Goal: Task Accomplishment & Management: Use online tool/utility

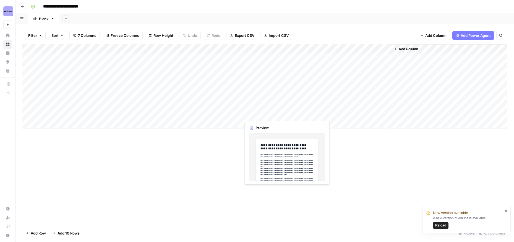
click at [261, 114] on div "Add Column" at bounding box center [264, 86] width 485 height 84
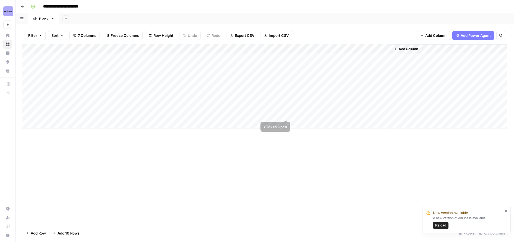
click at [286, 114] on div "Add Column" at bounding box center [264, 86] width 485 height 84
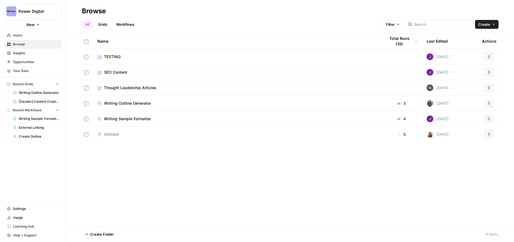
click at [26, 73] on span "Your Data" at bounding box center [36, 70] width 46 height 5
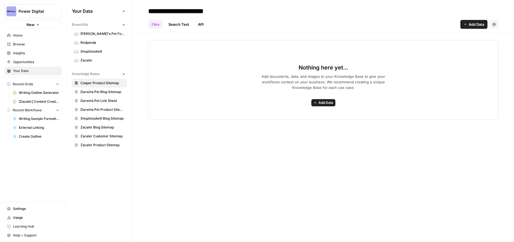
click at [93, 44] on span "Redpanda" at bounding box center [102, 42] width 44 height 5
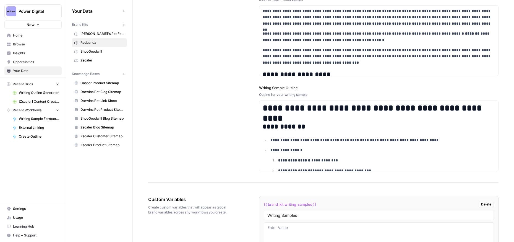
scroll to position [1009, 0]
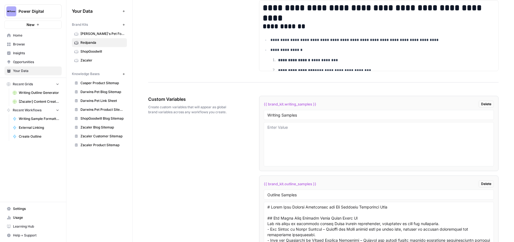
click at [486, 103] on span "Delete" at bounding box center [486, 103] width 10 height 5
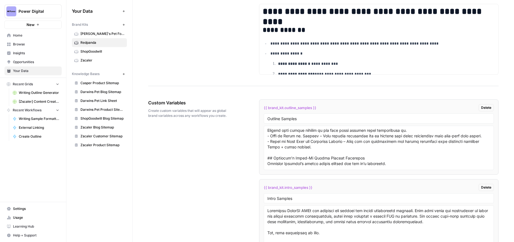
scroll to position [57, 0]
click at [486, 187] on span "Delete" at bounding box center [486, 187] width 10 height 5
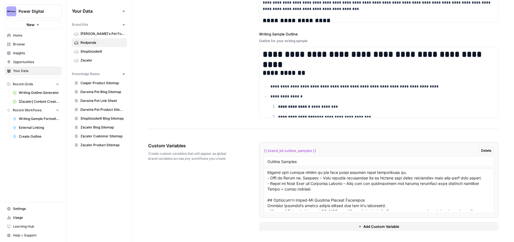
scroll to position [100, 0]
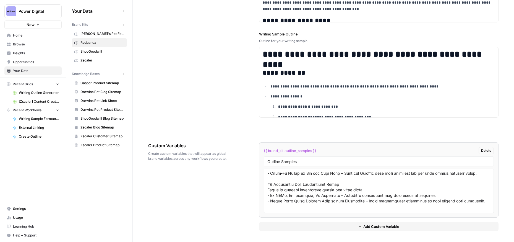
click at [305, 152] on span "{{ brand_kit.outline_samples }}" at bounding box center [290, 151] width 53 height 6
click at [302, 151] on span "{{ brand_kit.outline_samples }}" at bounding box center [290, 151] width 53 height 6
click at [485, 150] on span "Delete" at bounding box center [486, 150] width 10 height 5
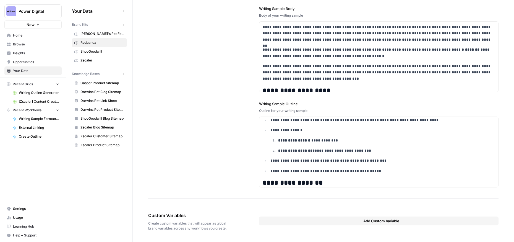
scroll to position [43, 0]
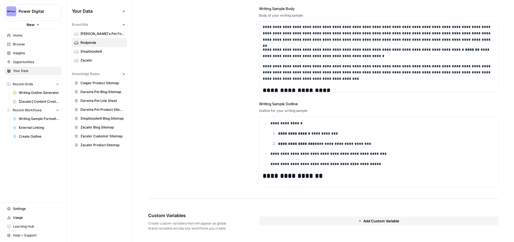
click at [372, 219] on span "Add Custom Variable" at bounding box center [381, 221] width 36 height 6
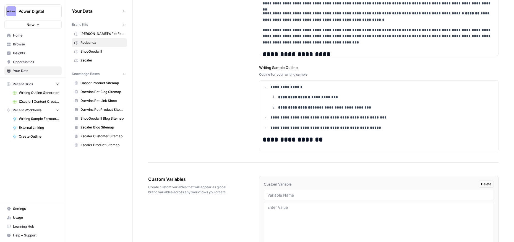
scroll to position [962, 0]
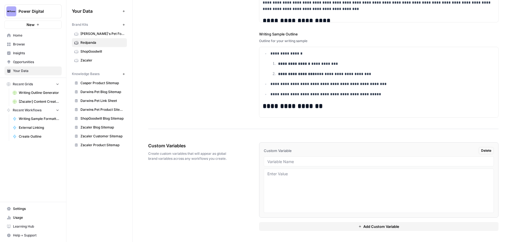
click at [274, 164] on div at bounding box center [379, 161] width 230 height 10
click at [275, 159] on input "text" at bounding box center [378, 161] width 223 height 5
type input "Writing Samples"
click at [276, 176] on textarea at bounding box center [378, 190] width 223 height 39
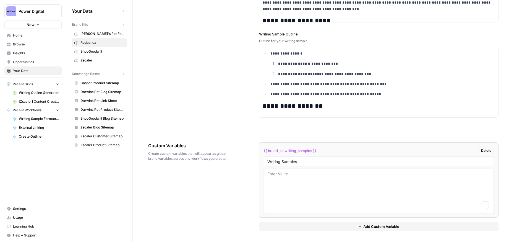
paste textarea "Batch tuning in Redpanda for optimized performance (part 1) "Faster, faster, mu…"
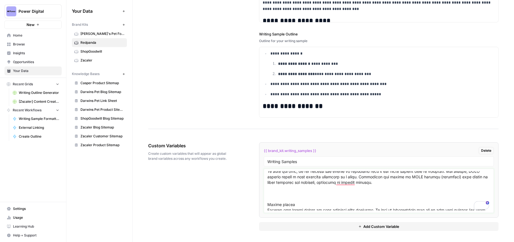
scroll to position [0, 0]
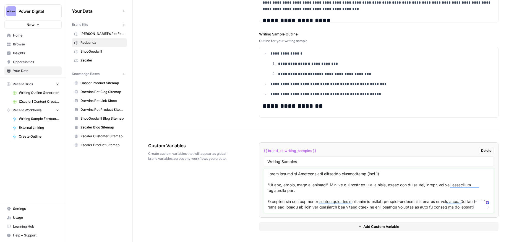
type textarea "Batch tuning in Redpanda for optimized performance (part 1) "Faster, faster, mu…"
click at [219, 184] on div "Custom Variables Create custom variables that will appear as global brand varia…" at bounding box center [323, 186] width 350 height 111
click at [28, 45] on span "Browse" at bounding box center [36, 44] width 46 height 5
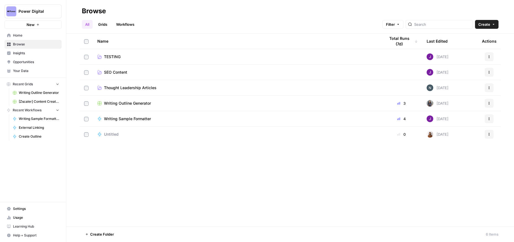
click at [141, 102] on span "Writing Outline Generator" at bounding box center [127, 103] width 47 height 6
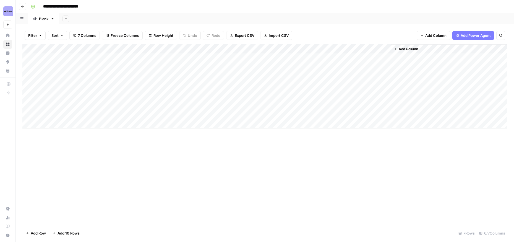
click at [21, 6] on icon "button" at bounding box center [22, 6] width 3 height 3
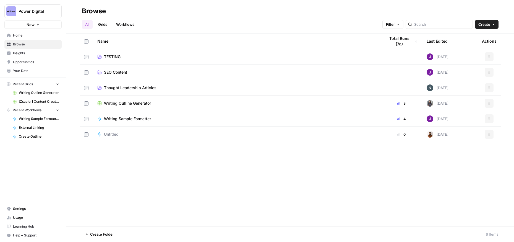
click at [132, 102] on span "Writing Outline Generator" at bounding box center [127, 103] width 47 height 6
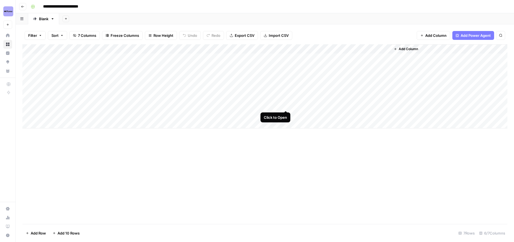
click at [285, 105] on div "Add Column" at bounding box center [264, 86] width 485 height 84
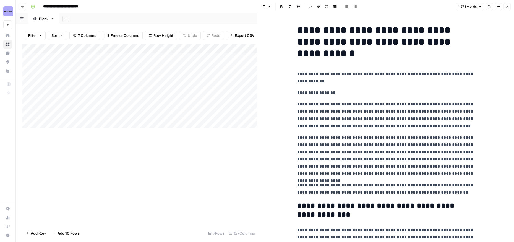
click at [355, 120] on p "**********" at bounding box center [385, 115] width 177 height 29
copy div "**********"
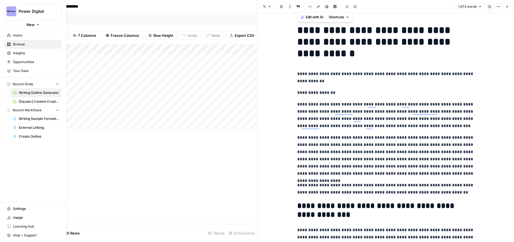
click at [9, 35] on icon at bounding box center [9, 35] width 4 height 4
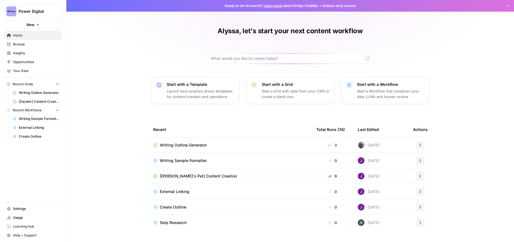
scroll to position [13, 0]
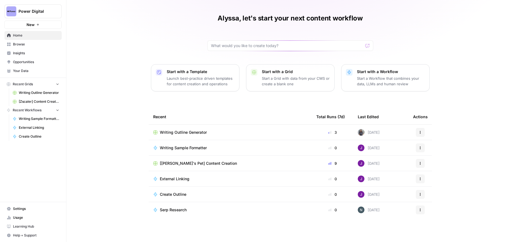
click at [27, 68] on span "Your Data" at bounding box center [36, 70] width 46 height 5
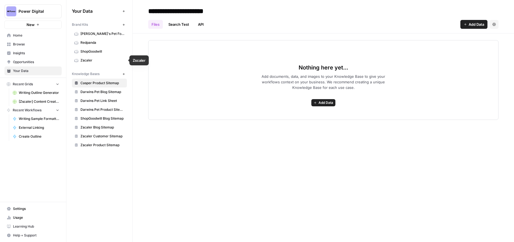
click at [89, 41] on span "Redpanda" at bounding box center [102, 42] width 44 height 5
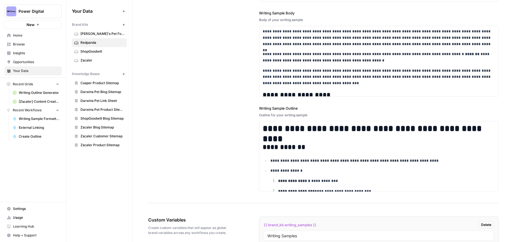
scroll to position [962, 0]
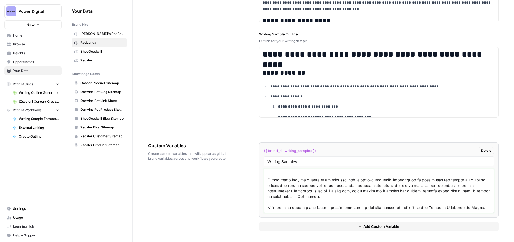
click at [286, 208] on textarea at bounding box center [378, 190] width 223 height 39
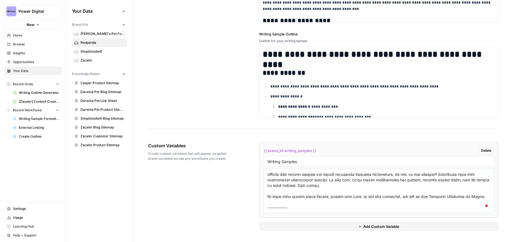
scroll to position [1055, 0]
paste textarea "Build a real-time equipment monitoring pipeline with Snowflake and MQTT Learn h…"
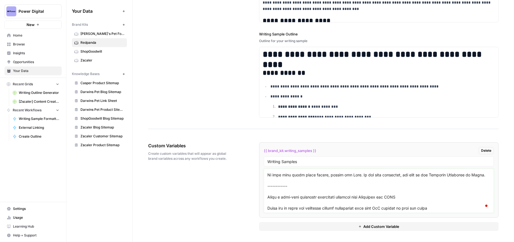
scroll to position [3052, 0]
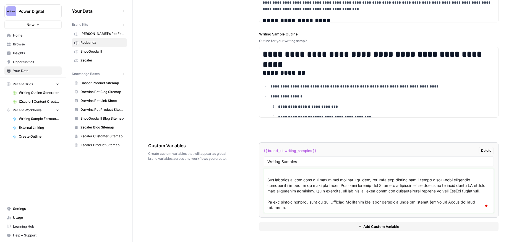
type textarea "Batch tuning in Redpanda for optimized performance (part 1) "Faster, faster, mu…"
click at [227, 197] on div "Custom Variables Create custom variables that will appear as global brand varia…" at bounding box center [323, 186] width 350 height 111
click at [22, 45] on span "Browse" at bounding box center [36, 44] width 46 height 5
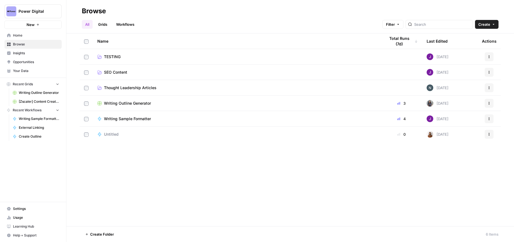
click at [125, 104] on span "Writing Outline Generator" at bounding box center [127, 103] width 47 height 6
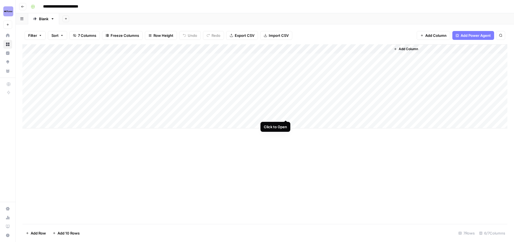
click at [286, 113] on div "Add Column" at bounding box center [264, 86] width 485 height 84
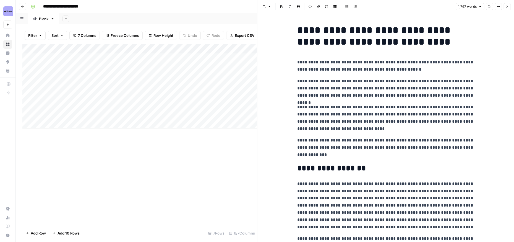
click at [215, 147] on div "Add Column" at bounding box center [139, 133] width 235 height 179
click at [507, 7] on icon "button" at bounding box center [507, 6] width 3 height 3
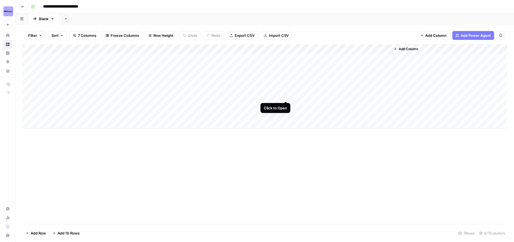
click at [285, 95] on div "Add Column" at bounding box center [264, 86] width 485 height 84
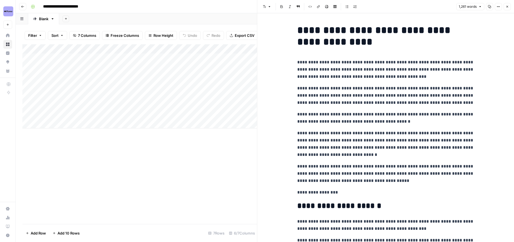
click at [385, 102] on p "**********" at bounding box center [385, 96] width 177 height 22
copy div "**********"
click at [180, 165] on div "Add Column" at bounding box center [139, 133] width 235 height 179
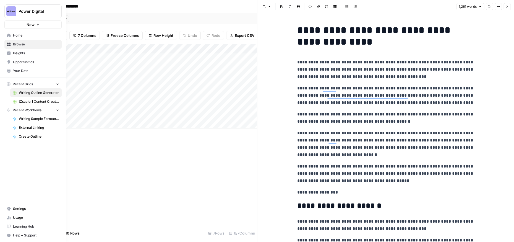
click at [30, 69] on span "Your Data" at bounding box center [36, 70] width 46 height 5
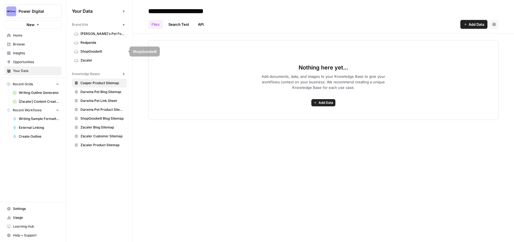
click at [98, 42] on span "Redpanda" at bounding box center [102, 42] width 44 height 5
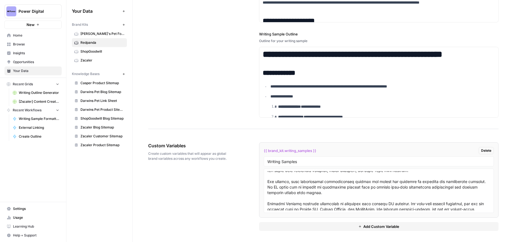
scroll to position [3053, 0]
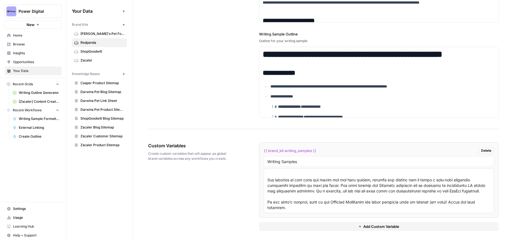
click at [287, 207] on textarea at bounding box center [378, 190] width 223 height 39
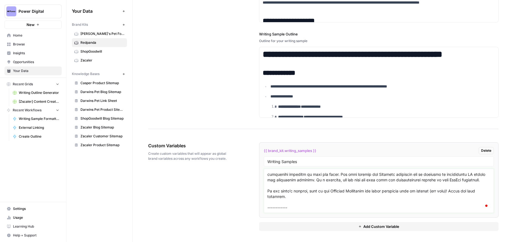
paste textarea "Streaming data for real-time AI applications AI this, AI that — it’s everywhere…"
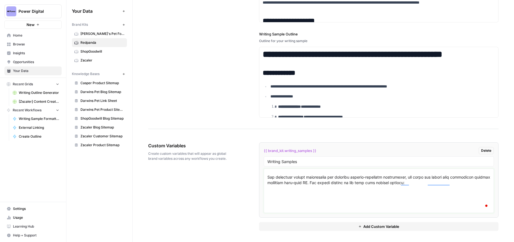
click at [279, 204] on textarea "To enrich screen reader interactions, please activate Accessibility in Grammarl…" at bounding box center [378, 190] width 223 height 39
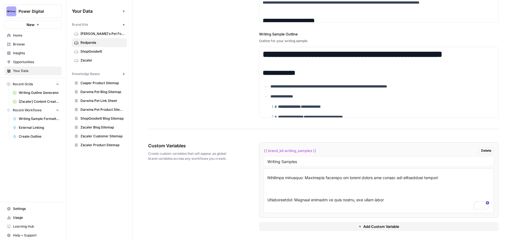
click at [282, 192] on textarea "To enrich screen reader interactions, please activate Accessibility in Grammarl…" at bounding box center [378, 190] width 223 height 39
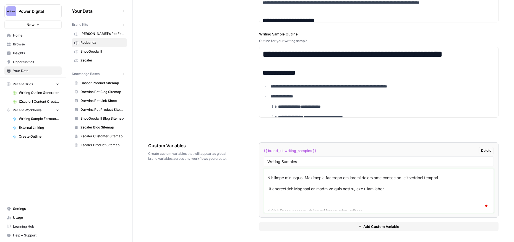
click at [273, 203] on textarea "To enrich screen reader interactions, please activate Accessibility in Grammarl…" at bounding box center [378, 190] width 223 height 39
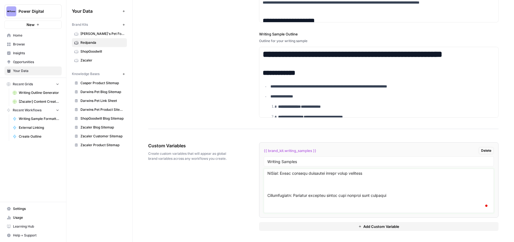
click at [282, 186] on textarea "To enrich screen reader interactions, please activate Accessibility in Grammarl…" at bounding box center [378, 190] width 223 height 39
click at [277, 190] on textarea "To enrich screen reader interactions, please activate Accessibility in Grammarl…" at bounding box center [378, 190] width 223 height 39
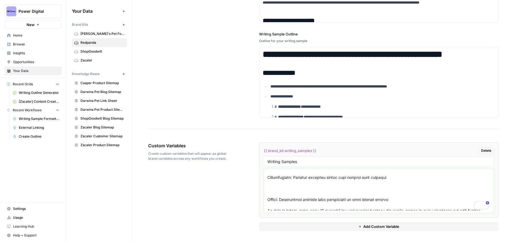
click at [285, 192] on textarea "To enrich screen reader interactions, please activate Accessibility in Grammarl…" at bounding box center [378, 190] width 223 height 39
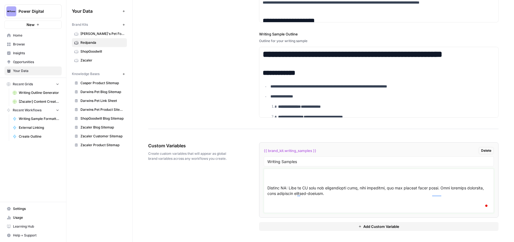
click at [276, 182] on textarea "To enrich screen reader interactions, please activate Accessibility in Grammarl…" at bounding box center [378, 190] width 223 height 39
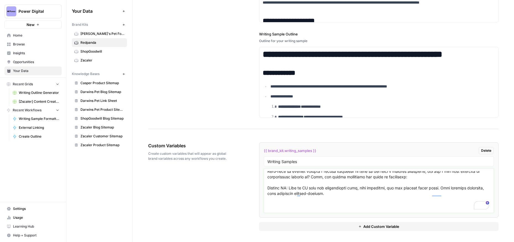
click at [287, 208] on textarea "To enrich screen reader interactions, please activate Accessibility in Grammarl…" at bounding box center [378, 190] width 223 height 39
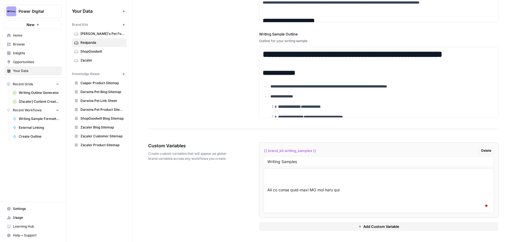
click at [275, 187] on textarea "To enrich screen reader interactions, please activate Accessibility in Grammarl…" at bounding box center [378, 190] width 223 height 39
click at [282, 182] on textarea "To enrich screen reader interactions, please activate Accessibility in Grammarl…" at bounding box center [378, 190] width 223 height 39
click at [276, 200] on textarea "To enrich screen reader interactions, please activate Accessibility in Grammarl…" at bounding box center [378, 190] width 223 height 39
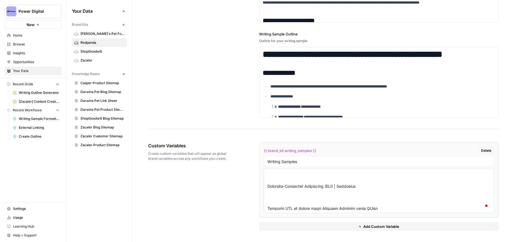
click at [283, 185] on textarea "To enrich screen reader interactions, please activate Accessibility in Grammarl…" at bounding box center [378, 190] width 223 height 39
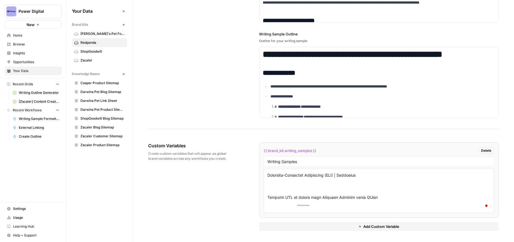
click at [281, 192] on textarea "To enrich screen reader interactions, please activate Accessibility in Grammarl…" at bounding box center [378, 190] width 223 height 39
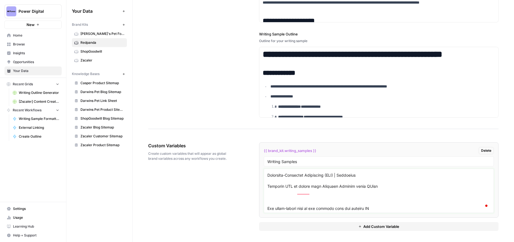
click at [278, 207] on textarea "To enrich screen reader interactions, please activate Accessibility in Grammarl…" at bounding box center [378, 190] width 223 height 39
click at [270, 189] on textarea "To enrich screen reader interactions, please activate Accessibility in Grammarl…" at bounding box center [378, 190] width 223 height 39
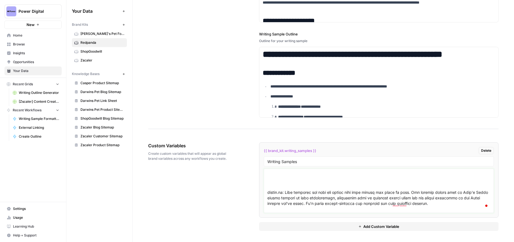
click at [293, 189] on textarea "To enrich screen reader interactions, please activate Accessibility in Grammarl…" at bounding box center [378, 190] width 223 height 39
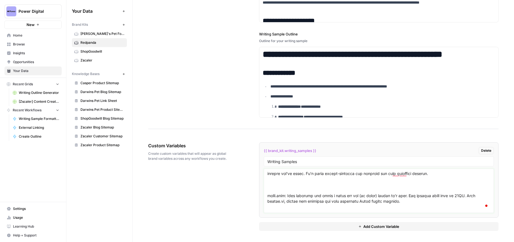
click at [283, 194] on textarea "To enrich screen reader interactions, please activate Accessibility in Grammarl…" at bounding box center [378, 190] width 223 height 39
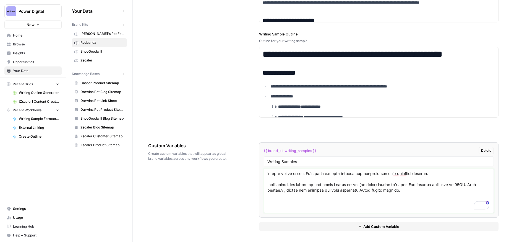
click at [274, 209] on textarea "To enrich screen reader interactions, please activate Accessibility in Grammarl…" at bounding box center [378, 190] width 223 height 39
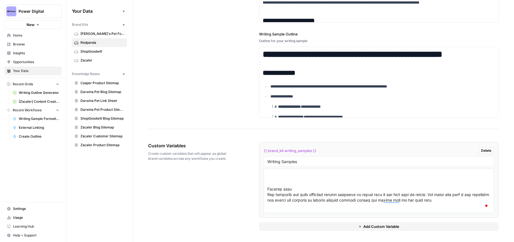
click at [287, 185] on textarea "To enrich screen reader interactions, please activate Accessibility in Grammarl…" at bounding box center [378, 190] width 223 height 39
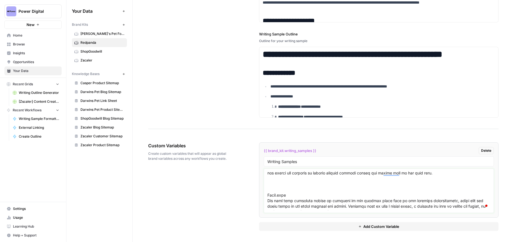
click at [276, 191] on textarea "To enrich screen reader interactions, please activate Accessibility in Grammarl…" at bounding box center [378, 190] width 223 height 39
click at [277, 192] on textarea "To enrich screen reader interactions, please activate Accessibility in Grammarl…" at bounding box center [378, 190] width 223 height 39
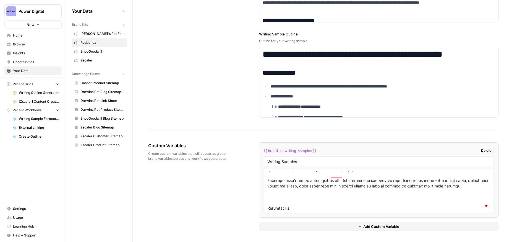
click at [288, 197] on textarea "To enrich screen reader interactions, please activate Accessibility in Grammarl…" at bounding box center [378, 190] width 223 height 39
click at [279, 202] on textarea "To enrich screen reader interactions, please activate Accessibility in Grammarl…" at bounding box center [378, 190] width 223 height 39
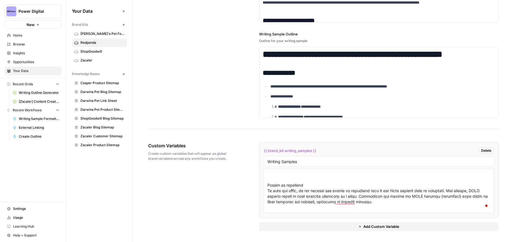
click at [275, 186] on textarea "To enrich screen reader interactions, please activate Accessibility in Grammarl…" at bounding box center [378, 190] width 223 height 39
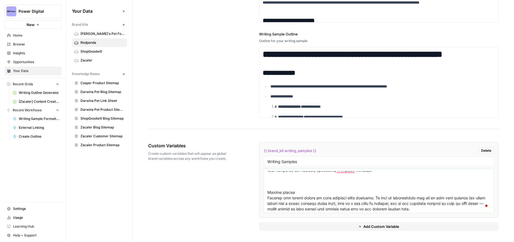
click at [284, 189] on textarea "To enrich screen reader interactions, please activate Accessibility in Grammarl…" at bounding box center [378, 190] width 223 height 39
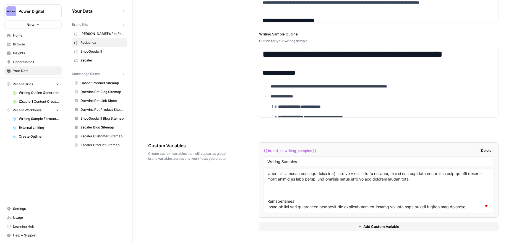
click at [279, 202] on textarea "To enrich screen reader interactions, please activate Accessibility in Grammarl…" at bounding box center [378, 190] width 223 height 39
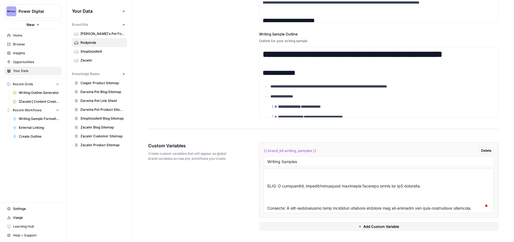
click at [283, 190] on textarea "To enrich screen reader interactions, please activate Accessibility in Grammarl…" at bounding box center [378, 190] width 223 height 39
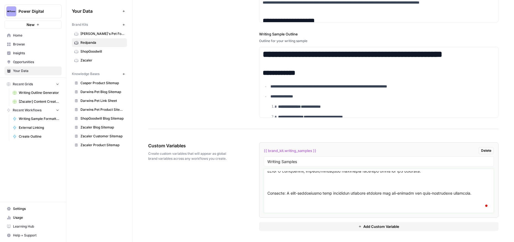
click at [270, 197] on textarea "To enrich screen reader interactions, please activate Accessibility in Grammarl…" at bounding box center [378, 190] width 223 height 39
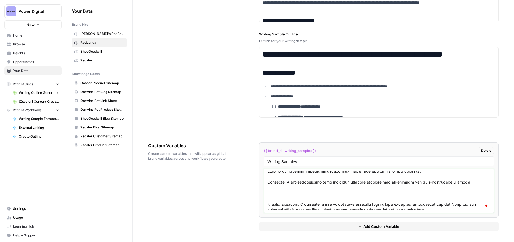
click at [287, 202] on textarea "To enrich screen reader interactions, please activate Accessibility in Grammarl…" at bounding box center [378, 190] width 223 height 39
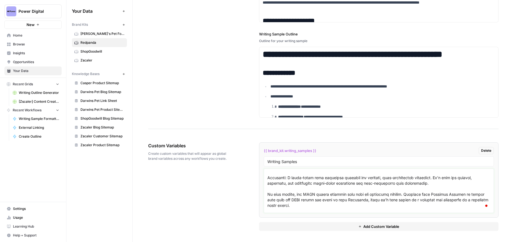
click at [273, 181] on textarea "To enrich screen reader interactions, please activate Accessibility in Grammarl…" at bounding box center [378, 190] width 223 height 39
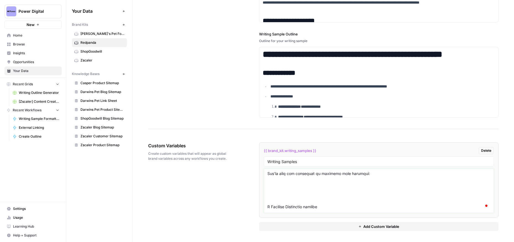
click at [278, 192] on textarea "To enrich screen reader interactions, please activate Accessibility in Grammarl…" at bounding box center [378, 190] width 223 height 39
click at [278, 201] on textarea "To enrich screen reader interactions, please activate Accessibility in Grammarl…" at bounding box center [378, 190] width 223 height 39
click at [277, 192] on textarea "To enrich screen reader interactions, please activate Accessibility in Grammarl…" at bounding box center [378, 190] width 223 height 39
click at [278, 202] on textarea "To enrich screen reader interactions, please activate Accessibility in Grammarl…" at bounding box center [378, 190] width 223 height 39
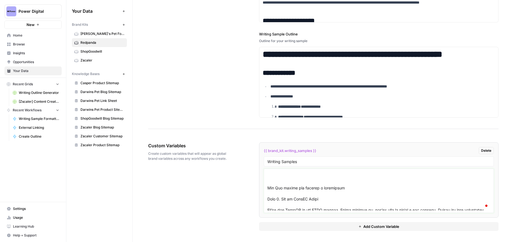
click at [297, 189] on textarea "To enrich screen reader interactions, please activate Accessibility in Grammarl…" at bounding box center [378, 190] width 223 height 39
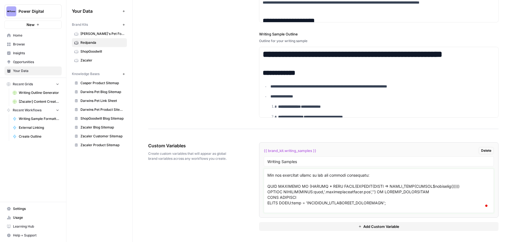
click at [279, 175] on textarea "To enrich screen reader interactions, please activate Accessibility in Grammarl…" at bounding box center [378, 190] width 223 height 39
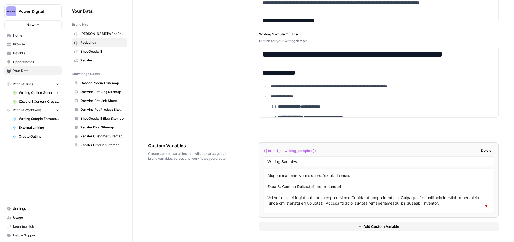
click at [289, 180] on textarea "To enrich screen reader interactions, please activate Accessibility in Grammarl…" at bounding box center [378, 190] width 223 height 39
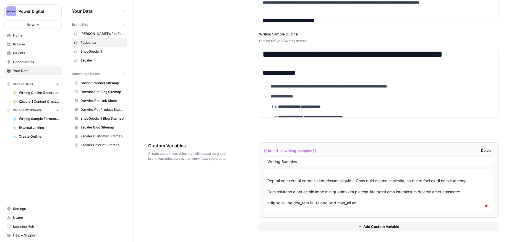
click at [275, 186] on textarea "To enrich screen reader interactions, please activate Accessibility in Grammarl…" at bounding box center [378, 190] width 223 height 39
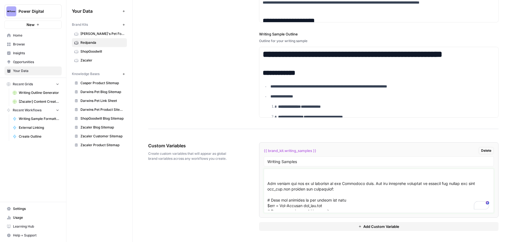
click at [288, 186] on textarea "To enrich screen reader interactions, please activate Accessibility in Grammarl…" at bounding box center [378, 190] width 223 height 39
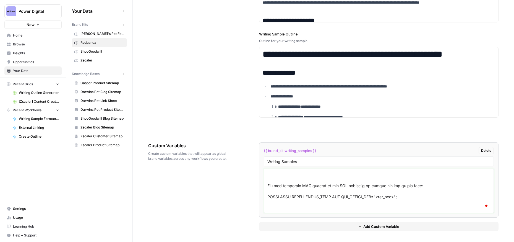
click at [273, 191] on textarea "To enrich screen reader interactions, please activate Accessibility in Grammarl…" at bounding box center [378, 190] width 223 height 39
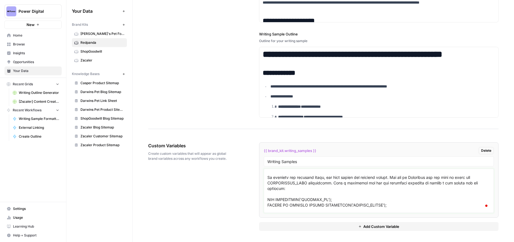
click at [274, 182] on textarea "To enrich screen reader interactions, please activate Accessibility in Grammarl…" at bounding box center [378, 190] width 223 height 39
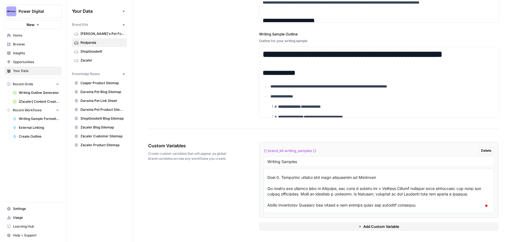
click at [274, 183] on textarea "To enrich screen reader interactions, please activate Accessibility in Grammarl…" at bounding box center [378, 190] width 223 height 39
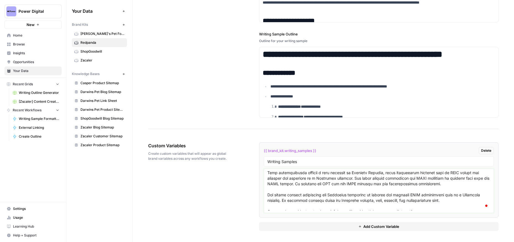
click at [274, 176] on textarea "To enrich screen reader interactions, please activate Accessibility in Grammarl…" at bounding box center [378, 190] width 223 height 39
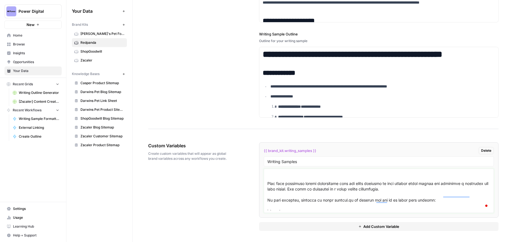
click at [275, 183] on textarea "To enrich screen reader interactions, please activate Accessibility in Grammarl…" at bounding box center [378, 190] width 223 height 39
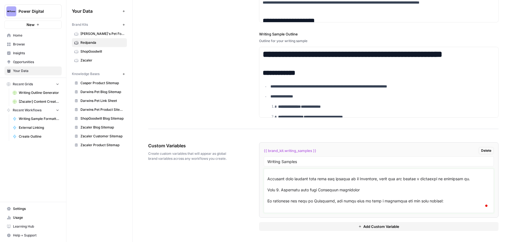
click at [287, 181] on textarea "To enrich screen reader interactions, please activate Accessibility in Grammarl…" at bounding box center [378, 190] width 223 height 39
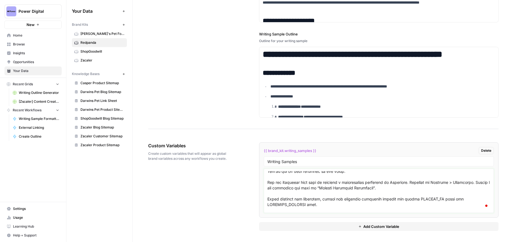
click at [276, 176] on textarea "To enrich screen reader interactions, please activate Accessibility in Grammarl…" at bounding box center [378, 190] width 223 height 39
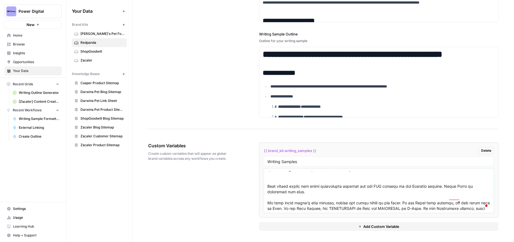
click at [276, 189] on textarea "To enrich screen reader interactions, please activate Accessibility in Grammarl…" at bounding box center [378, 190] width 223 height 39
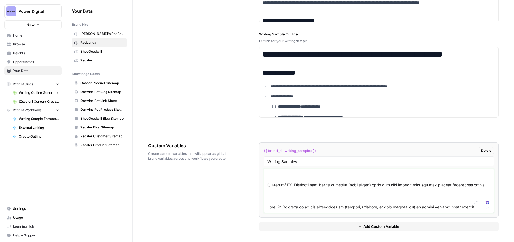
click at [278, 205] on textarea "To enrich screen reader interactions, please activate Accessibility in Grammarl…" at bounding box center [378, 190] width 223 height 39
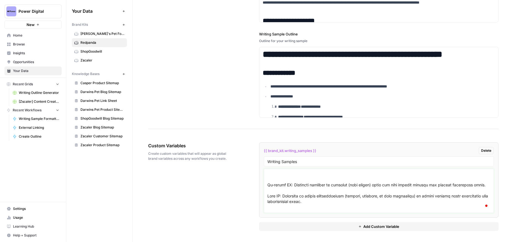
click at [272, 175] on textarea "To enrich screen reader interactions, please activate Accessibility in Grammarl…" at bounding box center [378, 190] width 223 height 39
click at [271, 183] on textarea "To enrich screen reader interactions, please activate Accessibility in Grammarl…" at bounding box center [378, 190] width 223 height 39
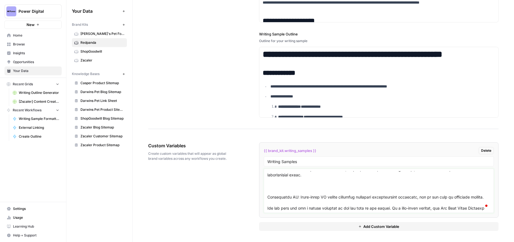
click at [276, 196] on textarea "To enrich screen reader interactions, please activate Accessibility in Grammarl…" at bounding box center [378, 190] width 223 height 39
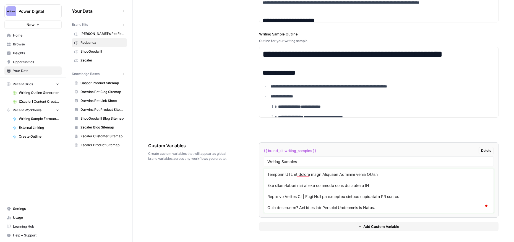
type textarea "Batch tuning in Redpanda for optimized performance (part 1) "Faster, faster, mu…"
click at [225, 190] on div "Custom Variables Create custom variables that will appear as global brand varia…" at bounding box center [323, 186] width 350 height 111
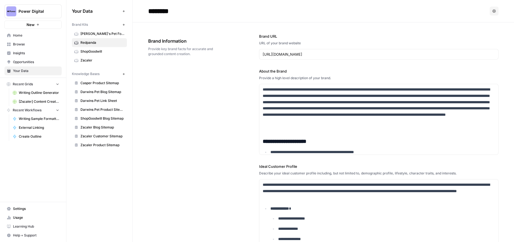
scroll to position [3622, 0]
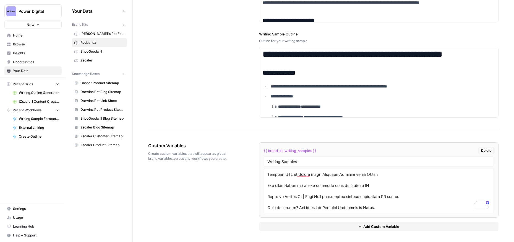
click at [30, 44] on span "Browse" at bounding box center [36, 44] width 46 height 5
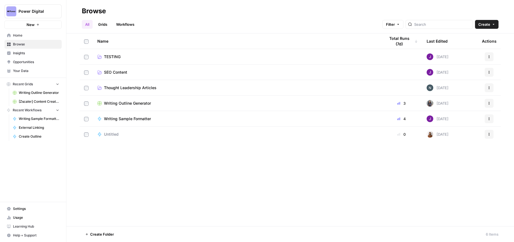
click at [120, 103] on span "Writing Outline Generator" at bounding box center [127, 103] width 47 height 6
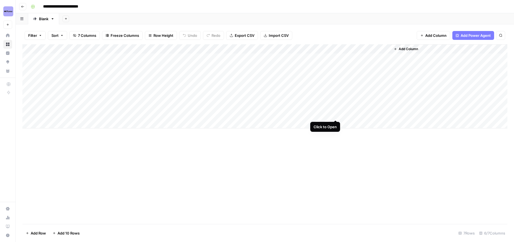
click at [336, 113] on div "Add Column" at bounding box center [264, 86] width 485 height 84
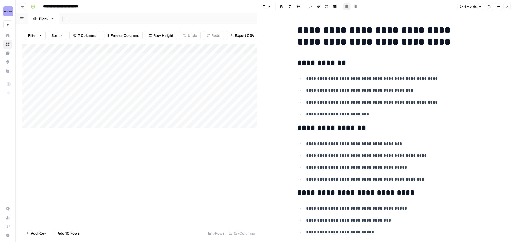
copy div "**********"
click at [229, 162] on div "Add Column" at bounding box center [139, 133] width 235 height 179
click at [507, 6] on icon "button" at bounding box center [507, 7] width 2 height 2
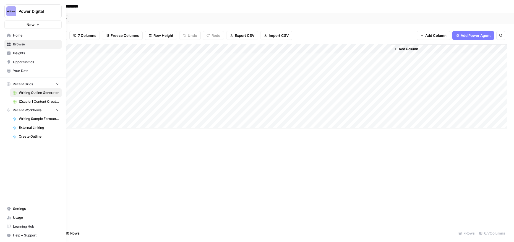
click at [11, 36] on icon at bounding box center [9, 35] width 4 height 4
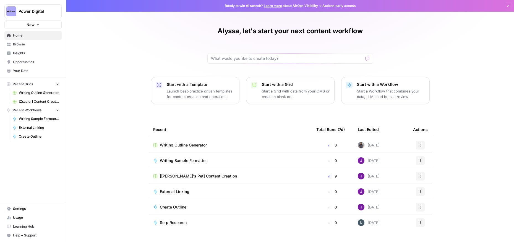
click at [31, 72] on span "Your Data" at bounding box center [36, 70] width 46 height 5
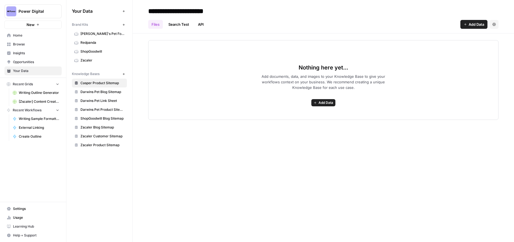
click at [93, 41] on span "Redpanda" at bounding box center [102, 42] width 44 height 5
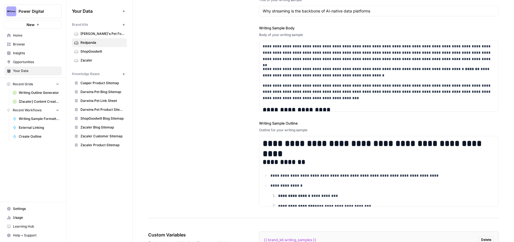
scroll to position [962, 0]
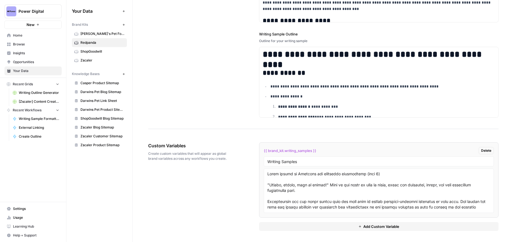
click at [380, 225] on span "Add Custom Variable" at bounding box center [381, 226] width 36 height 6
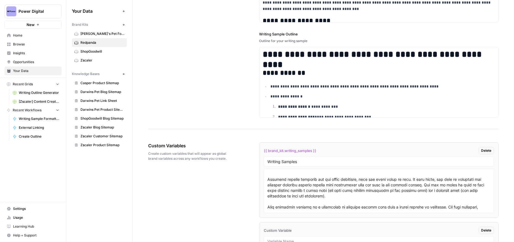
scroll to position [1042, 0]
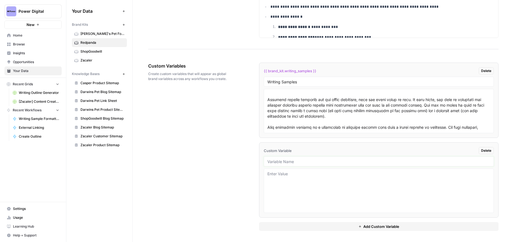
click at [280, 159] on input "text" at bounding box center [378, 161] width 223 height 5
type input "Outline Samples"
click at [286, 177] on textarea "To enrich screen reader interactions, please activate Accessibility in Grammarl…" at bounding box center [378, 190] width 223 height 39
paste textarea "Batch tuning in Redpanda for optimized performance (part 1) Introduction Increa…"
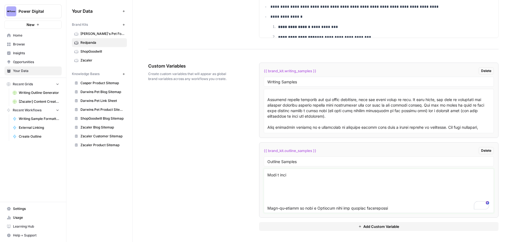
click at [276, 198] on textarea "To enrich screen reader interactions, please activate Accessibility in Grammarl…" at bounding box center [378, 190] width 223 height 39
click at [277, 193] on textarea "To enrich screen reader interactions, please activate Accessibility in Grammarl…" at bounding box center [378, 190] width 223 height 39
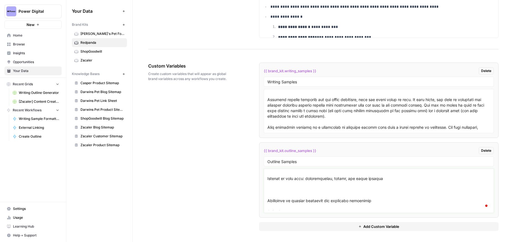
click at [277, 193] on textarea "To enrich screen reader interactions, please activate Accessibility in Grammarl…" at bounding box center [378, 190] width 223 height 39
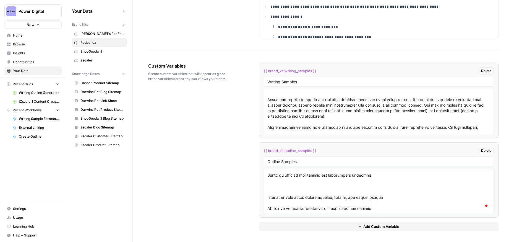
click at [273, 188] on textarea "To enrich screen reader interactions, please activate Accessibility in Grammarl…" at bounding box center [378, 190] width 223 height 39
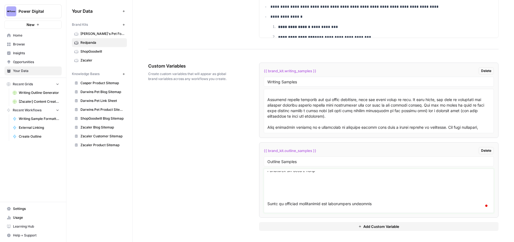
click at [270, 193] on textarea "To enrich screen reader interactions, please activate Accessibility in Grammarl…" at bounding box center [378, 190] width 223 height 39
click at [274, 193] on textarea "To enrich screen reader interactions, please activate Accessibility in Grammarl…" at bounding box center [378, 190] width 223 height 39
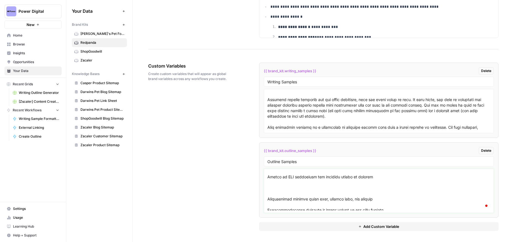
click at [276, 188] on textarea "To enrich screen reader interactions, please activate Accessibility in Grammarl…" at bounding box center [378, 190] width 223 height 39
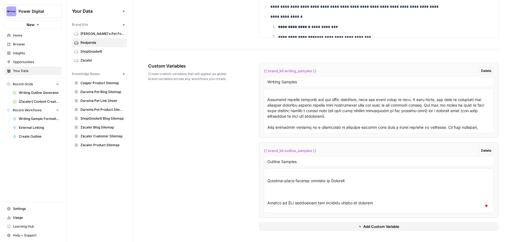
click at [283, 191] on textarea "To enrich screen reader interactions, please activate Accessibility in Grammarl…" at bounding box center [378, 190] width 223 height 39
click at [272, 190] on textarea "To enrich screen reader interactions, please activate Accessibility in Grammarl…" at bounding box center [378, 190] width 223 height 39
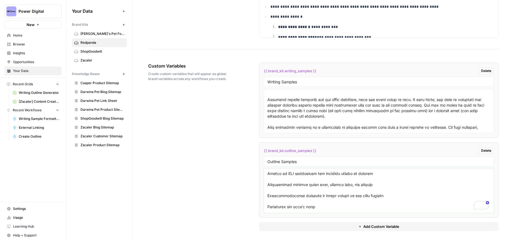
scroll to position [1028, 0]
click at [389, 208] on textarea "To enrich screen reader interactions, please activate Accessibility in Grammarl…" at bounding box center [378, 190] width 223 height 39
type textarea "Batch tuning in Redpanda for optimized performance (part 1) Introduction Increa…"
click at [27, 45] on span "Browse" at bounding box center [36, 44] width 46 height 5
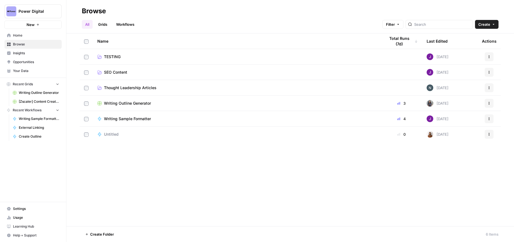
click at [133, 100] on span "Writing Outline Generator" at bounding box center [127, 103] width 47 height 6
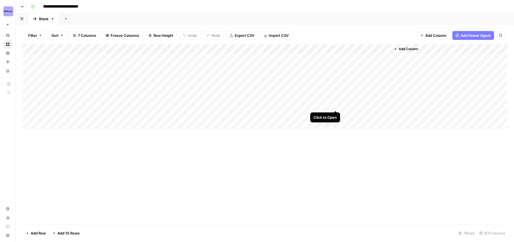
click at [336, 105] on div "Add Column" at bounding box center [264, 86] width 485 height 84
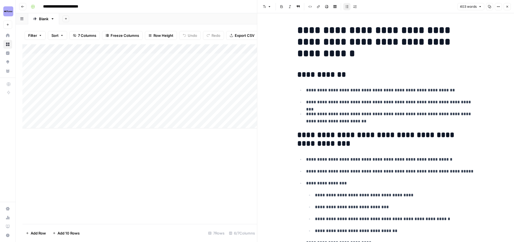
click at [400, 103] on p "**********" at bounding box center [390, 101] width 168 height 7
copy div "**********"
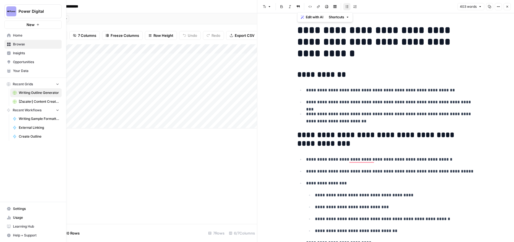
click at [24, 67] on link "Your Data" at bounding box center [32, 70] width 57 height 9
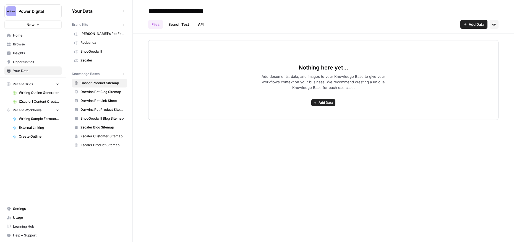
click at [101, 43] on span "Redpanda" at bounding box center [102, 42] width 44 height 5
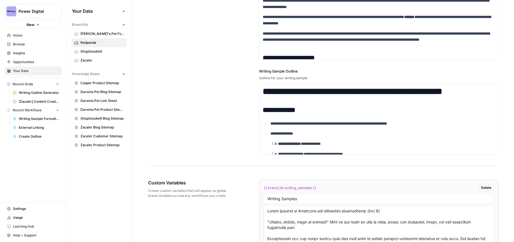
scroll to position [1042, 0]
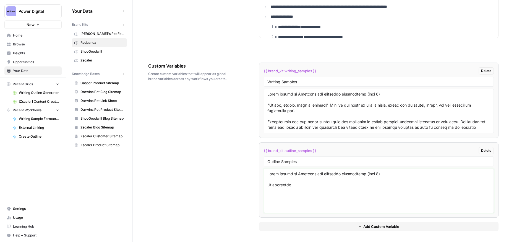
click at [275, 197] on textarea at bounding box center [378, 190] width 223 height 39
click at [287, 197] on textarea "To enrich screen reader interactions, please activate Accessibility in Grammarl…" at bounding box center [378, 190] width 223 height 39
click at [268, 206] on textarea "To enrich screen reader interactions, please activate Accessibility in Grammarl…" at bounding box center [378, 190] width 223 height 39
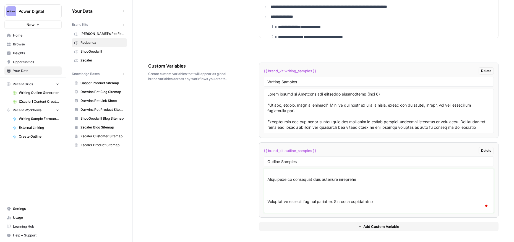
click at [279, 190] on textarea "To enrich screen reader interactions, please activate Accessibility in Grammarl…" at bounding box center [378, 190] width 223 height 39
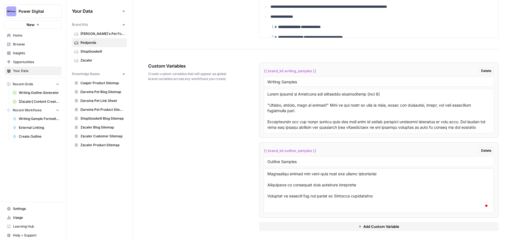
click at [275, 205] on textarea "To enrich screen reader interactions, please activate Accessibility in Grammarl…" at bounding box center [378, 190] width 223 height 39
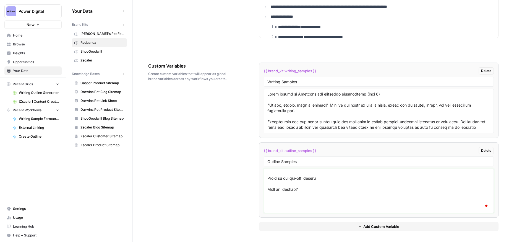
click at [281, 201] on textarea "To enrich screen reader interactions, please activate Accessibility in Grammarl…" at bounding box center [378, 190] width 223 height 39
click at [274, 201] on textarea "To enrich screen reader interactions, please activate Accessibility in Grammarl…" at bounding box center [378, 190] width 223 height 39
click at [275, 186] on textarea "To enrich screen reader interactions, please activate Accessibility in Grammarl…" at bounding box center [378, 190] width 223 height 39
click at [274, 194] on textarea "To enrich screen reader interactions, please activate Accessibility in Grammarl…" at bounding box center [378, 190] width 223 height 39
click at [288, 204] on textarea "To enrich screen reader interactions, please activate Accessibility in Grammarl…" at bounding box center [378, 190] width 223 height 39
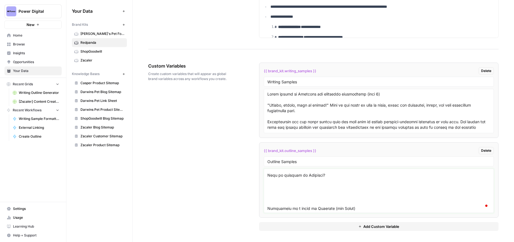
click at [282, 197] on textarea "To enrich screen reader interactions, please activate Accessibility in Grammarl…" at bounding box center [378, 190] width 223 height 39
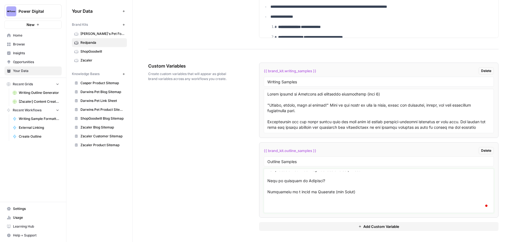
click at [280, 208] on textarea "To enrich screen reader interactions, please activate Accessibility in Grammarl…" at bounding box center [378, 190] width 223 height 39
click at [276, 186] on textarea "To enrich screen reader interactions, please activate Accessibility in Grammarl…" at bounding box center [378, 190] width 223 height 39
click at [281, 200] on textarea "To enrich screen reader interactions, please activate Accessibility in Grammarl…" at bounding box center [378, 190] width 223 height 39
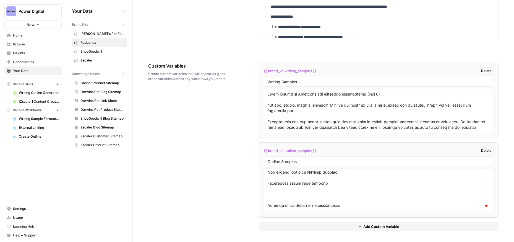
click at [278, 199] on textarea "To enrich screen reader interactions, please activate Accessibility in Grammarl…" at bounding box center [378, 190] width 223 height 39
click at [277, 205] on textarea "To enrich screen reader interactions, please activate Accessibility in Grammarl…" at bounding box center [378, 190] width 223 height 39
click at [283, 200] on textarea "To enrich screen reader interactions, please activate Accessibility in Grammarl…" at bounding box center [378, 190] width 223 height 39
click at [278, 202] on textarea "To enrich screen reader interactions, please activate Accessibility in Grammarl…" at bounding box center [378, 190] width 223 height 39
click at [278, 206] on textarea "To enrich screen reader interactions, please activate Accessibility in Grammarl…" at bounding box center [378, 190] width 223 height 39
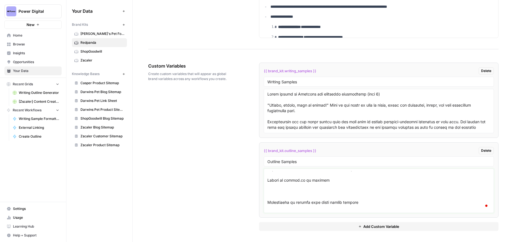
click at [279, 191] on textarea "To enrich screen reader interactions, please activate Accessibility in Grammarl…" at bounding box center [378, 190] width 223 height 39
click at [285, 199] on textarea "To enrich screen reader interactions, please activate Accessibility in Grammarl…" at bounding box center [378, 190] width 223 height 39
click at [274, 187] on textarea "To enrich screen reader interactions, please activate Accessibility in Grammarl…" at bounding box center [378, 190] width 223 height 39
click at [280, 202] on textarea "To enrich screen reader interactions, please activate Accessibility in Grammarl…" at bounding box center [378, 190] width 223 height 39
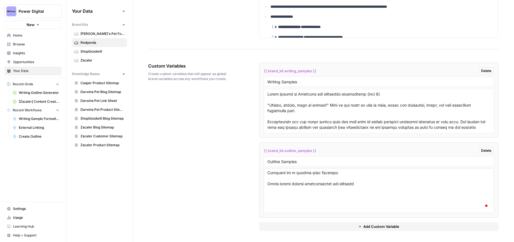
click at [284, 198] on textarea "To enrich screen reader interactions, please activate Accessibility in Grammarl…" at bounding box center [378, 190] width 223 height 39
click at [280, 193] on textarea "To enrich screen reader interactions, please activate Accessibility in Grammarl…" at bounding box center [378, 190] width 223 height 39
click at [291, 199] on textarea "To enrich screen reader interactions, please activate Accessibility in Grammarl…" at bounding box center [378, 190] width 223 height 39
click at [286, 207] on textarea "To enrich screen reader interactions, please activate Accessibility in Grammarl…" at bounding box center [378, 190] width 223 height 39
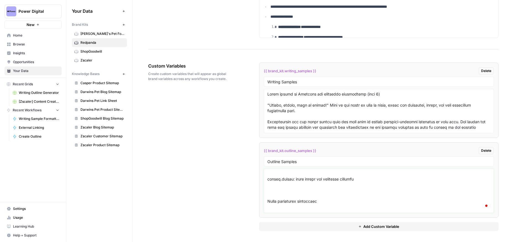
click at [279, 191] on textarea "To enrich screen reader interactions, please activate Accessibility in Grammarl…" at bounding box center [378, 190] width 223 height 39
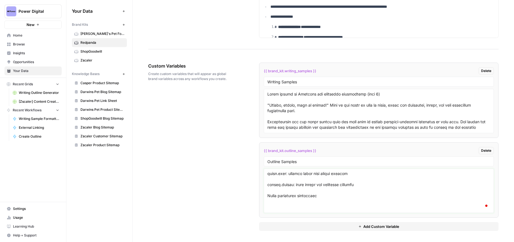
click at [283, 206] on textarea "To enrich screen reader interactions, please activate Accessibility in Grammarl…" at bounding box center [378, 190] width 223 height 39
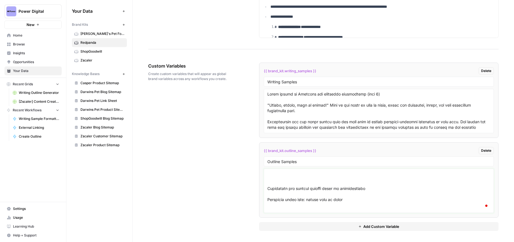
click at [287, 179] on textarea "To enrich screen reader interactions, please activate Accessibility in Grammarl…" at bounding box center [378, 190] width 223 height 39
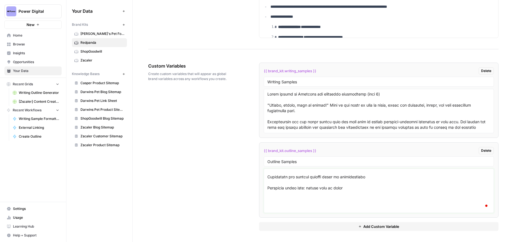
click at [281, 202] on textarea "To enrich screen reader interactions, please activate Accessibility in Grammarl…" at bounding box center [378, 190] width 223 height 39
click at [274, 199] on textarea "To enrich screen reader interactions, please activate Accessibility in Grammarl…" at bounding box center [378, 190] width 223 height 39
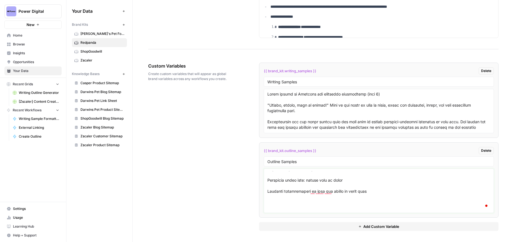
click at [277, 207] on textarea "To enrich screen reader interactions, please activate Accessibility in Grammarl…" at bounding box center [378, 190] width 223 height 39
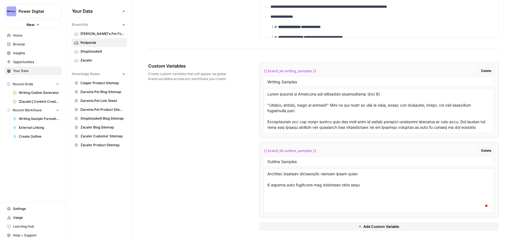
click at [274, 201] on textarea "To enrich screen reader interactions, please activate Accessibility in Grammarl…" at bounding box center [378, 190] width 223 height 39
click at [273, 194] on textarea "To enrich screen reader interactions, please activate Accessibility in Grammarl…" at bounding box center [378, 190] width 223 height 39
click at [283, 202] on textarea "To enrich screen reader interactions, please activate Accessibility in Grammarl…" at bounding box center [378, 190] width 223 height 39
click at [274, 182] on textarea "To enrich screen reader interactions, please activate Accessibility in Grammarl…" at bounding box center [378, 190] width 223 height 39
click at [285, 197] on textarea "To enrich screen reader interactions, please activate Accessibility in Grammarl…" at bounding box center [378, 190] width 223 height 39
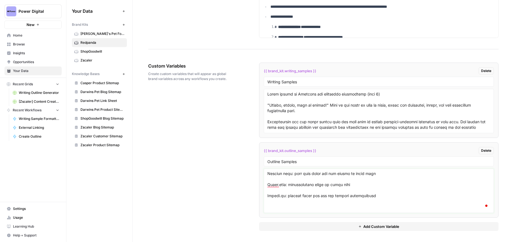
click at [279, 207] on textarea "To enrich screen reader interactions, please activate Accessibility in Grammarl…" at bounding box center [378, 190] width 223 height 39
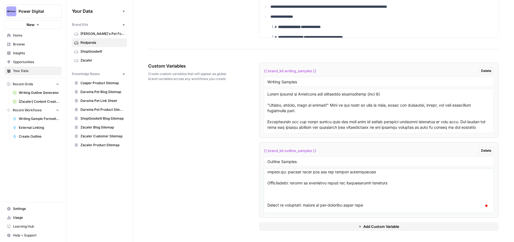
click at [278, 197] on textarea "To enrich screen reader interactions, please activate Accessibility in Grammarl…" at bounding box center [378, 190] width 223 height 39
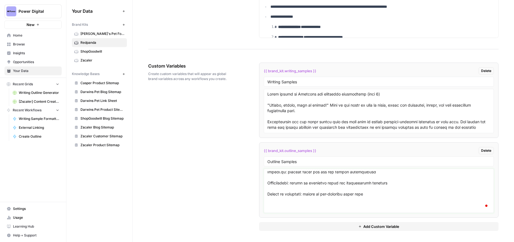
click at [286, 208] on textarea "To enrich screen reader interactions, please activate Accessibility in Grammarl…" at bounding box center [378, 190] width 223 height 39
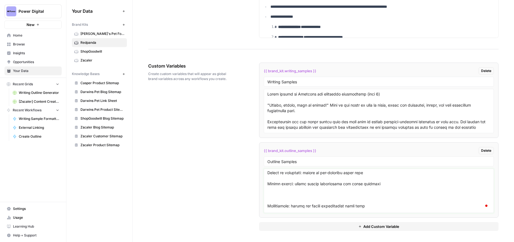
click at [278, 199] on textarea "To enrich screen reader interactions, please activate Accessibility in Grammarl…" at bounding box center [378, 190] width 223 height 39
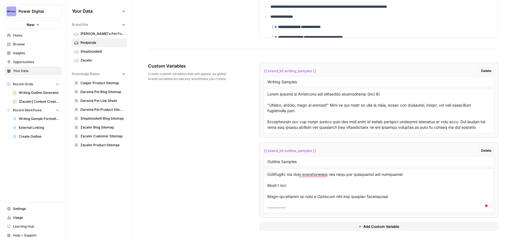
click at [293, 207] on textarea "To enrich screen reader interactions, please activate Accessibility in Grammarl…" at bounding box center [378, 190] width 223 height 39
paste textarea "Build a real-time equipment monitoring pipeline with Snowflake and MQTT Introdu…"
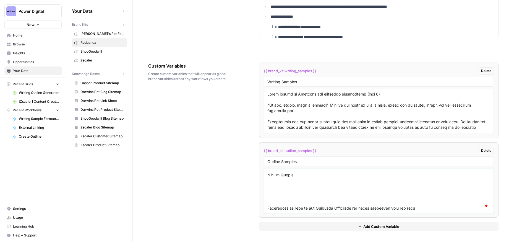
click at [285, 197] on textarea "To enrich screen reader interactions, please activate Accessibility in Grammarl…" at bounding box center [378, 190] width 223 height 39
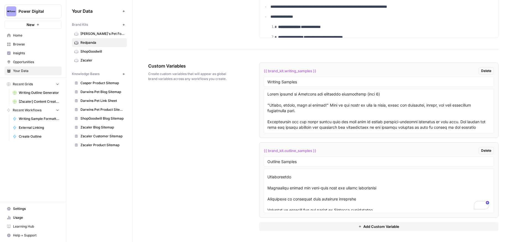
click at [267, 188] on div at bounding box center [379, 190] width 230 height 44
drag, startPoint x: 267, startPoint y: 188, endPoint x: 379, endPoint y: 207, distance: 114.2
click at [379, 207] on div at bounding box center [379, 190] width 230 height 44
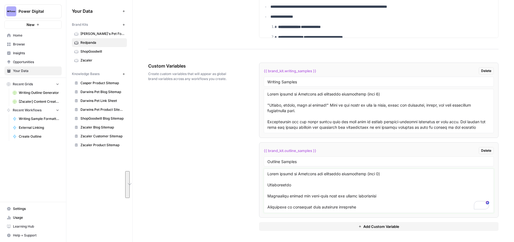
drag, startPoint x: 388, startPoint y: 201, endPoint x: 266, endPoint y: 194, distance: 122.1
click at [266, 194] on div at bounding box center [379, 190] width 230 height 44
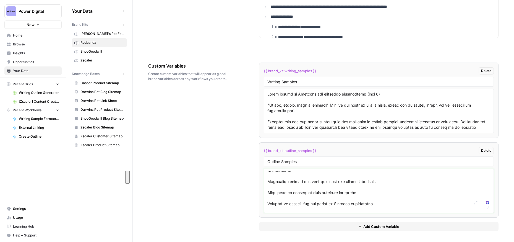
click at [275, 180] on textarea "To enrich screen reader interactions, please activate Accessibility in Grammarl…" at bounding box center [378, 190] width 223 height 39
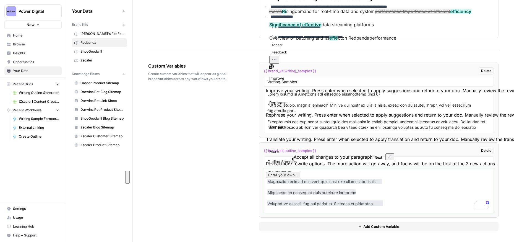
click at [317, 196] on textarea "To enrich screen reader interactions, please activate Accessibility in Grammarl…" at bounding box center [378, 190] width 223 height 39
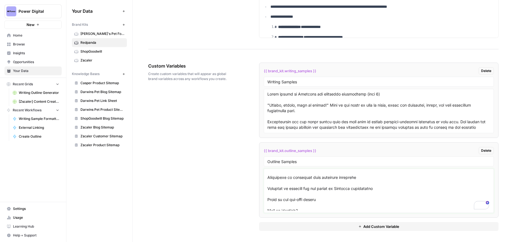
click at [268, 176] on textarea "To enrich screen reader interactions, please activate Accessibility in Grammarl…" at bounding box center [378, 190] width 223 height 39
click at [267, 188] on textarea "To enrich screen reader interactions, please activate Accessibility in Grammarl…" at bounding box center [378, 190] width 223 height 39
click at [267, 201] on textarea "To enrich screen reader interactions, please activate Accessibility in Grammarl…" at bounding box center [378, 190] width 223 height 39
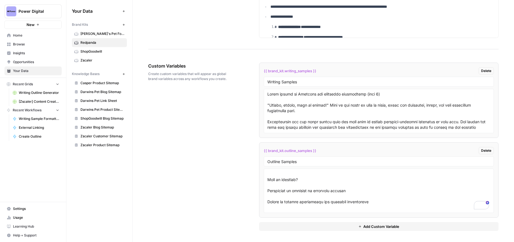
click at [267, 191] on div at bounding box center [379, 190] width 230 height 44
click at [268, 190] on textarea "To enrich screen reader interactions, please activate Accessibility in Grammarl…" at bounding box center [378, 190] width 223 height 39
click at [267, 202] on textarea "To enrich screen reader interactions, please activate Accessibility in Grammarl…" at bounding box center [378, 190] width 223 height 39
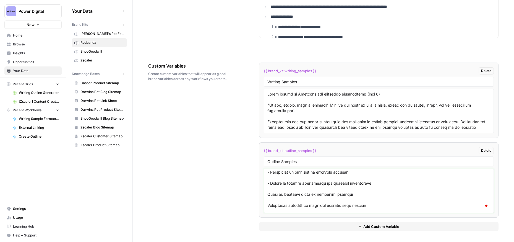
click at [267, 193] on textarea "To enrich screen reader interactions, please activate Accessibility in Grammarl…" at bounding box center [378, 190] width 223 height 39
click at [268, 204] on textarea "To enrich screen reader interactions, please activate Accessibility in Grammarl…" at bounding box center [378, 190] width 223 height 39
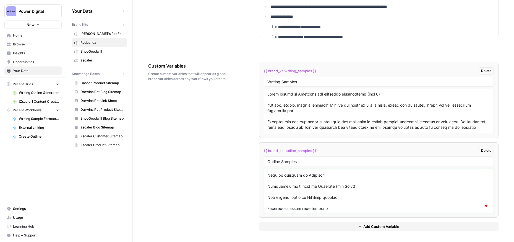
click at [268, 186] on textarea "To enrich screen reader interactions, please activate Accessibility in Grammarl…" at bounding box center [378, 190] width 223 height 39
click at [267, 197] on textarea "To enrich screen reader interactions, please activate Accessibility in Grammarl…" at bounding box center [378, 190] width 223 height 39
click at [267, 208] on textarea "To enrich screen reader interactions, please activate Accessibility in Grammarl…" at bounding box center [378, 190] width 223 height 39
click at [267, 183] on textarea "To enrich screen reader interactions, please activate Accessibility in Grammarl…" at bounding box center [378, 190] width 223 height 39
click at [267, 195] on textarea "To enrich screen reader interactions, please activate Accessibility in Grammarl…" at bounding box center [378, 190] width 223 height 39
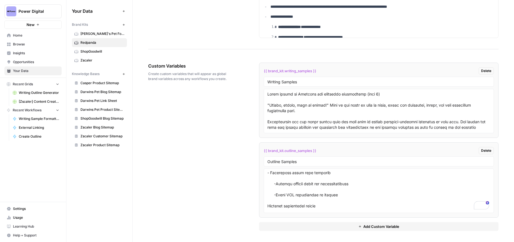
click at [266, 206] on div at bounding box center [379, 190] width 230 height 44
click at [268, 206] on textarea "To enrich screen reader interactions, please activate Accessibility in Grammarl…" at bounding box center [378, 190] width 223 height 39
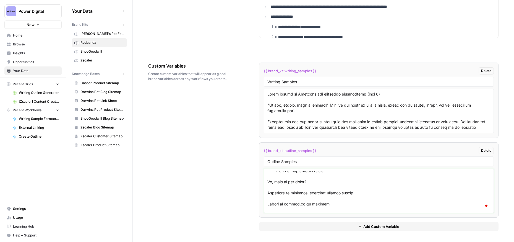
click at [268, 192] on textarea "To enrich screen reader interactions, please activate Accessibility in Grammarl…" at bounding box center [378, 190] width 223 height 39
click at [267, 190] on div at bounding box center [379, 190] width 230 height 44
click at [267, 191] on textarea "To enrich screen reader interactions, please activate Accessibility in Grammarl…" at bounding box center [378, 190] width 223 height 39
click at [266, 202] on div at bounding box center [379, 190] width 230 height 44
click at [268, 202] on textarea "To enrich screen reader interactions, please activate Accessibility in Grammarl…" at bounding box center [378, 190] width 223 height 39
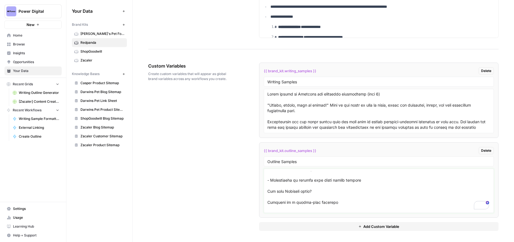
click at [268, 202] on textarea "To enrich screen reader interactions, please activate Accessibility in Grammarl…" at bounding box center [378, 190] width 223 height 39
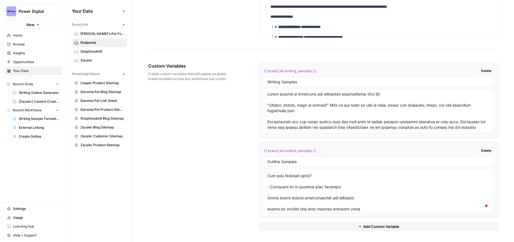
click at [267, 197] on div at bounding box center [379, 190] width 230 height 44
click at [268, 197] on textarea "To enrich screen reader interactions, please activate Accessibility in Grammarl…" at bounding box center [378, 190] width 223 height 39
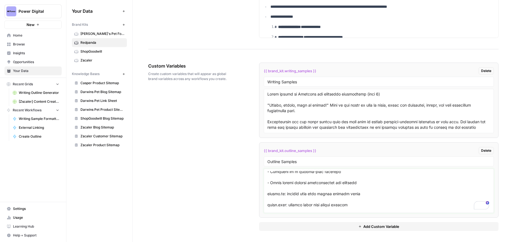
click at [267, 193] on textarea "To enrich screen reader interactions, please activate Accessibility in Grammarl…" at bounding box center [378, 190] width 223 height 39
click at [268, 204] on textarea "To enrich screen reader interactions, please activate Accessibility in Grammarl…" at bounding box center [378, 190] width 223 height 39
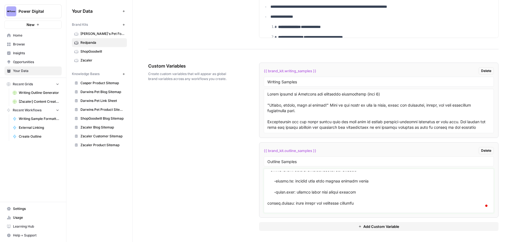
click at [267, 203] on textarea "To enrich screen reader interactions, please activate Accessibility in Grammarl…" at bounding box center [378, 190] width 223 height 39
click at [268, 193] on textarea "To enrich screen reader interactions, please activate Accessibility in Grammarl…" at bounding box center [378, 190] width 223 height 39
click at [268, 203] on textarea "To enrich screen reader interactions, please activate Accessibility in Grammarl…" at bounding box center [378, 190] width 223 height 39
click at [267, 201] on div at bounding box center [379, 190] width 230 height 44
click at [268, 202] on textarea "To enrich screen reader interactions, please activate Accessibility in Grammarl…" at bounding box center [378, 190] width 223 height 39
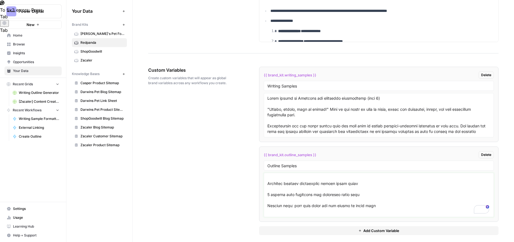
click at [268, 183] on textarea "To enrich screen reader interactions, please activate Accessibility in Grammarl…" at bounding box center [378, 194] width 223 height 39
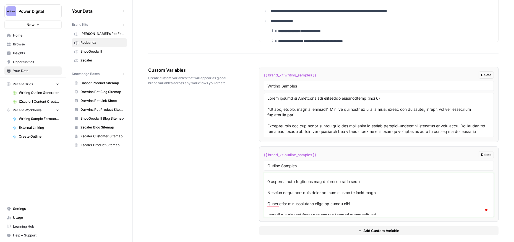
click at [268, 192] on textarea "To enrich screen reader interactions, please activate Accessibility in Grammarl…" at bounding box center [378, 194] width 223 height 39
click at [267, 202] on textarea "To enrich screen reader interactions, please activate Accessibility in Grammarl…" at bounding box center [378, 194] width 223 height 39
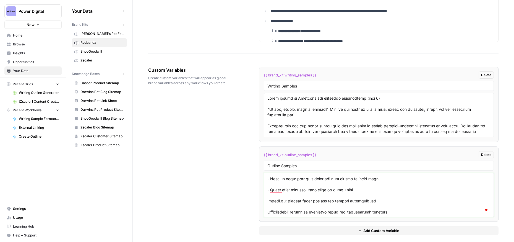
click at [267, 200] on textarea "To enrich screen reader interactions, please activate Accessibility in Grammarl…" at bounding box center [378, 194] width 223 height 39
click at [268, 212] on textarea "To enrich screen reader interactions, please activate Accessibility in Grammarl…" at bounding box center [378, 194] width 223 height 39
click at [268, 201] on textarea "To enrich screen reader interactions, please activate Accessibility in Grammarl…" at bounding box center [378, 194] width 223 height 39
click at [269, 212] on textarea "To enrich screen reader interactions, please activate Accessibility in Grammarl…" at bounding box center [378, 194] width 223 height 39
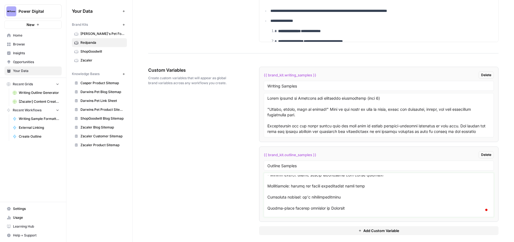
click at [267, 185] on textarea "To enrich screen reader interactions, please activate Accessibility in Grammarl…" at bounding box center [378, 194] width 223 height 39
click at [268, 197] on textarea "To enrich screen reader interactions, please activate Accessibility in Grammarl…" at bounding box center [378, 194] width 223 height 39
click at [267, 208] on textarea "To enrich screen reader interactions, please activate Accessibility in Grammarl…" at bounding box center [378, 194] width 223 height 39
click at [270, 185] on textarea "To enrich screen reader interactions, please activate Accessibility in Grammarl…" at bounding box center [378, 194] width 223 height 39
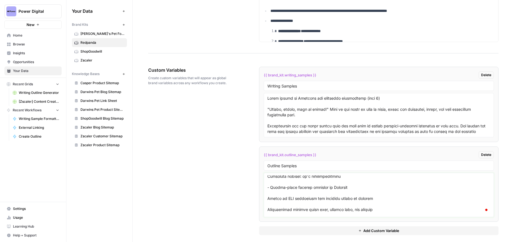
click at [268, 198] on textarea "To enrich screen reader interactions, please activate Accessibility in Grammarl…" at bounding box center [378, 194] width 223 height 39
click at [268, 210] on textarea "To enrich screen reader interactions, please activate Accessibility in Grammarl…" at bounding box center [378, 194] width 223 height 39
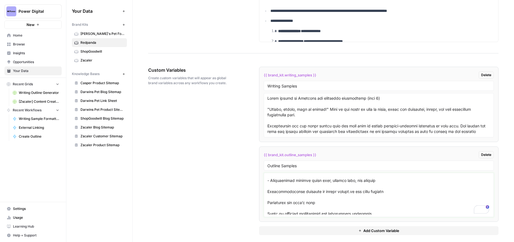
click at [268, 191] on textarea "To enrich screen reader interactions, please activate Accessibility in Grammarl…" at bounding box center [378, 194] width 223 height 39
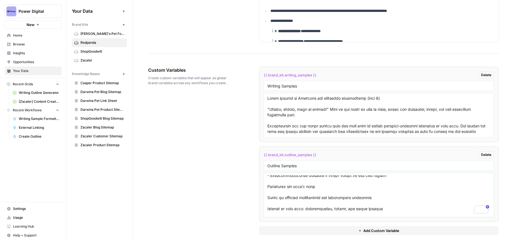
click at [268, 195] on textarea "To enrich screen reader interactions, please activate Accessibility in Grammarl…" at bounding box center [378, 194] width 223 height 39
click at [268, 209] on textarea "To enrich screen reader interactions, please activate Accessibility in Grammarl…" at bounding box center [378, 194] width 223 height 39
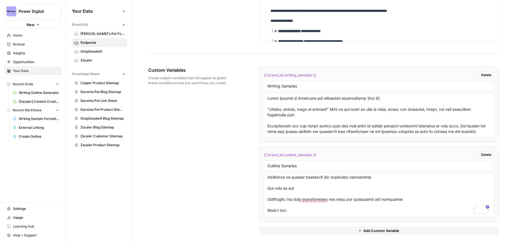
click at [267, 199] on textarea "To enrich screen reader interactions, please activate Accessibility in Grammarl…" at bounding box center [378, 194] width 223 height 39
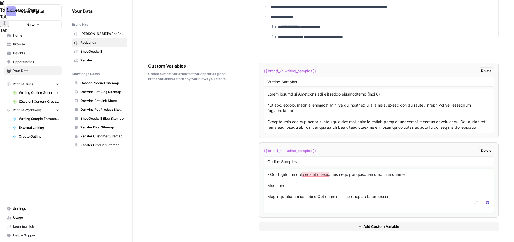
click at [269, 196] on textarea "To enrich screen reader interactions, please activate Accessibility in Grammarl…" at bounding box center [378, 190] width 223 height 39
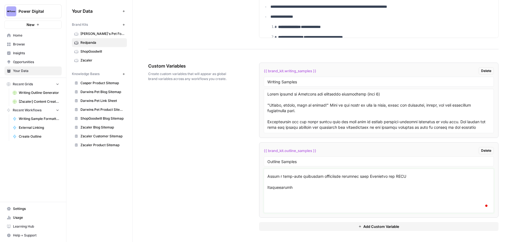
click at [286, 204] on textarea "To enrich screen reader interactions, please activate Accessibility in Grammarl…" at bounding box center [378, 190] width 223 height 39
click at [267, 196] on textarea "To enrich screen reader interactions, please activate Accessibility in Grammarl…" at bounding box center [378, 190] width 223 height 39
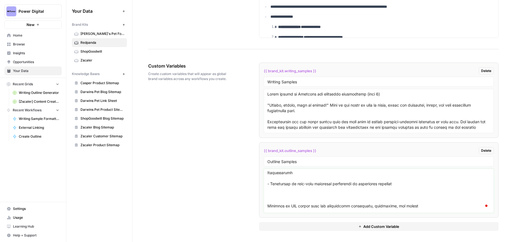
click at [283, 194] on textarea "To enrich screen reader interactions, please activate Accessibility in Grammarl…" at bounding box center [378, 190] width 223 height 39
click at [268, 195] on textarea "To enrich screen reader interactions, please activate Accessibility in Grammarl…" at bounding box center [378, 190] width 223 height 39
click at [275, 195] on textarea "To enrich screen reader interactions, please activate Accessibility in Grammarl…" at bounding box center [378, 190] width 223 height 39
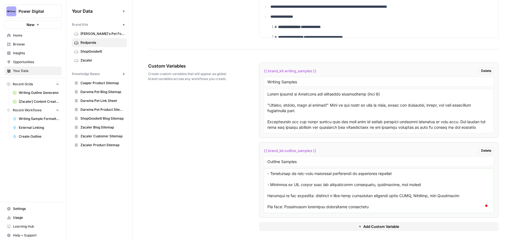
click at [268, 196] on textarea "To enrich screen reader interactions, please activate Accessibility in Grammarl…" at bounding box center [378, 190] width 223 height 39
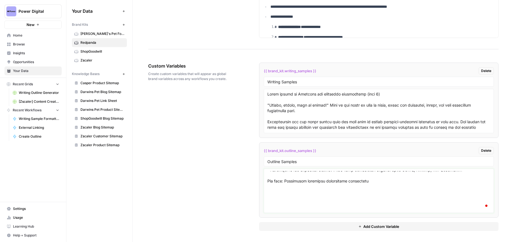
click at [277, 199] on textarea "To enrich screen reader interactions, please activate Accessibility in Grammarl…" at bounding box center [378, 190] width 223 height 39
click at [272, 190] on textarea "To enrich screen reader interactions, please activate Accessibility in Grammarl…" at bounding box center [378, 190] width 223 height 39
click at [268, 192] on textarea "To enrich screen reader interactions, please activate Accessibility in Grammarl…" at bounding box center [378, 190] width 223 height 39
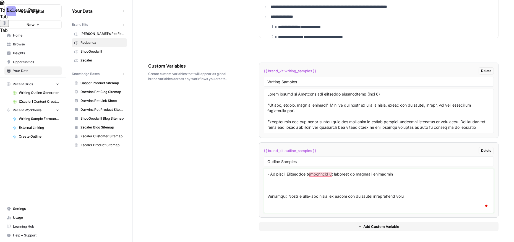
click at [267, 196] on textarea "To enrich screen reader interactions, please activate Accessibility in Grammarl…" at bounding box center [378, 190] width 223 height 39
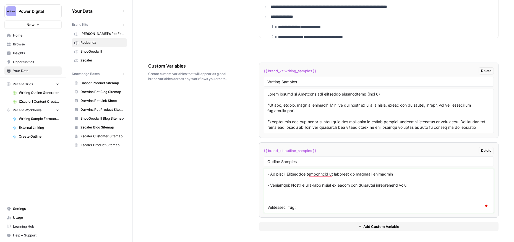
click at [268, 207] on textarea "To enrich screen reader interactions, please activate Accessibility in Grammarl…" at bounding box center [378, 190] width 223 height 39
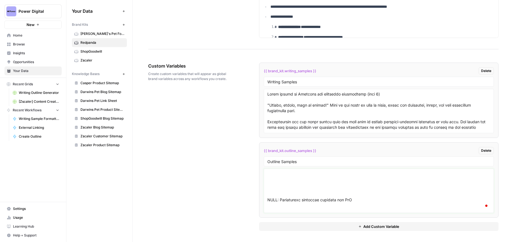
click at [268, 199] on textarea "To enrich screen reader interactions, please activate Accessibility in Grammarl…" at bounding box center [378, 190] width 223 height 39
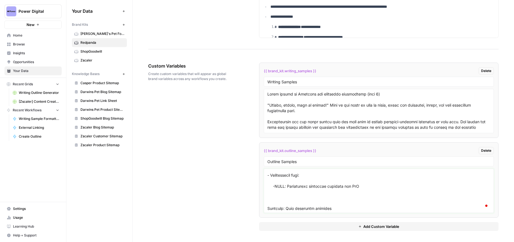
click at [268, 208] on textarea "To enrich screen reader interactions, please activate Accessibility in Grammarl…" at bounding box center [378, 190] width 223 height 39
type textarea "Batch tuning in Redpanda for optimized performance (part 1) Introduction Increa…"
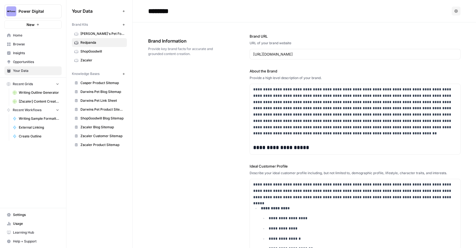
click at [28, 41] on link "Browse" at bounding box center [32, 44] width 57 height 9
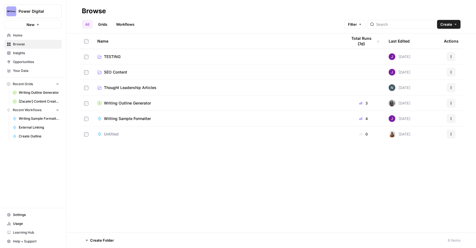
click at [132, 102] on span "Writing Outline Generator" at bounding box center [127, 103] width 47 height 6
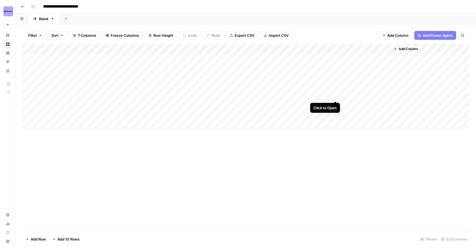
click at [336, 95] on div "Add Column" at bounding box center [245, 86] width 447 height 84
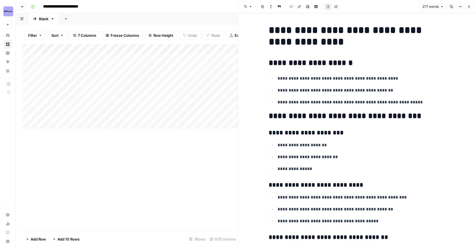
drag, startPoint x: 276, startPoint y: 76, endPoint x: 269, endPoint y: 76, distance: 6.6
click at [269, 76] on ul "**********" at bounding box center [357, 90] width 177 height 31
click at [214, 137] on div "Add Column" at bounding box center [130, 137] width 216 height 186
click at [470, 6] on icon "button" at bounding box center [469, 6] width 3 height 3
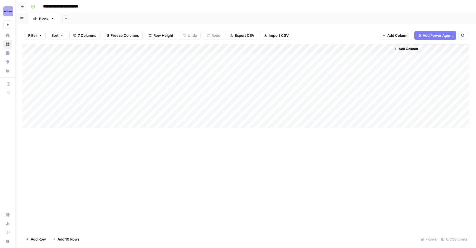
click at [312, 119] on div "Add Column" at bounding box center [245, 86] width 447 height 84
click at [335, 115] on div "Add Column" at bounding box center [245, 86] width 447 height 84
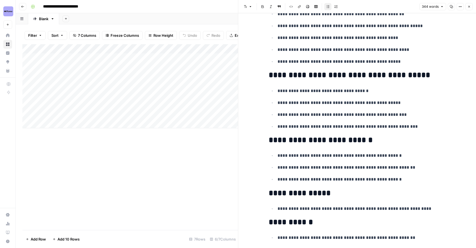
scroll to position [516, 0]
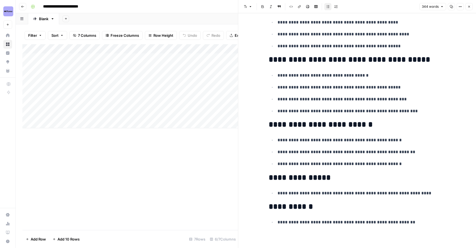
click at [469, 6] on icon "button" at bounding box center [469, 7] width 2 height 2
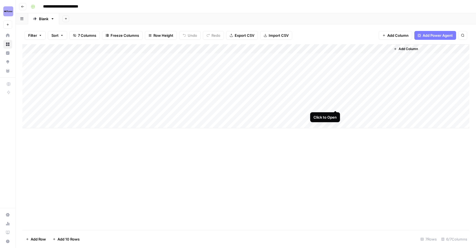
click at [336, 104] on div "Add Column" at bounding box center [245, 86] width 447 height 84
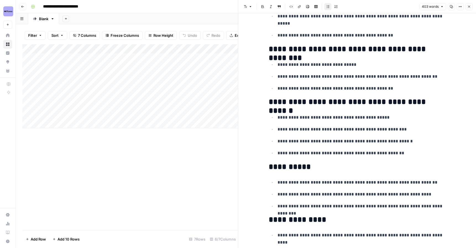
scroll to position [633, 0]
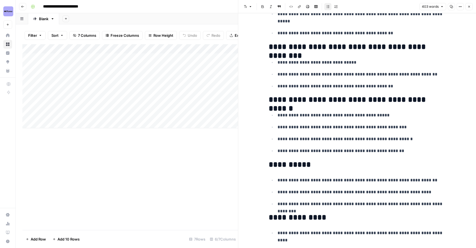
click at [467, 10] on button "Close" at bounding box center [469, 6] width 7 height 7
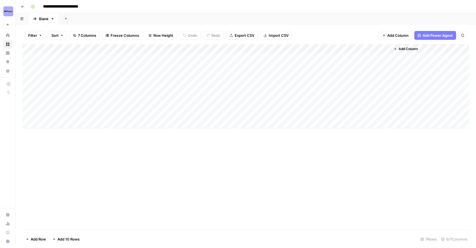
click at [335, 95] on div "Add Column" at bounding box center [245, 86] width 447 height 84
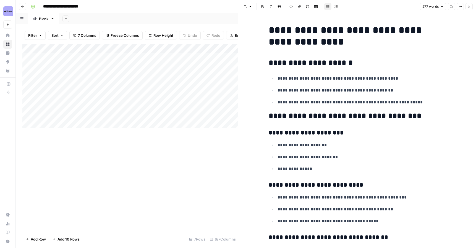
click at [325, 86] on ul "**********" at bounding box center [357, 90] width 177 height 31
copy div "**********"
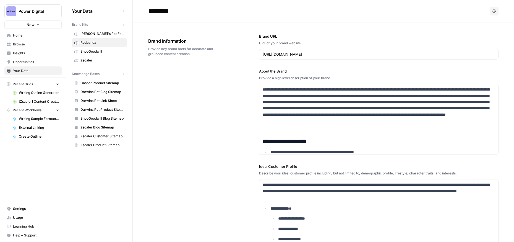
scroll to position [696, 0]
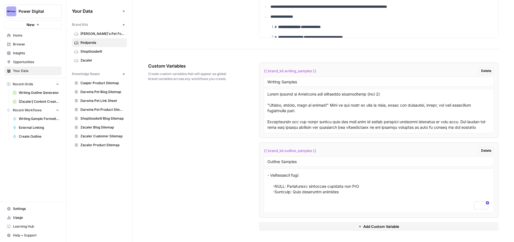
click at [278, 207] on textarea "To enrich screen reader interactions, please activate Accessibility in Grammarl…" at bounding box center [378, 190] width 223 height 39
click at [267, 197] on textarea "To enrich screen reader interactions, please activate Accessibility in Grammarl…" at bounding box center [378, 190] width 223 height 39
click at [275, 202] on textarea "To enrich screen reader interactions, please activate Accessibility in Grammarl…" at bounding box center [378, 190] width 223 height 39
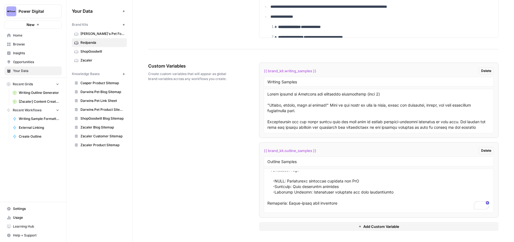
click at [268, 202] on textarea "To enrich screen reader interactions, please activate Accessibility in Grammarl…" at bounding box center [378, 190] width 223 height 39
click at [285, 206] on textarea "To enrich screen reader interactions, please activate Accessibility in Grammarl…" at bounding box center [378, 190] width 223 height 39
click at [279, 202] on textarea "To enrich screen reader interactions, please activate Accessibility in Grammarl…" at bounding box center [378, 190] width 223 height 39
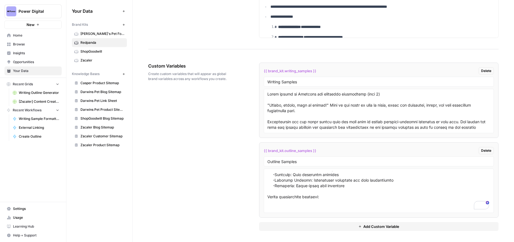
scroll to position [713, 0]
click at [267, 196] on textarea "To enrich screen reader interactions, please activate Accessibility in Grammarl…" at bounding box center [378, 190] width 223 height 39
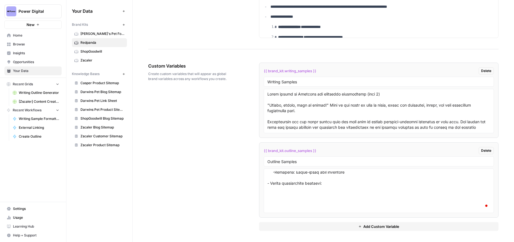
scroll to position [726, 0]
click at [279, 197] on textarea "To enrich screen reader interactions, please activate Accessibility in Grammarl…" at bounding box center [378, 190] width 223 height 39
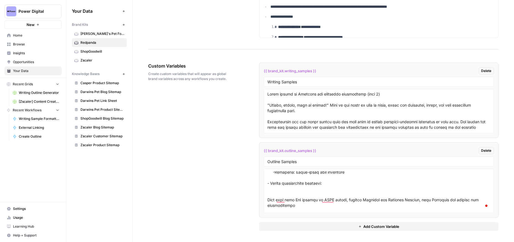
click at [269, 191] on textarea "To enrich screen reader interactions, please activate Accessibility in Grammarl…" at bounding box center [378, 190] width 223 height 39
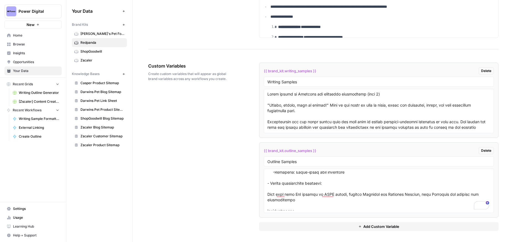
click at [267, 194] on textarea "To enrich screen reader interactions, please activate Accessibility in Grammarl…" at bounding box center [378, 190] width 223 height 39
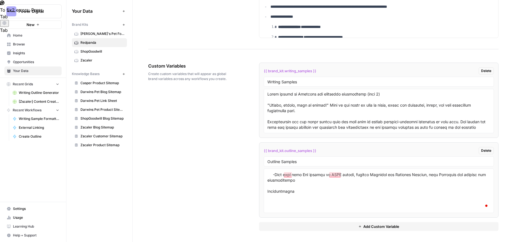
click at [280, 204] on textarea "To enrich screen reader interactions, please activate Accessibility in Grammarl…" at bounding box center [378, 190] width 223 height 39
click at [267, 202] on textarea "To enrich screen reader interactions, please activate Accessibility in Grammarl…" at bounding box center [378, 190] width 223 height 39
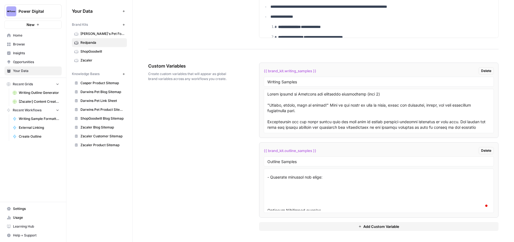
click at [290, 196] on textarea "To enrich screen reader interactions, please activate Accessibility in Grammarl…" at bounding box center [378, 190] width 223 height 39
click at [268, 192] on textarea "To enrich screen reader interactions, please activate Accessibility in Grammarl…" at bounding box center [378, 190] width 223 height 39
click at [272, 202] on textarea "To enrich screen reader interactions, please activate Accessibility in Grammarl…" at bounding box center [378, 190] width 223 height 39
click at [268, 194] on textarea "To enrich screen reader interactions, please activate Accessibility in Grammarl…" at bounding box center [378, 190] width 223 height 39
click at [277, 209] on textarea "To enrich screen reader interactions, please activate Accessibility in Grammarl…" at bounding box center [378, 190] width 223 height 39
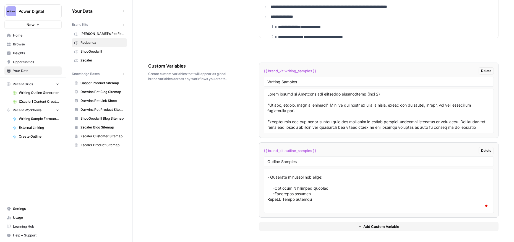
click at [267, 199] on textarea "To enrich screen reader interactions, please activate Accessibility in Grammarl…" at bounding box center [378, 190] width 223 height 39
click at [278, 203] on textarea "To enrich screen reader interactions, please activate Accessibility in Grammarl…" at bounding box center [378, 190] width 223 height 39
click at [268, 194] on textarea "To enrich screen reader interactions, please activate Accessibility in Grammarl…" at bounding box center [378, 190] width 223 height 39
click at [268, 205] on textarea "To enrich screen reader interactions, please activate Accessibility in Grammarl…" at bounding box center [378, 190] width 223 height 39
click at [268, 193] on textarea "To enrich screen reader interactions, please activate Accessibility in Grammarl…" at bounding box center [378, 190] width 223 height 39
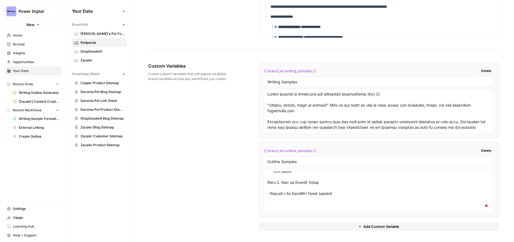
click at [278, 204] on textarea "To enrich screen reader interactions, please activate Accessibility in Grammarl…" at bounding box center [378, 190] width 223 height 39
click at [268, 205] on textarea "To enrich screen reader interactions, please activate Accessibility in Grammarl…" at bounding box center [378, 190] width 223 height 39
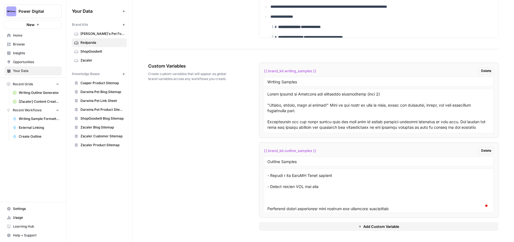
click at [281, 199] on textarea "To enrich screen reader interactions, please activate Accessibility in Grammarl…" at bounding box center [378, 190] width 223 height 39
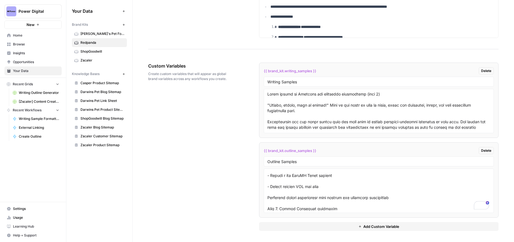
click at [267, 197] on textarea "To enrich screen reader interactions, please activate Accessibility in Grammarl…" at bounding box center [378, 190] width 223 height 39
click at [281, 192] on textarea "To enrich screen reader interactions, please activate Accessibility in Grammarl…" at bounding box center [378, 190] width 223 height 39
click at [267, 195] on textarea "To enrich screen reader interactions, please activate Accessibility in Grammarl…" at bounding box center [378, 190] width 223 height 39
click at [278, 208] on textarea "To enrich screen reader interactions, please activate Accessibility in Grammarl…" at bounding box center [378, 190] width 223 height 39
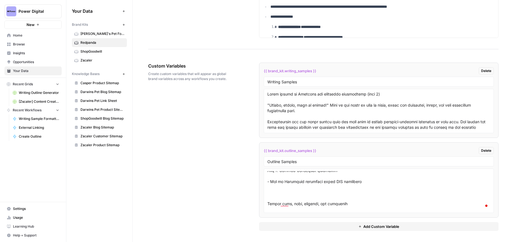
click at [277, 197] on textarea "To enrich screen reader interactions, please activate Accessibility in Grammarl…" at bounding box center [378, 190] width 223 height 39
click at [268, 192] on textarea "To enrich screen reader interactions, please activate Accessibility in Grammarl…" at bounding box center [378, 190] width 223 height 39
click at [277, 210] on textarea "To enrich screen reader interactions, please activate Accessibility in Grammarl…" at bounding box center [378, 190] width 223 height 39
click at [267, 204] on textarea "To enrich screen reader interactions, please activate Accessibility in Grammarl…" at bounding box center [378, 190] width 223 height 39
click at [281, 191] on textarea "To enrich screen reader interactions, please activate Accessibility in Grammarl…" at bounding box center [378, 190] width 223 height 39
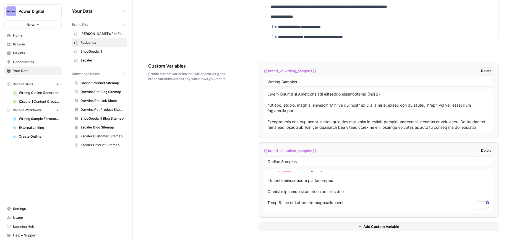
click at [268, 191] on textarea "To enrich screen reader interactions, please activate Accessibility in Grammarl…" at bounding box center [378, 190] width 223 height 39
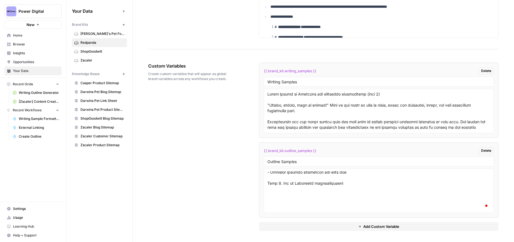
click at [283, 202] on textarea "To enrich screen reader interactions, please activate Accessibility in Grammarl…" at bounding box center [378, 190] width 223 height 39
click at [274, 191] on textarea "To enrich screen reader interactions, please activate Accessibility in Grammarl…" at bounding box center [378, 190] width 223 height 39
click at [267, 196] on textarea "To enrich screen reader interactions, please activate Accessibility in Grammarl…" at bounding box center [378, 190] width 223 height 39
click at [278, 210] on div at bounding box center [379, 190] width 230 height 44
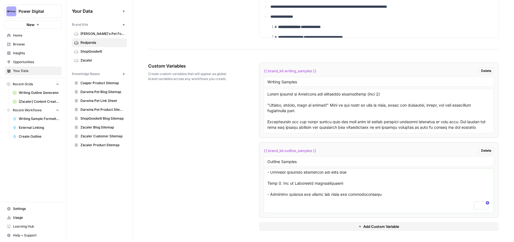
click at [275, 207] on textarea "To enrich screen reader interactions, please activate Accessibility in Grammarl…" at bounding box center [378, 190] width 223 height 39
click at [267, 205] on textarea "To enrich screen reader interactions, please activate Accessibility in Grammarl…" at bounding box center [378, 190] width 223 height 39
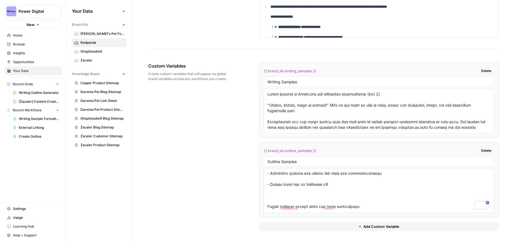
click at [272, 203] on textarea "To enrich screen reader interactions, please activate Accessibility in Grammarl…" at bounding box center [378, 190] width 223 height 39
click at [269, 195] on textarea "To enrich screen reader interactions, please activate Accessibility in Grammarl…" at bounding box center [378, 190] width 223 height 39
click at [280, 200] on textarea "To enrich screen reader interactions, please activate Accessibility in Grammarl…" at bounding box center [378, 190] width 223 height 39
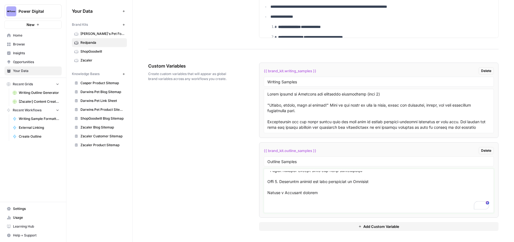
click at [268, 192] on textarea "To enrich screen reader interactions, please activate Accessibility in Grammarl…" at bounding box center [378, 190] width 223 height 39
click at [273, 207] on textarea "To enrich screen reader interactions, please activate Accessibility in Grammarl…" at bounding box center [378, 190] width 223 height 39
click at [268, 204] on textarea "To enrich screen reader interactions, please activate Accessibility in Grammarl…" at bounding box center [378, 190] width 223 height 39
click at [280, 211] on div at bounding box center [379, 190] width 230 height 44
click at [275, 207] on textarea "To enrich screen reader interactions, please activate Accessibility in Grammarl…" at bounding box center [378, 190] width 223 height 39
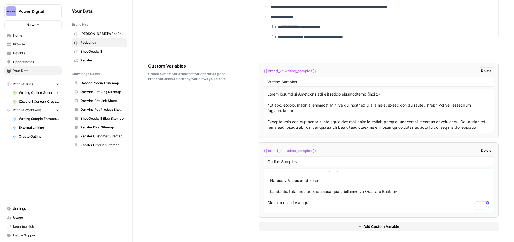
click at [267, 202] on textarea "To enrich screen reader interactions, please activate Accessibility in Grammarl…" at bounding box center [378, 190] width 223 height 39
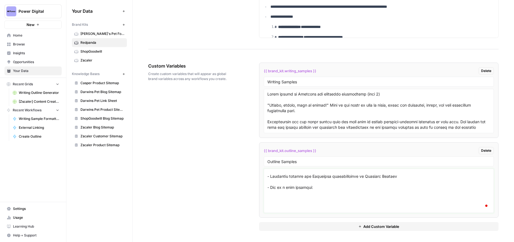
click at [285, 202] on textarea "To enrich screen reader interactions, please activate Accessibility in Grammarl…" at bounding box center [378, 190] width 223 height 39
click at [268, 198] on textarea "To enrich screen reader interactions, please activate Accessibility in Grammarl…" at bounding box center [378, 190] width 223 height 39
click at [290, 208] on textarea "To enrich screen reader interactions, please activate Accessibility in Grammarl…" at bounding box center [378, 190] width 223 height 39
click at [287, 209] on textarea "To enrich screen reader interactions, please activate Accessibility in Grammarl…" at bounding box center [378, 190] width 223 height 39
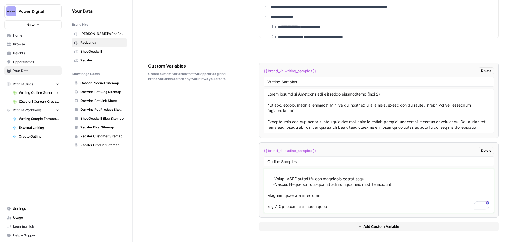
click at [267, 195] on textarea "To enrich screen reader interactions, please activate Accessibility in Grammarl…" at bounding box center [378, 190] width 223 height 39
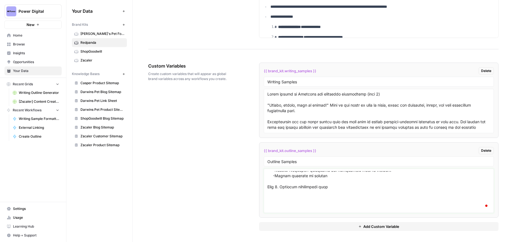
click at [273, 206] on textarea "To enrich screen reader interactions, please activate Accessibility in Grammarl…" at bounding box center [378, 190] width 223 height 39
click at [268, 197] on textarea "To enrich screen reader interactions, please activate Accessibility in Grammarl…" at bounding box center [378, 190] width 223 height 39
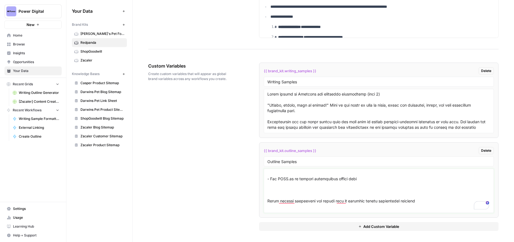
click at [277, 189] on textarea "To enrich screen reader interactions, please activate Accessibility in Grammarl…" at bounding box center [378, 190] width 223 height 39
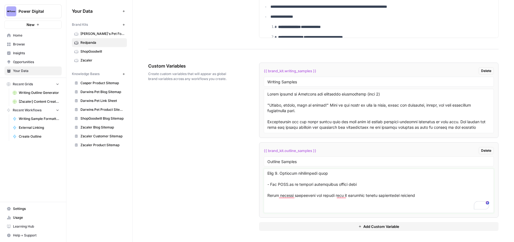
click at [267, 195] on textarea "To enrich screen reader interactions, please activate Accessibility in Grammarl…" at bounding box center [378, 190] width 223 height 39
click at [276, 208] on textarea "To enrich screen reader interactions, please activate Accessibility in Grammarl…" at bounding box center [378, 190] width 223 height 39
click at [267, 205] on textarea "To enrich screen reader interactions, please activate Accessibility in Grammarl…" at bounding box center [378, 190] width 223 height 39
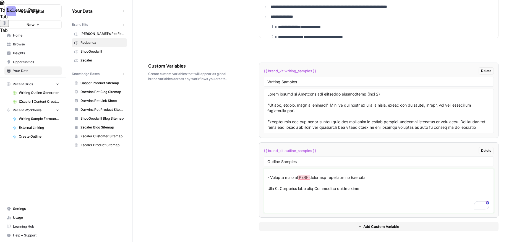
click at [275, 206] on textarea "To enrich screen reader interactions, please activate Accessibility in Grammarl…" at bounding box center [378, 190] width 223 height 39
click at [268, 200] on textarea "To enrich screen reader interactions, please activate Accessibility in Grammarl…" at bounding box center [378, 190] width 223 height 39
click at [279, 210] on textarea "To enrich screen reader interactions, please activate Accessibility in Grammarl…" at bounding box center [378, 190] width 223 height 39
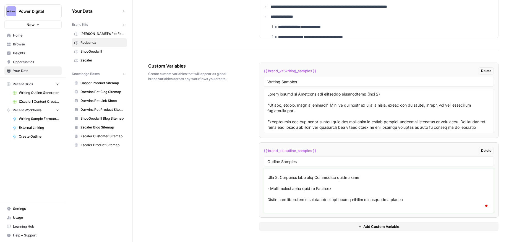
click at [267, 198] on textarea "To enrich screen reader interactions, please activate Accessibility in Grammarl…" at bounding box center [378, 190] width 223 height 39
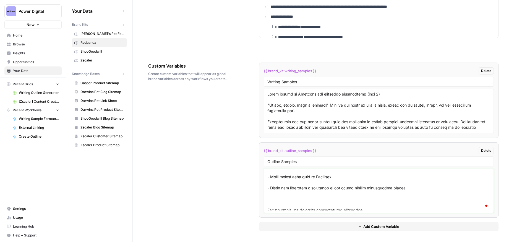
click at [285, 201] on textarea "To enrich screen reader interactions, please activate Accessibility in Grammarl…" at bounding box center [378, 190] width 223 height 39
click at [269, 199] on textarea "To enrich screen reader interactions, please activate Accessibility in Grammarl…" at bounding box center [378, 190] width 223 height 39
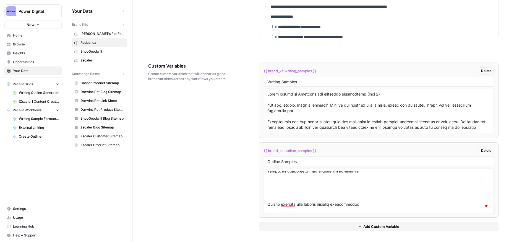
click at [281, 195] on textarea "To enrich screen reader interactions, please activate Accessibility in Grammarl…" at bounding box center [378, 190] width 223 height 39
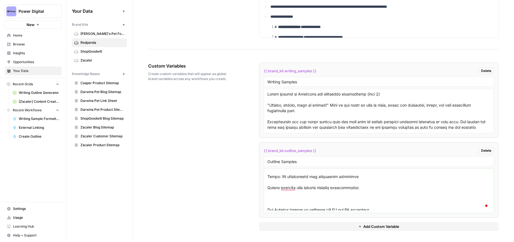
click at [268, 188] on textarea "To enrich screen reader interactions, please activate Accessibility in Grammarl…" at bounding box center [378, 190] width 223 height 39
click at [271, 202] on textarea "To enrich screen reader interactions, please activate Accessibility in Grammarl…" at bounding box center [378, 190] width 223 height 39
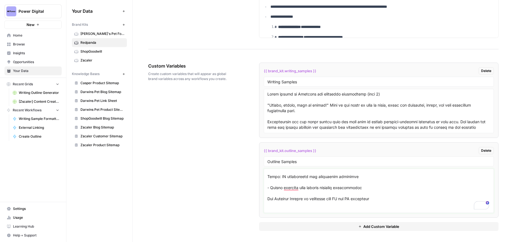
click at [268, 198] on textarea "To enrich screen reader interactions, please activate Accessibility in Grammarl…" at bounding box center [378, 190] width 223 height 39
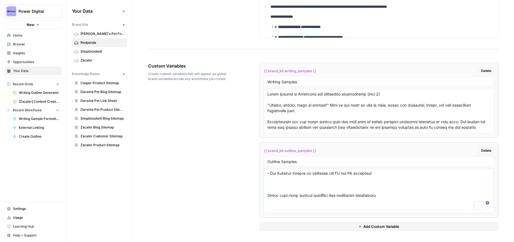
click at [272, 188] on textarea "To enrich screen reader interactions, please activate Accessibility in Grammarl…" at bounding box center [378, 190] width 223 height 39
click at [268, 186] on textarea "To enrich screen reader interactions, please activate Accessibility in Grammarl…" at bounding box center [378, 190] width 223 height 39
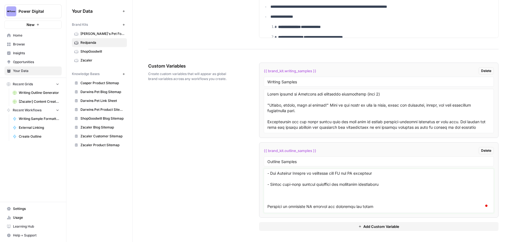
click at [274, 204] on textarea "To enrich screen reader interactions, please activate Accessibility in Grammarl…" at bounding box center [378, 190] width 223 height 39
click at [270, 198] on textarea "To enrich screen reader interactions, please activate Accessibility in Grammarl…" at bounding box center [378, 190] width 223 height 39
click at [267, 196] on div at bounding box center [379, 190] width 230 height 44
click at [268, 196] on textarea "To enrich screen reader interactions, please activate Accessibility in Grammarl…" at bounding box center [378, 190] width 223 height 39
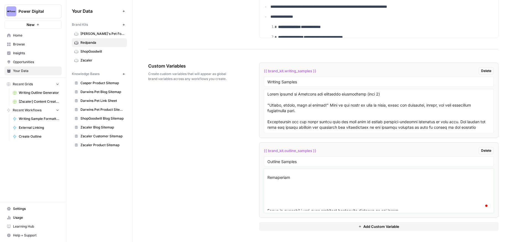
click at [270, 202] on textarea "To enrich screen reader interactions, please activate Accessibility in Grammarl…" at bounding box center [378, 190] width 223 height 39
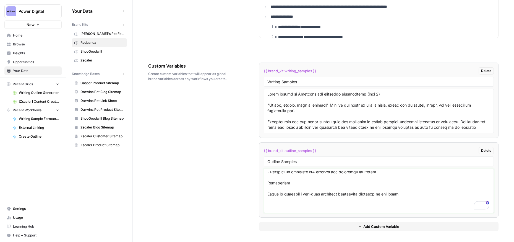
click at [268, 193] on textarea "To enrich screen reader interactions, please activate Accessibility in Grammarl…" at bounding box center [378, 190] width 223 height 39
click at [277, 187] on textarea "To enrich screen reader interactions, please activate Accessibility in Grammarl…" at bounding box center [378, 190] width 223 height 39
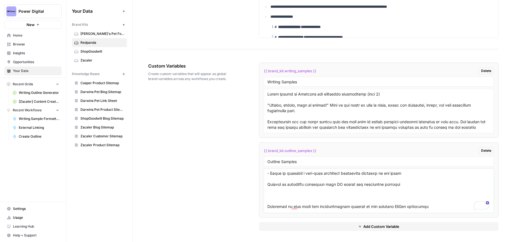
click at [268, 184] on textarea "To enrich screen reader interactions, please activate Accessibility in Grammarl…" at bounding box center [378, 190] width 223 height 39
click at [269, 199] on textarea "To enrich screen reader interactions, please activate Accessibility in Grammarl…" at bounding box center [378, 190] width 223 height 39
click at [268, 196] on textarea "To enrich screen reader interactions, please activate Accessibility in Grammarl…" at bounding box center [378, 190] width 223 height 39
click at [266, 207] on div at bounding box center [379, 190] width 230 height 44
click at [267, 207] on textarea "To enrich screen reader interactions, please activate Accessibility in Grammarl…" at bounding box center [378, 190] width 223 height 39
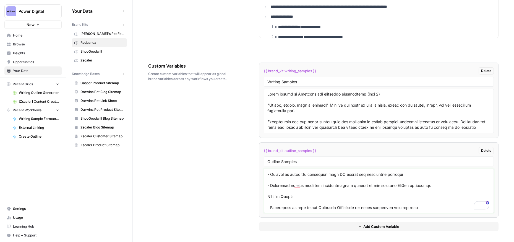
click at [420, 209] on textarea "To enrich screen reader interactions, please activate Accessibility in Grammarl…" at bounding box center [378, 190] width 223 height 39
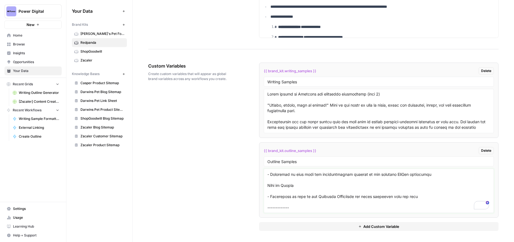
paste textarea "Streaming data for real-time AI applications What is real-time AI? Shift from b…"
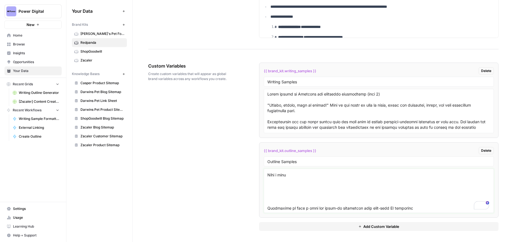
click at [275, 199] on textarea "To enrich screen reader interactions, please activate Accessibility in Grammarl…" at bounding box center [378, 190] width 223 height 39
click at [267, 206] on textarea "To enrich screen reader interactions, please activate Accessibility in Grammarl…" at bounding box center [378, 190] width 223 height 39
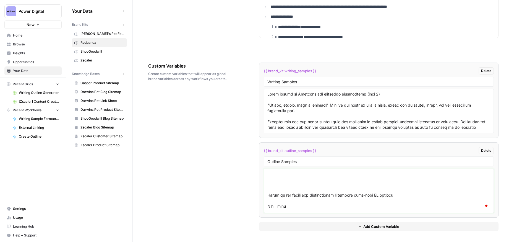
click at [270, 184] on textarea "To enrich screen reader interactions, please activate Accessibility in Grammarl…" at bounding box center [378, 190] width 223 height 39
click at [269, 193] on textarea "To enrich screen reader interactions, please activate Accessibility in Grammarl…" at bounding box center [378, 190] width 223 height 39
click at [296, 201] on textarea "To enrich screen reader interactions, please activate Accessibility in Grammarl…" at bounding box center [378, 190] width 223 height 39
click at [267, 196] on textarea "To enrich screen reader interactions, please activate Accessibility in Grammarl…" at bounding box center [378, 190] width 223 height 39
click at [280, 203] on textarea "To enrich screen reader interactions, please activate Accessibility in Grammarl…" at bounding box center [378, 190] width 223 height 39
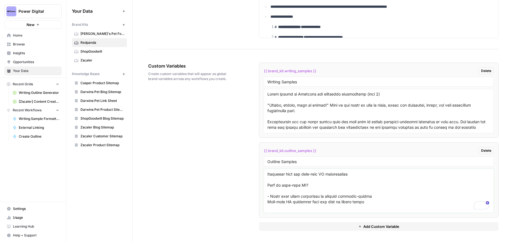
click at [268, 202] on textarea "To enrich screen reader interactions, please activate Accessibility in Grammarl…" at bounding box center [378, 190] width 223 height 39
click at [376, 196] on textarea "To enrich screen reader interactions, please activate Accessibility in Grammarl…" at bounding box center [378, 190] width 223 height 39
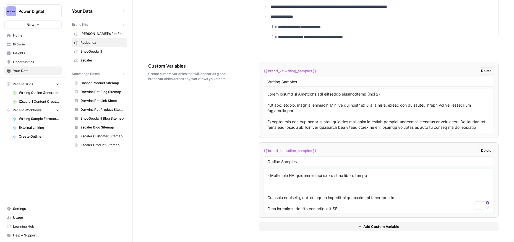
click at [278, 188] on textarea "To enrich screen reader interactions, please activate Accessibility in Grammarl…" at bounding box center [378, 190] width 223 height 39
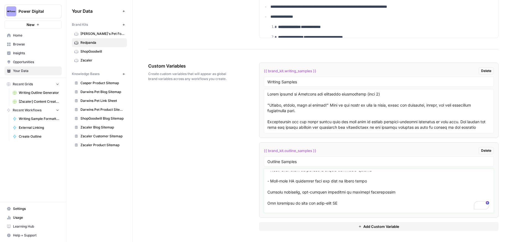
click at [267, 192] on textarea "To enrich screen reader interactions, please activate Accessibility in Grammarl…" at bounding box center [378, 190] width 223 height 39
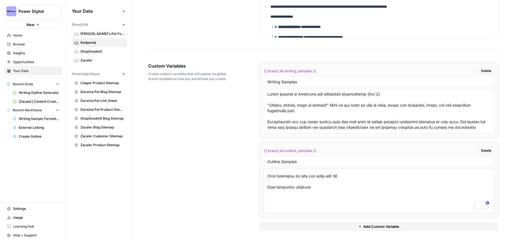
click at [268, 187] on textarea "To enrich screen reader interactions, please activate Accessibility in Grammarl…" at bounding box center [378, 190] width 223 height 39
click at [278, 205] on textarea "To enrich screen reader interactions, please activate Accessibility in Grammarl…" at bounding box center [378, 190] width 223 height 39
click at [274, 191] on textarea "To enrich screen reader interactions, please activate Accessibility in Grammarl…" at bounding box center [378, 190] width 223 height 39
click at [268, 199] on textarea "To enrich screen reader interactions, please activate Accessibility in Grammarl…" at bounding box center [378, 190] width 223 height 39
click at [280, 210] on div at bounding box center [379, 190] width 230 height 44
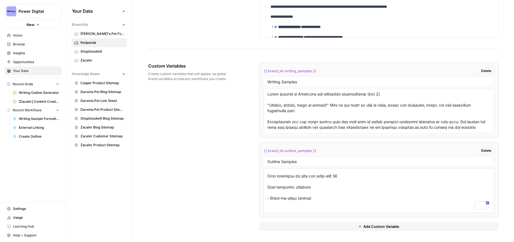
click at [275, 208] on textarea "To enrich screen reader interactions, please activate Accessibility in Grammarl…" at bounding box center [378, 190] width 223 height 39
click at [267, 180] on textarea "To enrich screen reader interactions, please activate Accessibility in Grammarl…" at bounding box center [378, 190] width 223 height 39
click at [275, 189] on textarea "To enrich screen reader interactions, please activate Accessibility in Grammarl…" at bounding box center [378, 190] width 223 height 39
click at [268, 191] on textarea "To enrich screen reader interactions, please activate Accessibility in Grammarl…" at bounding box center [378, 190] width 223 height 39
click at [282, 198] on textarea "To enrich screen reader interactions, please activate Accessibility in Grammarl…" at bounding box center [378, 190] width 223 height 39
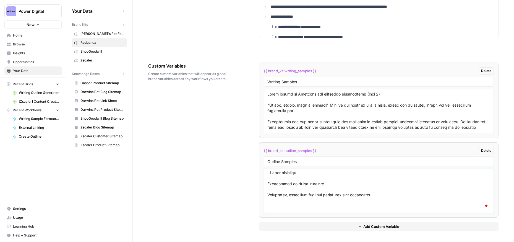
click at [268, 194] on textarea "To enrich screen reader interactions, please activate Accessibility in Grammarl…" at bounding box center [378, 190] width 223 height 39
click at [272, 207] on textarea "To enrich screen reader interactions, please activate Accessibility in Grammarl…" at bounding box center [378, 190] width 223 height 39
click at [268, 206] on textarea "To enrich screen reader interactions, please activate Accessibility in Grammarl…" at bounding box center [378, 190] width 223 height 39
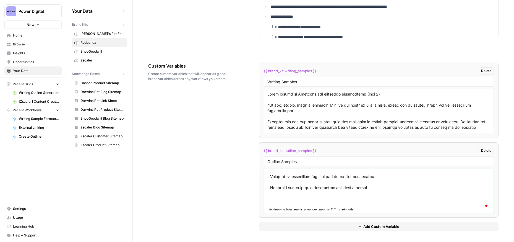
click at [278, 204] on textarea "To enrich screen reader interactions, please activate Accessibility in Grammarl…" at bounding box center [378, 190] width 223 height 39
click at [267, 198] on textarea "To enrich screen reader interactions, please activate Accessibility in Grammarl…" at bounding box center [378, 190] width 223 height 39
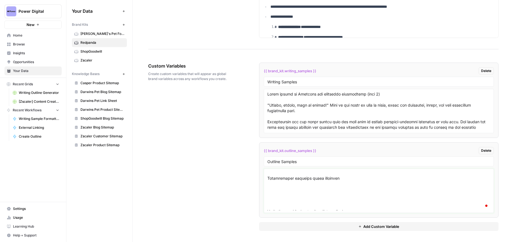
click at [295, 204] on textarea "To enrich screen reader interactions, please activate Accessibility in Grammarl…" at bounding box center [378, 190] width 223 height 39
click at [267, 190] on textarea "To enrich screen reader interactions, please activate Accessibility in Grammarl…" at bounding box center [378, 190] width 223 height 39
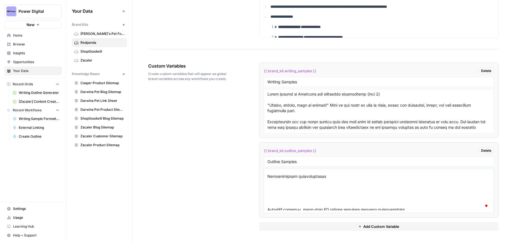
click at [277, 201] on textarea "To enrich screen reader interactions, please activate Accessibility in Grammarl…" at bounding box center [378, 190] width 223 height 39
click at [268, 188] on textarea "To enrich screen reader interactions, please activate Accessibility in Grammarl…" at bounding box center [378, 190] width 223 height 39
click at [273, 203] on textarea "To enrich screen reader interactions, please activate Accessibility in Grammarl…" at bounding box center [378, 190] width 223 height 39
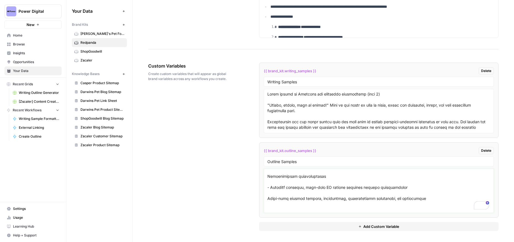
click at [268, 199] on textarea "To enrich screen reader interactions, please activate Accessibility in Grammarl…" at bounding box center [378, 190] width 223 height 39
click at [273, 208] on textarea "To enrich screen reader interactions, please activate Accessibility in Grammarl…" at bounding box center [378, 190] width 223 height 39
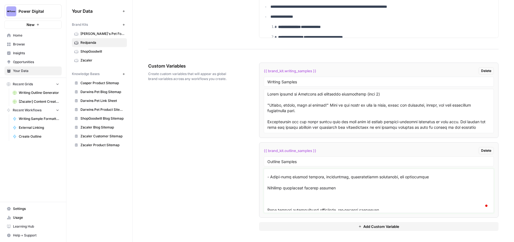
click at [267, 187] on textarea "To enrich screen reader interactions, please activate Accessibility in Grammarl…" at bounding box center [378, 190] width 223 height 39
click at [271, 204] on textarea "To enrich screen reader interactions, please activate Accessibility in Grammarl…" at bounding box center [378, 190] width 223 height 39
click at [266, 197] on div at bounding box center [379, 190] width 230 height 44
click at [268, 199] on textarea "To enrich screen reader interactions, please activate Accessibility in Grammarl…" at bounding box center [378, 190] width 223 height 39
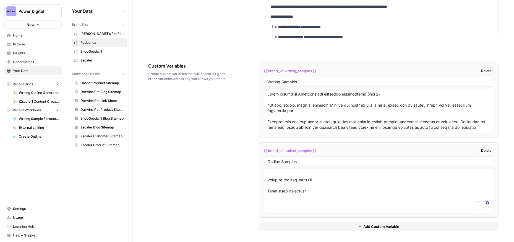
click at [281, 204] on textarea "To enrich screen reader interactions, please activate Accessibility in Grammarl…" at bounding box center [378, 190] width 223 height 39
click at [267, 201] on textarea "To enrich screen reader interactions, please activate Accessibility in Grammarl…" at bounding box center [378, 190] width 223 height 39
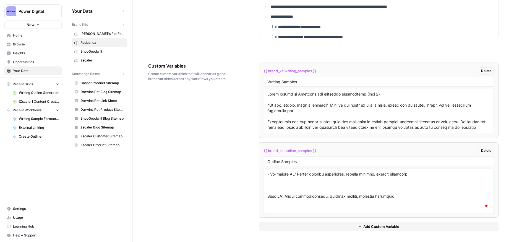
click at [276, 187] on textarea "To enrich screen reader interactions, please activate Accessibility in Grammarl…" at bounding box center [378, 190] width 223 height 39
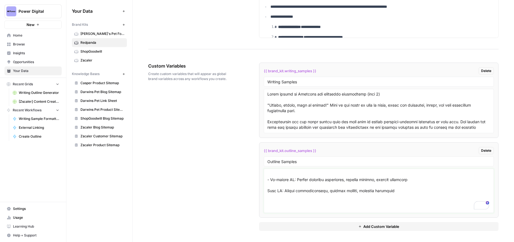
click at [267, 191] on textarea "To enrich screen reader interactions, please activate Accessibility in Grammarl…" at bounding box center [378, 190] width 223 height 39
click at [277, 208] on textarea "To enrich screen reader interactions, please activate Accessibility in Grammarl…" at bounding box center [378, 190] width 223 height 39
click at [268, 202] on textarea "To enrich screen reader interactions, please activate Accessibility in Grammarl…" at bounding box center [378, 190] width 223 height 39
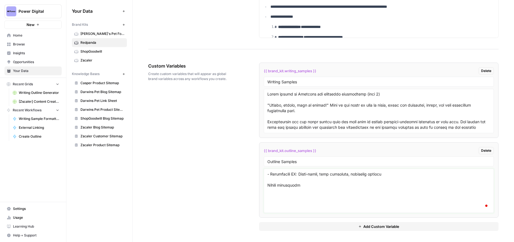
click at [276, 205] on textarea "To enrich screen reader interactions, please activate Accessibility in Grammarl…" at bounding box center [378, 190] width 223 height 39
click at [267, 196] on textarea "To enrich screen reader interactions, please activate Accessibility in Grammarl…" at bounding box center [378, 190] width 223 height 39
click at [274, 210] on textarea "To enrich screen reader interactions, please activate Accessibility in Grammarl…" at bounding box center [378, 190] width 223 height 39
click at [268, 207] on textarea "To enrich screen reader interactions, please activate Accessibility in Grammarl…" at bounding box center [378, 190] width 223 height 39
click at [281, 206] on textarea "To enrich screen reader interactions, please activate Accessibility in Grammarl…" at bounding box center [378, 190] width 223 height 39
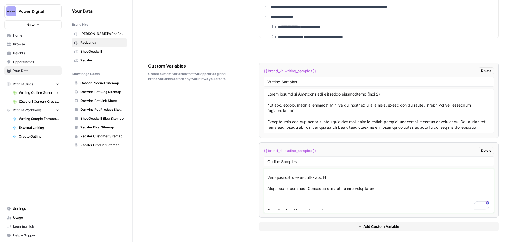
click at [268, 187] on textarea "To enrich screen reader interactions, please activate Accessibility in Grammarl…" at bounding box center [378, 190] width 223 height 39
click at [270, 202] on textarea "To enrich screen reader interactions, please activate Accessibility in Grammarl…" at bounding box center [378, 190] width 223 height 39
click at [268, 200] on textarea "To enrich screen reader interactions, please activate Accessibility in Grammarl…" at bounding box center [378, 190] width 223 height 39
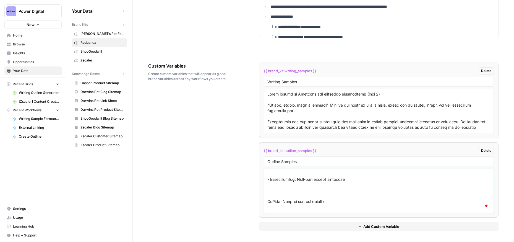
click at [278, 194] on textarea "To enrich screen reader interactions, please activate Accessibility in Grammarl…" at bounding box center [378, 190] width 223 height 39
click at [268, 190] on textarea "To enrich screen reader interactions, please activate Accessibility in Grammarl…" at bounding box center [378, 190] width 223 height 39
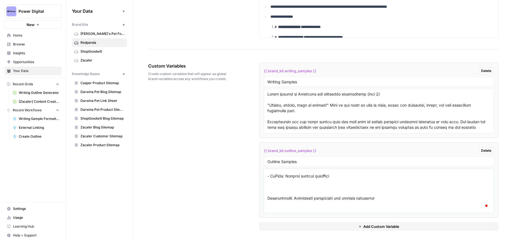
click at [276, 192] on textarea "To enrich screen reader interactions, please activate Accessibility in Grammarl…" at bounding box center [378, 190] width 223 height 39
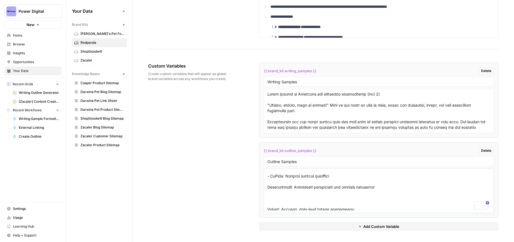
click at [268, 188] on textarea "To enrich screen reader interactions, please activate Accessibility in Grammarl…" at bounding box center [378, 190] width 223 height 39
click at [274, 204] on textarea "To enrich screen reader interactions, please activate Accessibility in Grammarl…" at bounding box center [378, 190] width 223 height 39
click at [268, 198] on textarea "To enrich screen reader interactions, please activate Accessibility in Grammarl…" at bounding box center [378, 190] width 223 height 39
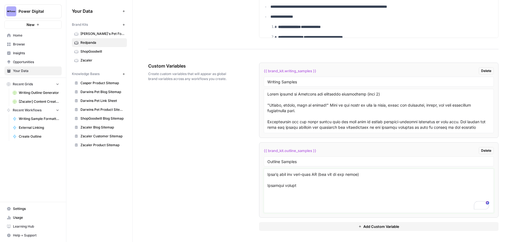
click at [280, 207] on textarea "To enrich screen reader interactions, please activate Accessibility in Grammarl…" at bounding box center [378, 190] width 223 height 39
click at [267, 196] on textarea "To enrich screen reader interactions, please activate Accessibility in Grammarl…" at bounding box center [378, 190] width 223 height 39
click at [277, 207] on textarea "To enrich screen reader interactions, please activate Accessibility in Grammarl…" at bounding box center [378, 190] width 223 height 39
click at [267, 207] on textarea "To enrich screen reader interactions, please activate Accessibility in Grammarl…" at bounding box center [378, 190] width 223 height 39
click at [275, 196] on textarea "To enrich screen reader interactions, please activate Accessibility in Grammarl…" at bounding box center [378, 190] width 223 height 39
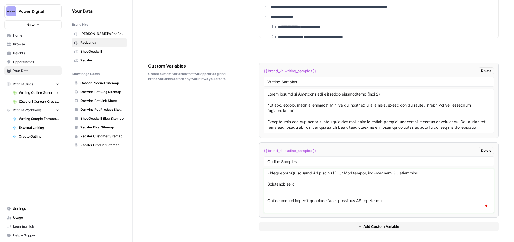
click at [271, 193] on textarea "To enrich screen reader interactions, please activate Accessibility in Grammarl…" at bounding box center [378, 190] width 223 height 39
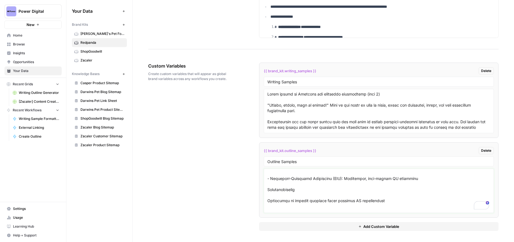
click at [268, 200] on textarea "To enrich screen reader interactions, please activate Accessibility in Grammarl…" at bounding box center [378, 190] width 223 height 39
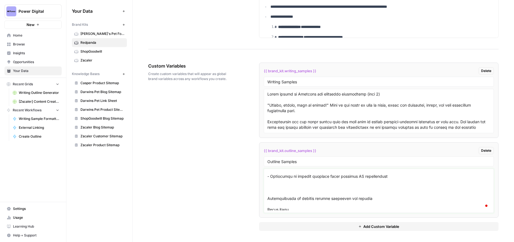
click at [278, 189] on textarea "To enrich screen reader interactions, please activate Accessibility in Grammarl…" at bounding box center [378, 190] width 223 height 39
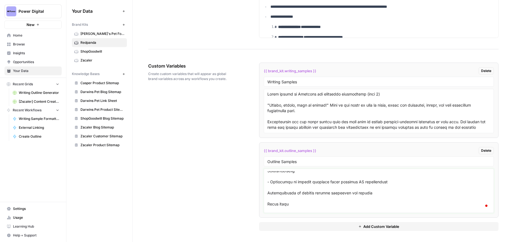
click at [267, 192] on textarea "To enrich screen reader interactions, please activate Accessibility in Grammarl…" at bounding box center [378, 190] width 223 height 39
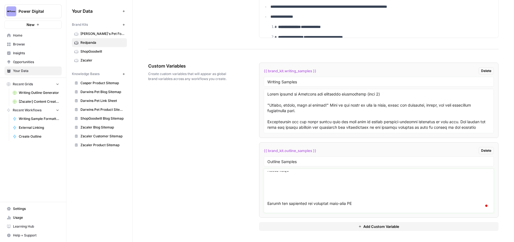
click at [286, 194] on textarea "To enrich screen reader interactions, please activate Accessibility in Grammarl…" at bounding box center [378, 190] width 223 height 39
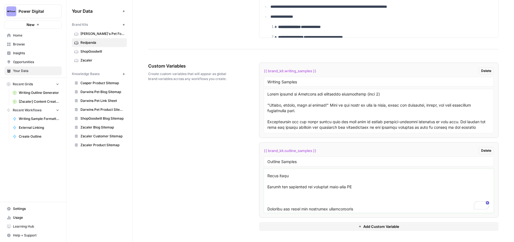
click at [268, 186] on textarea "To enrich screen reader interactions, please activate Accessibility in Grammarl…" at bounding box center [378, 190] width 223 height 39
click at [271, 201] on textarea "To enrich screen reader interactions, please activate Accessibility in Grammarl…" at bounding box center [378, 190] width 223 height 39
click at [266, 198] on div at bounding box center [379, 190] width 230 height 44
click at [267, 197] on textarea "To enrich screen reader interactions, please activate Accessibility in Grammarl…" at bounding box center [378, 190] width 223 height 39
click at [275, 204] on textarea "To enrich screen reader interactions, please activate Accessibility in Grammarl…" at bounding box center [378, 190] width 223 height 39
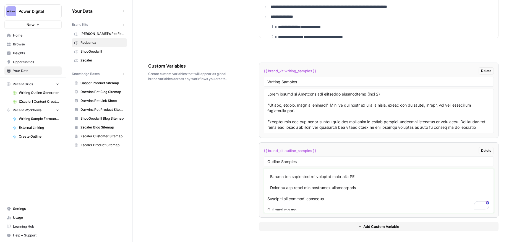
click at [268, 198] on textarea "To enrich screen reader interactions, please activate Accessibility in Grammarl…" at bounding box center [378, 190] width 223 height 39
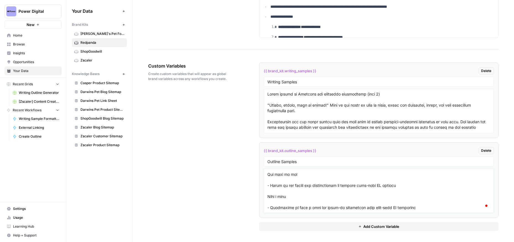
type textarea "Batch tuning in Redpanda for optimized performance (part 1) Introduction Increa…"
click at [240, 189] on div "Custom Variables Create custom variables that will appear as global brand varia…" at bounding box center [323, 146] width 350 height 190
click at [363, 227] on span "Add Custom Variable" at bounding box center [381, 226] width 36 height 6
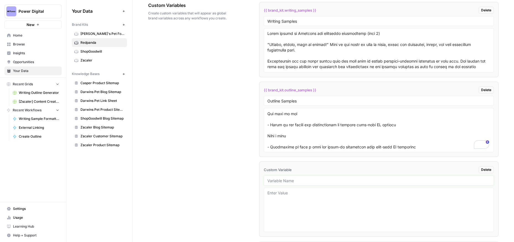
click at [277, 181] on input "text" at bounding box center [378, 180] width 223 height 5
type input "Internal Links Number"
click at [278, 194] on textarea at bounding box center [378, 209] width 223 height 39
type textarea "2-3"
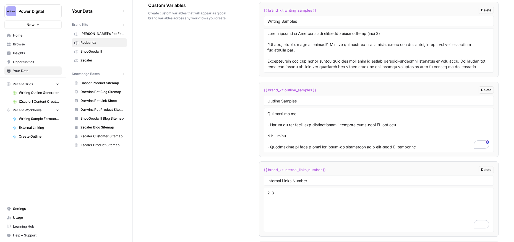
scroll to position [1122, 0]
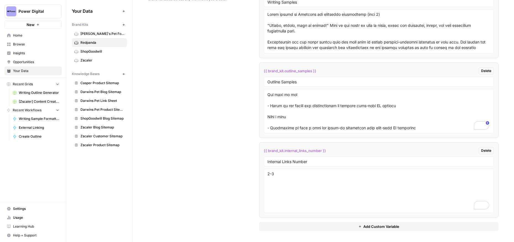
click at [383, 226] on span "Add Custom Variable" at bounding box center [381, 226] width 36 height 6
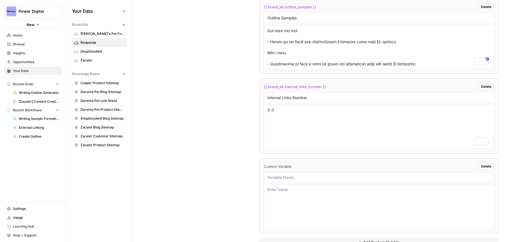
scroll to position [1201, 0]
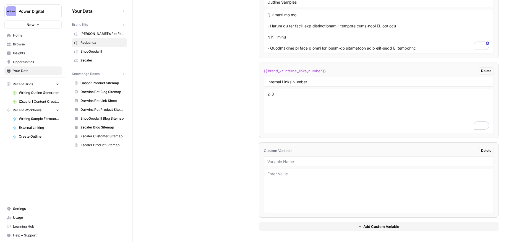
click at [278, 164] on div at bounding box center [379, 161] width 230 height 10
click at [272, 160] on input "text" at bounding box center [378, 161] width 223 height 5
type input "Citation Style"
click at [279, 176] on textarea at bounding box center [378, 190] width 223 height 39
paste textarea "Remember, this post was just a taster. If you really want to dig into the conce…"
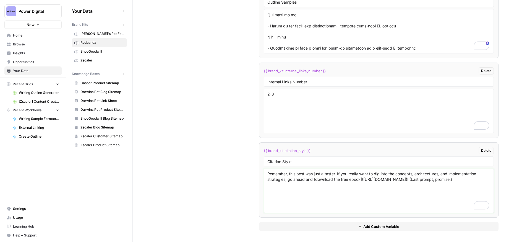
type textarea "Remember, this post was just a taster. If you really want to dig into the conce…"
click at [230, 158] on div "Custom Variables Create custom variables that will appear as global brand varia…" at bounding box center [323, 67] width 350 height 350
click at [20, 70] on span "Your Data" at bounding box center [36, 70] width 46 height 5
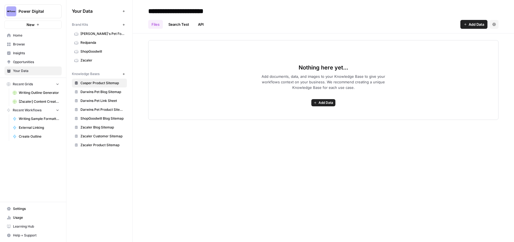
click at [220, 153] on div "**********" at bounding box center [323, 121] width 381 height 242
click at [124, 74] on icon "button" at bounding box center [124, 74] width 2 height 2
drag, startPoint x: 256, startPoint y: 11, endPoint x: 223, endPoint y: 11, distance: 32.9
click at [223, 11] on input "**********" at bounding box center [216, 11] width 140 height 11
type input "**********"
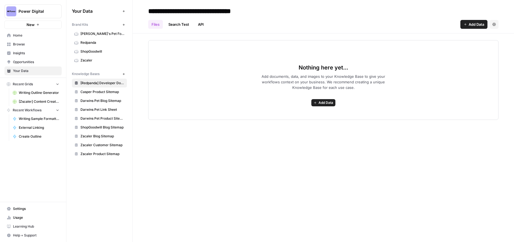
click at [322, 102] on span "Add Data" at bounding box center [326, 102] width 15 height 5
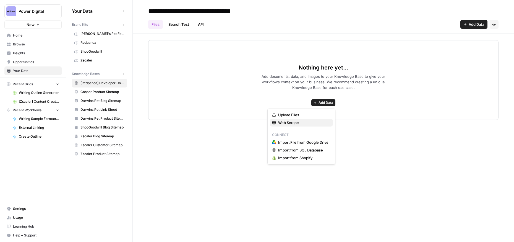
click at [295, 123] on span "Web Scrape" at bounding box center [303, 123] width 50 height 6
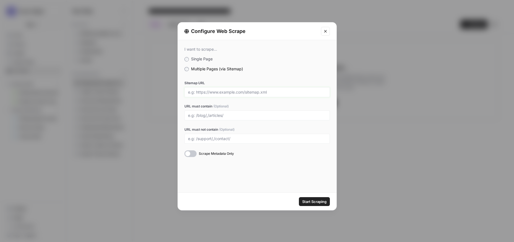
click at [201, 93] on input "Sitemap URL" at bounding box center [257, 92] width 138 height 5
paste input "[URL][DOMAIN_NAME]"
type input "[URL][DOMAIN_NAME]"
click at [220, 179] on div "I want to scrape... Single Page Multiple Pages (via Sitemap) Sitemap URL [URL][…" at bounding box center [257, 116] width 159 height 152
click at [221, 170] on div "I want to scrape... Single Page Multiple Pages (via Sitemap) Sitemap URL [URL][…" at bounding box center [257, 116] width 159 height 152
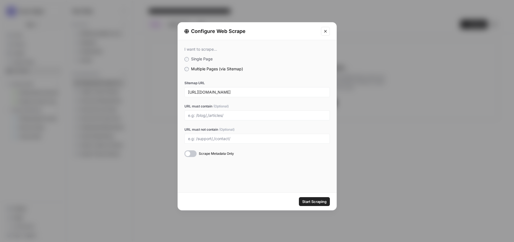
click at [319, 202] on span "Start Scraping" at bounding box center [314, 202] width 24 height 6
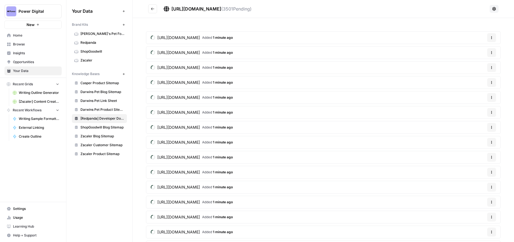
click at [154, 9] on icon "Go back" at bounding box center [152, 8] width 3 height 2
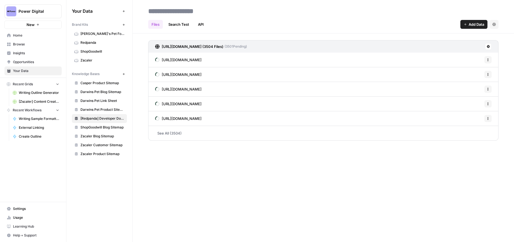
click at [489, 46] on icon at bounding box center [488, 46] width 3 height 3
click at [460, 76] on span "Delete Connection" at bounding box center [467, 79] width 34 height 6
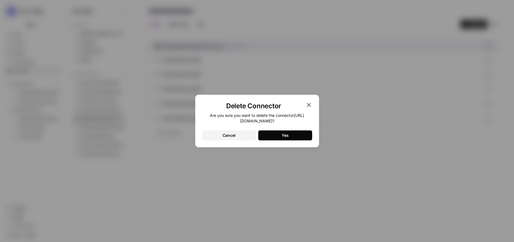
click at [285, 132] on div "Yes" at bounding box center [285, 135] width 7 height 6
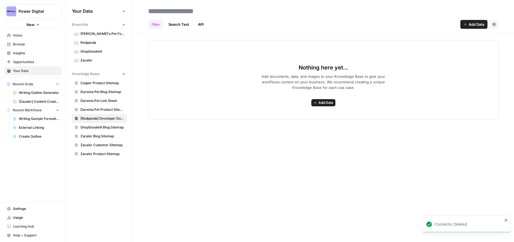
click at [283, 185] on div "Files Search Test API Add Data Settings Nothing here yet... Add documents, data…" at bounding box center [323, 121] width 381 height 242
click at [321, 103] on span "Add Data" at bounding box center [326, 102] width 15 height 5
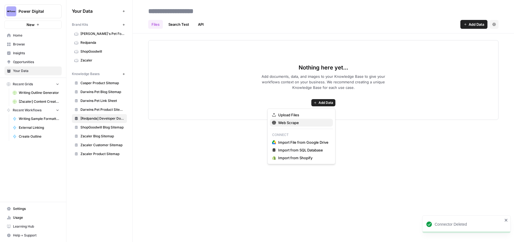
click at [283, 121] on span "Web Scrape" at bounding box center [303, 123] width 50 height 6
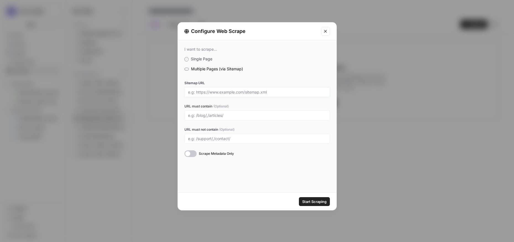
click at [197, 93] on input "Sitemap URL" at bounding box center [257, 92] width 138 height 5
paste input "[URL][DOMAIN_NAME]"
type input "[URL][DOMAIN_NAME]"
click at [249, 187] on div "I want to scrape... Single Page Multiple Pages (via Sitemap) Sitemap URL [URL][…" at bounding box center [257, 116] width 159 height 152
click at [215, 114] on input "URL must contain (Optional)" at bounding box center [257, 115] width 138 height 5
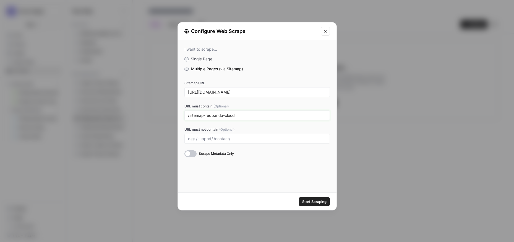
type input "/sitemap-redpanda-cloud"
click at [310, 199] on span "Start Scraping" at bounding box center [314, 202] width 24 height 6
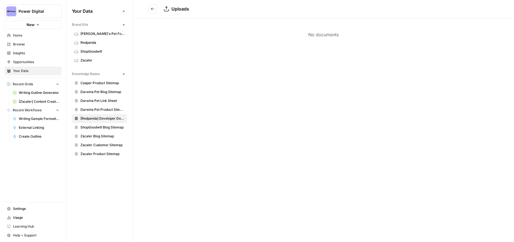
click at [153, 9] on icon "Go back" at bounding box center [153, 9] width 4 height 4
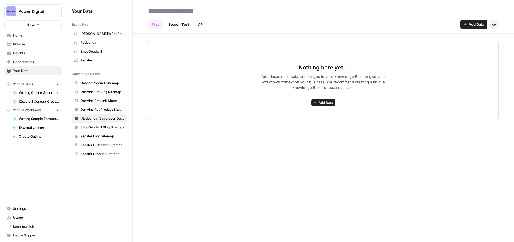
click at [320, 103] on span "Add Data" at bounding box center [326, 102] width 15 height 5
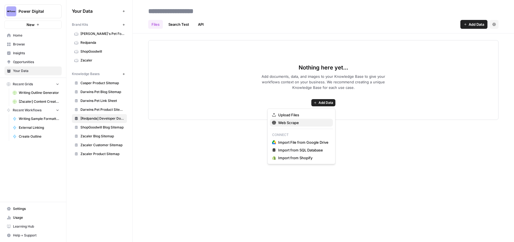
click at [277, 123] on div "Web Scrape" at bounding box center [301, 123] width 59 height 6
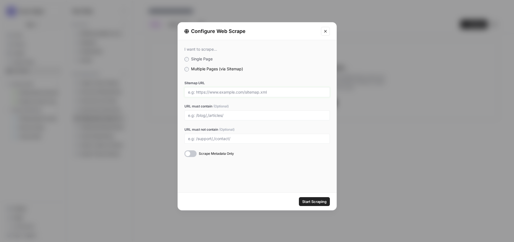
click at [204, 92] on input "Sitemap URL" at bounding box center [257, 92] width 138 height 5
paste input "[URL][DOMAIN_NAME]"
type input "[URL][DOMAIN_NAME]"
click at [202, 116] on input "URL must contain (Optional)" at bounding box center [257, 115] width 138 height 5
type input "/redpanda-cloud"
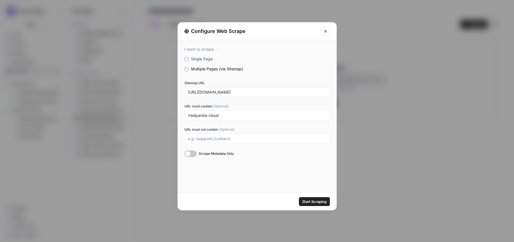
click at [309, 199] on span "Start Scraping" at bounding box center [314, 202] width 24 height 6
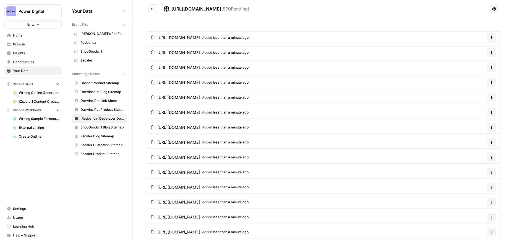
click at [152, 9] on icon "Go back" at bounding box center [152, 8] width 3 height 2
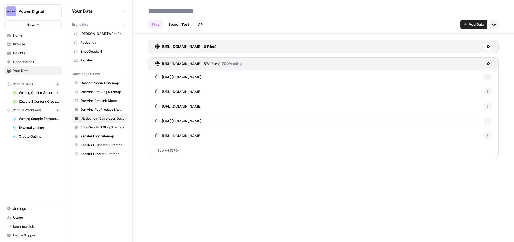
click at [469, 25] on span "Add Data" at bounding box center [476, 25] width 15 height 6
click at [438, 45] on span "Web Scrape" at bounding box center [455, 45] width 50 height 6
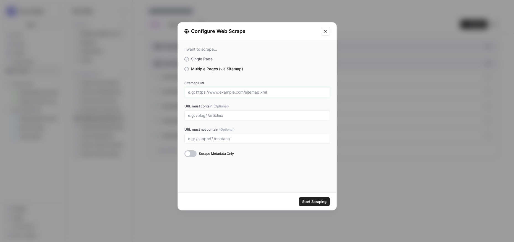
click at [216, 92] on input "Sitemap URL" at bounding box center [257, 92] width 138 height 5
paste input "[URL][DOMAIN_NAME]"
type input "[URL][DOMAIN_NAME]"
click at [194, 114] on input "URL must contain (Optional)" at bounding box center [257, 115] width 138 height 5
type input "/redpanda-connect"
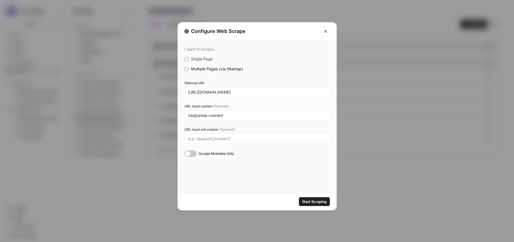
click at [315, 201] on span "Start Scraping" at bounding box center [314, 202] width 24 height 6
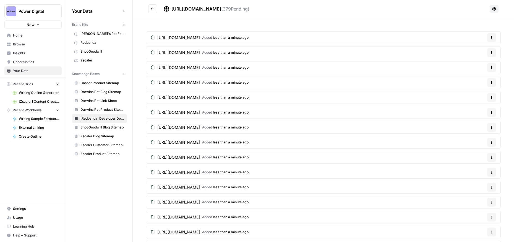
click at [155, 9] on button "Go back" at bounding box center [152, 8] width 9 height 9
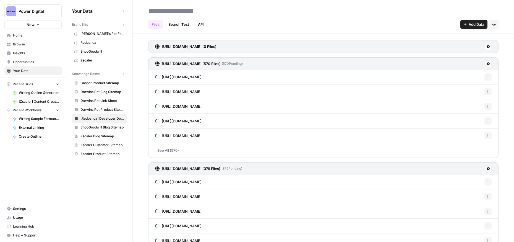
click at [473, 24] on span "Add Data" at bounding box center [476, 25] width 15 height 6
click at [447, 46] on span "Web Scrape" at bounding box center [455, 45] width 50 height 6
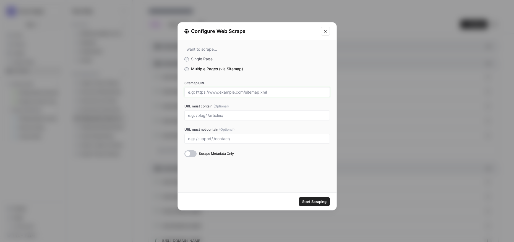
click at [205, 93] on input "Sitemap URL" at bounding box center [257, 92] width 138 height 5
paste input "[URL][DOMAIN_NAME]"
type input "[URL][DOMAIN_NAME]"
click at [201, 115] on input "URL must contain (Optional)" at bounding box center [257, 115] width 138 height 5
type input "/redpanda-labs"
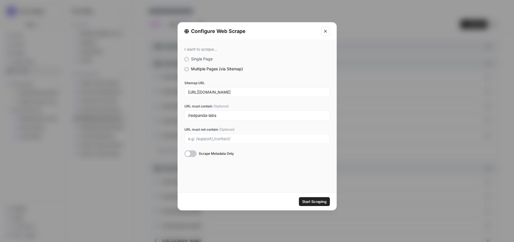
click at [310, 199] on span "Start Scraping" at bounding box center [314, 202] width 24 height 6
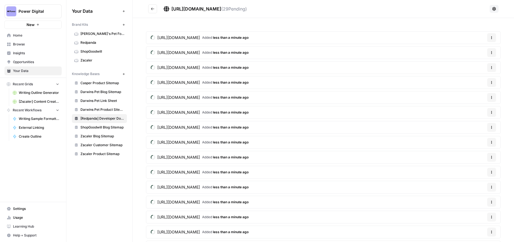
click at [152, 7] on icon "Go back" at bounding box center [153, 9] width 4 height 4
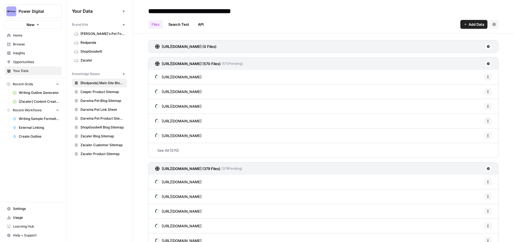
type input "**********"
click at [291, 12] on div "**********" at bounding box center [323, 11] width 350 height 9
click at [472, 25] on span "Add Data" at bounding box center [476, 25] width 15 height 6
click at [437, 45] on span "Web Scrape" at bounding box center [455, 45] width 50 height 6
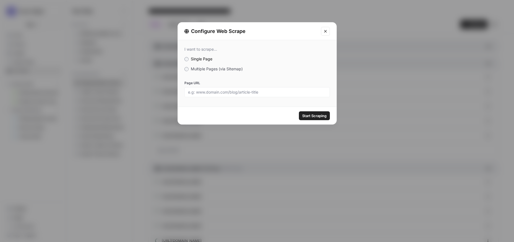
click at [187, 72] on div "I want to scrape... Single Page Multiple Pages (via Sitemap) Page URL" at bounding box center [257, 72] width 159 height 64
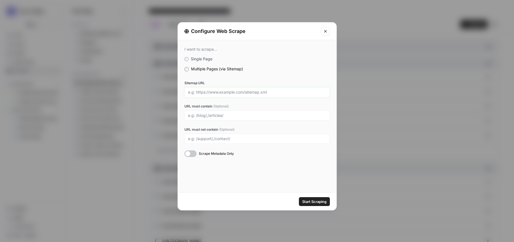
click at [199, 94] on input "Sitemap URL" at bounding box center [257, 92] width 138 height 5
paste input "[URL][DOMAIN_NAME]"
type input "[URL][DOMAIN_NAME]"
click at [225, 116] on input "URL must contain (Optional)" at bounding box center [257, 115] width 138 height 5
click at [314, 202] on span "Start Scraping" at bounding box center [314, 202] width 24 height 6
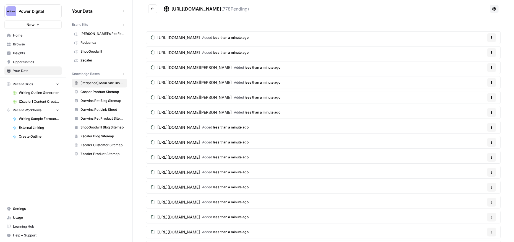
click at [97, 176] on div "Your Data Add Data Brand Kits New Darwin's Pet Food Redpanda ShopGoodwill Zscal…" at bounding box center [99, 121] width 66 height 242
click at [152, 9] on icon "Go back" at bounding box center [153, 9] width 4 height 4
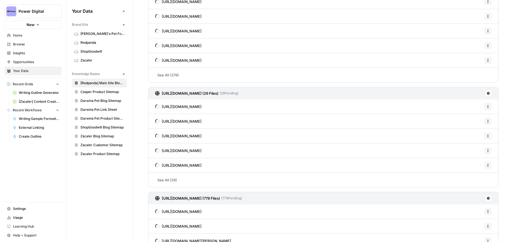
scroll to position [235, 0]
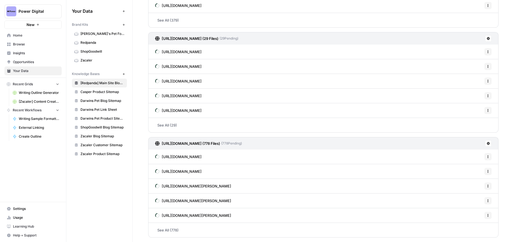
click at [115, 171] on div "Your Data Add Data Brand Kits New Darwin's Pet Food Redpanda ShopGoodwill Zscal…" at bounding box center [99, 121] width 66 height 242
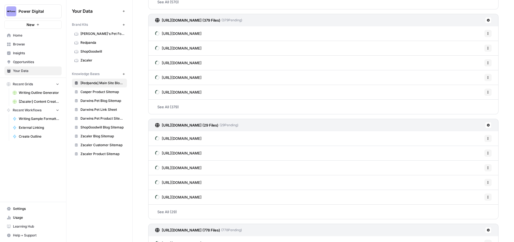
scroll to position [0, 0]
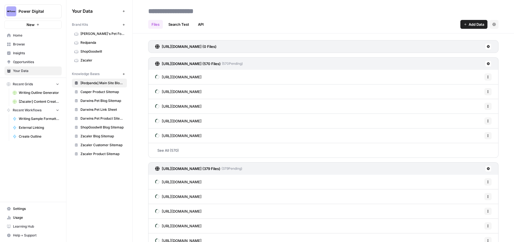
click at [284, 45] on div "[URL][DOMAIN_NAME] (0 Files)" at bounding box center [323, 46] width 350 height 13
click at [490, 47] on icon at bounding box center [488, 46] width 3 height 3
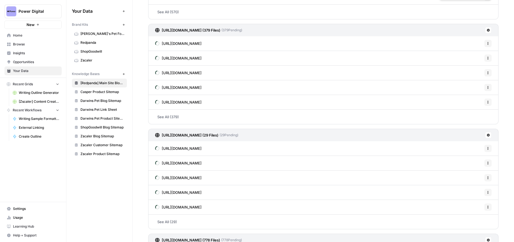
scroll to position [235, 0]
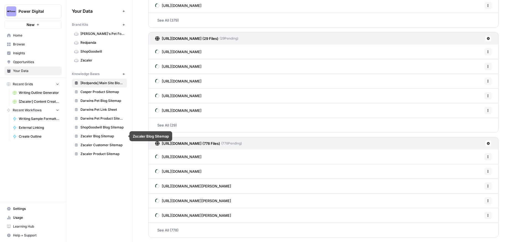
click at [101, 134] on span "Zscaler Blog Sitemap" at bounding box center [102, 136] width 44 height 5
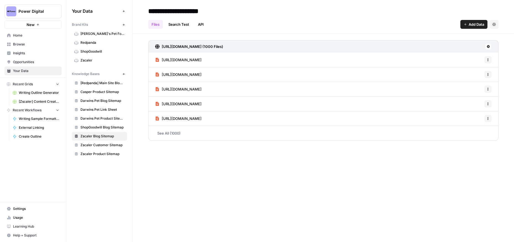
click at [104, 176] on div "Your Data Add Data Brand Kits New Darwin's Pet Food Redpanda ShopGoodwill Zscal…" at bounding box center [99, 121] width 66 height 242
click at [104, 85] on span "[Redpanda] Main Site Blog Sitemap" at bounding box center [102, 82] width 44 height 5
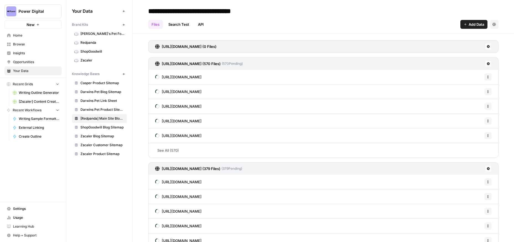
click at [218, 12] on input "**********" at bounding box center [205, 11] width 118 height 11
type input "**********"
click at [104, 192] on div "Your Data Add Data Brand Kits New Darwin's Pet Food Redpanda ShopGoodwill Zscal…" at bounding box center [99, 121] width 66 height 242
click at [489, 48] on icon at bounding box center [488, 46] width 3 height 3
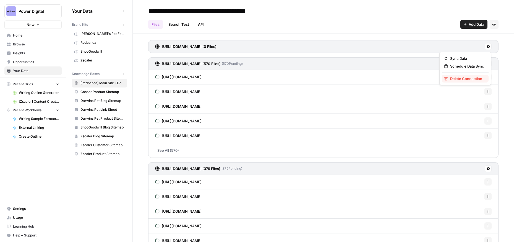
click at [455, 78] on span "Delete Connection" at bounding box center [467, 79] width 34 height 6
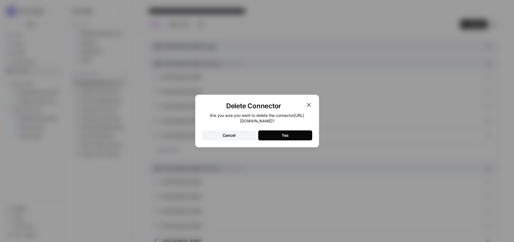
click at [268, 136] on button "Yes" at bounding box center [285, 135] width 54 height 10
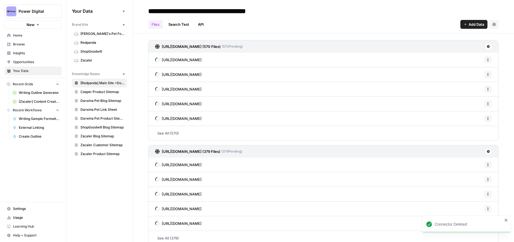
click at [471, 27] on span "Add Data" at bounding box center [476, 25] width 15 height 6
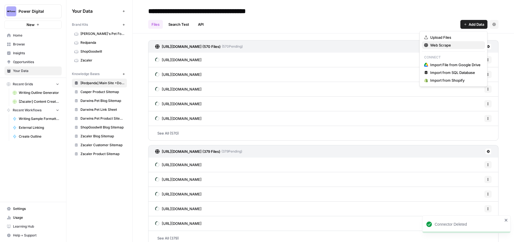
click at [437, 46] on span "Web Scrape" at bounding box center [455, 45] width 50 height 6
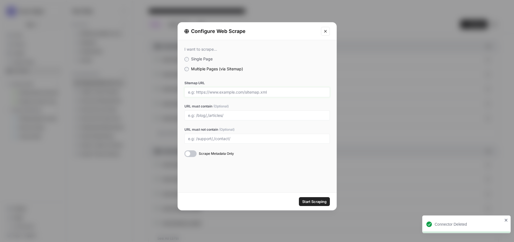
click at [217, 93] on input "Sitemap URL" at bounding box center [257, 92] width 138 height 5
paste input "[URL][DOMAIN_NAME]"
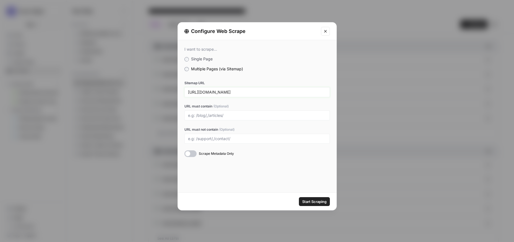
type input "[URL][DOMAIN_NAME]"
click at [215, 114] on input "URL must contain (Optional)" at bounding box center [257, 115] width 138 height 5
type input "/redpanda-cloud"
click at [243, 179] on div "I want to scrape... Single Page Multiple Pages (via Sitemap) Sitemap URL [URL][…" at bounding box center [257, 116] width 159 height 152
click at [321, 202] on span "Start Scraping" at bounding box center [314, 202] width 24 height 6
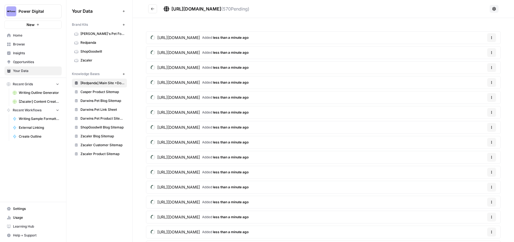
click at [153, 8] on icon "Go back" at bounding box center [153, 9] width 4 height 4
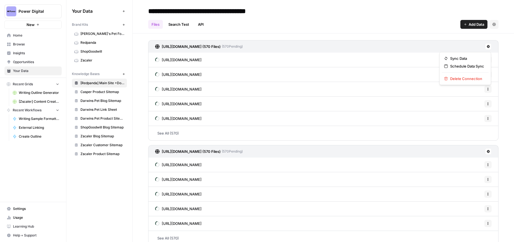
click at [490, 47] on icon at bounding box center [488, 46] width 3 height 3
click at [468, 66] on span "Schedule Data Sync" at bounding box center [467, 66] width 34 height 6
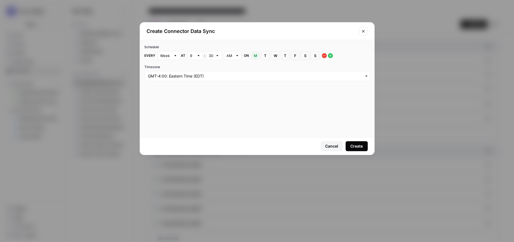
click at [360, 146] on div "Create" at bounding box center [356, 146] width 12 height 6
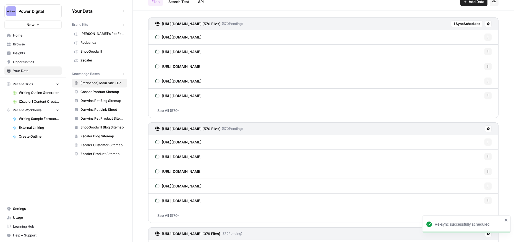
scroll to position [38, 0]
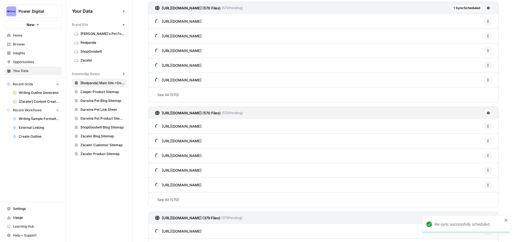
click at [488, 112] on icon at bounding box center [488, 112] width 3 height 3
click at [464, 133] on span "Schedule Data Sync" at bounding box center [467, 133] width 34 height 6
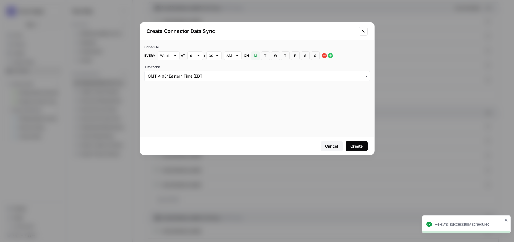
click at [356, 144] on div "Create" at bounding box center [356, 146] width 12 height 6
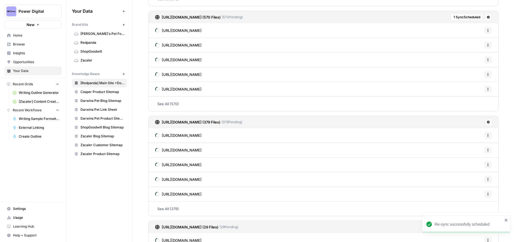
scroll to position [150, 0]
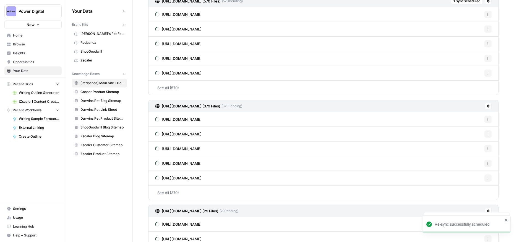
click at [488, 107] on icon at bounding box center [488, 106] width 3 height 3
click at [459, 125] on span "Schedule Data Sync" at bounding box center [467, 126] width 34 height 6
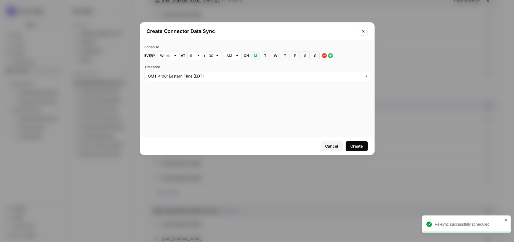
click at [355, 146] on div "Create" at bounding box center [356, 146] width 12 height 6
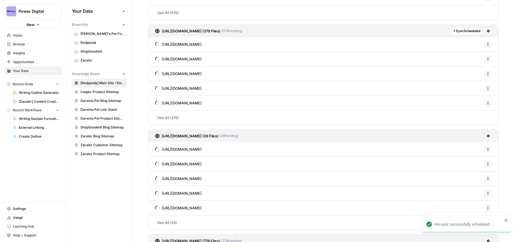
scroll to position [258, 0]
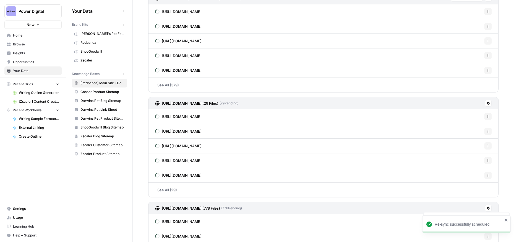
click at [490, 103] on icon at bounding box center [488, 102] width 3 height 3
click at [457, 122] on span "Schedule Data Sync" at bounding box center [467, 123] width 34 height 6
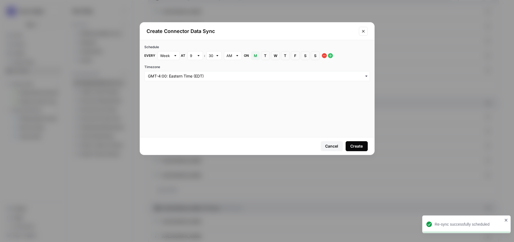
click at [360, 145] on div "Create" at bounding box center [356, 146] width 12 height 6
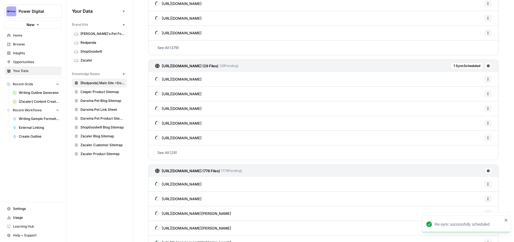
scroll to position [322, 0]
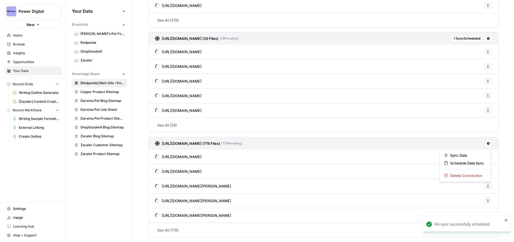
click at [487, 143] on icon at bounding box center [488, 143] width 3 height 3
click at [461, 161] on span "Schedule Data Sync" at bounding box center [467, 163] width 34 height 6
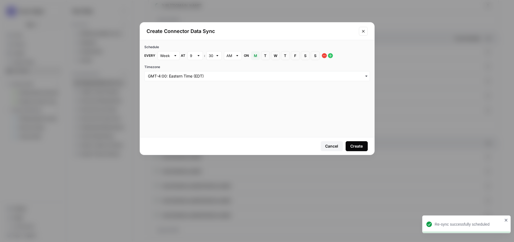
click at [352, 144] on div "Create" at bounding box center [356, 146] width 12 height 6
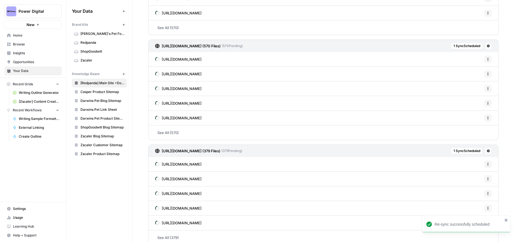
scroll to position [0, 0]
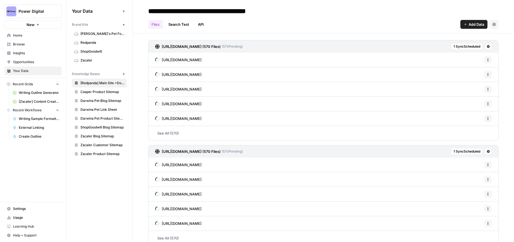
click at [92, 175] on div "Your Data Add Data Brand Kits New Darwin's Pet Food Redpanda ShopGoodwill Zscal…" at bounding box center [99, 121] width 66 height 242
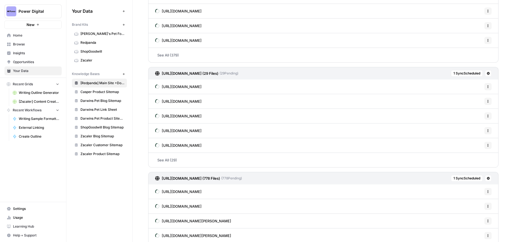
scroll to position [322, 0]
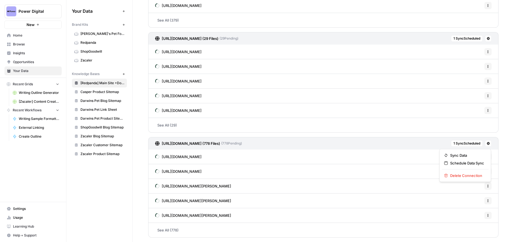
click at [488, 143] on icon at bounding box center [488, 143] width 3 height 3
click at [461, 176] on span "Delete Connection" at bounding box center [467, 176] width 34 height 6
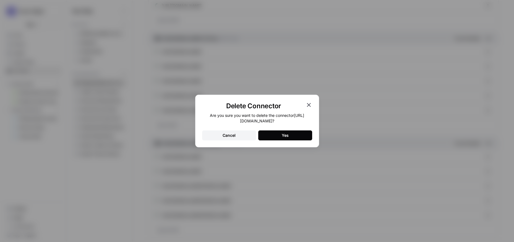
click at [290, 134] on button "Yes" at bounding box center [285, 135] width 54 height 10
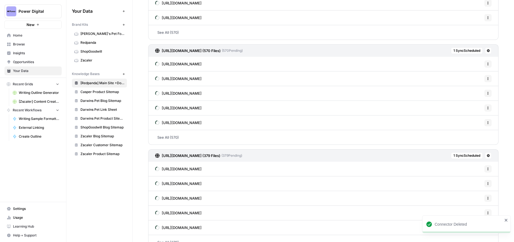
scroll to position [0, 0]
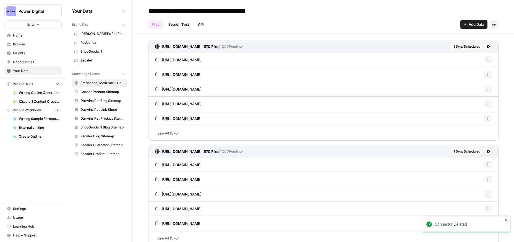
click at [210, 11] on input "**********" at bounding box center [216, 11] width 140 height 11
drag, startPoint x: 223, startPoint y: 11, endPoint x: 189, endPoint y: 10, distance: 34.6
click at [189, 10] on input "**********" at bounding box center [216, 11] width 140 height 11
type input "**********"
click at [111, 176] on div "Your Data Add Data Brand Kits New Darwin's Pet Food Redpanda ShopGoodwill Zscal…" at bounding box center [99, 121] width 66 height 242
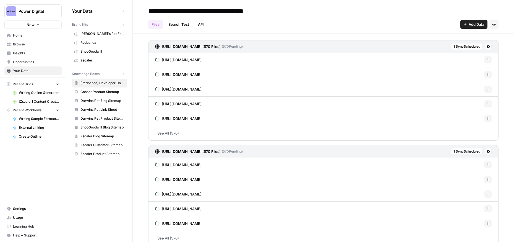
click at [124, 73] on icon "button" at bounding box center [123, 73] width 3 height 3
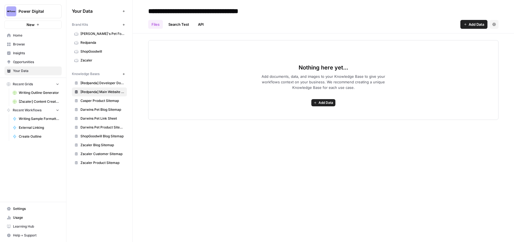
type input "**********"
click at [327, 102] on span "Add Data" at bounding box center [326, 102] width 15 height 5
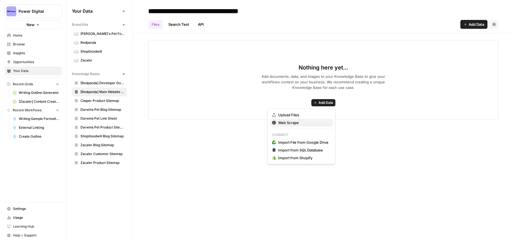
click at [277, 123] on div "Web Scrape" at bounding box center [301, 123] width 59 height 6
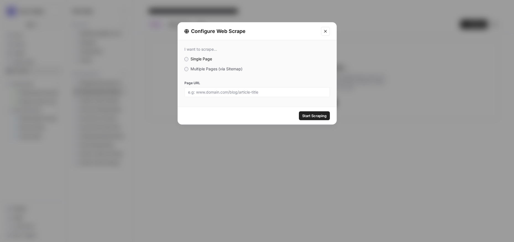
click at [201, 95] on div at bounding box center [256, 92] width 145 height 10
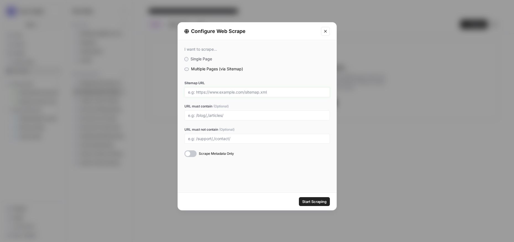
click at [196, 92] on input "Sitemap URL" at bounding box center [257, 92] width 138 height 5
paste input "[URL][DOMAIN_NAME]"
type input "[URL][DOMAIN_NAME]"
click at [257, 189] on div "I want to scrape... Single Page Multiple Pages (via Sitemap) Sitemap URL [URL][…" at bounding box center [257, 116] width 159 height 152
click at [203, 115] on input "URL must contain (Optional)" at bounding box center [257, 115] width 138 height 5
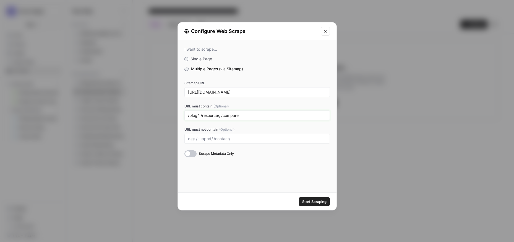
click at [198, 114] on input "/blog/, /resource/, /compare" at bounding box center [257, 115] width 138 height 5
click at [218, 114] on input "/blog, /resource/, /compare" at bounding box center [257, 115] width 138 height 5
type input "/blog, /resource, /compare"
click at [227, 172] on div "I want to scrape... Single Page Multiple Pages (via Sitemap) Sitemap URL [URL][…" at bounding box center [257, 116] width 159 height 152
click at [320, 200] on span "Start Scraping" at bounding box center [314, 202] width 24 height 6
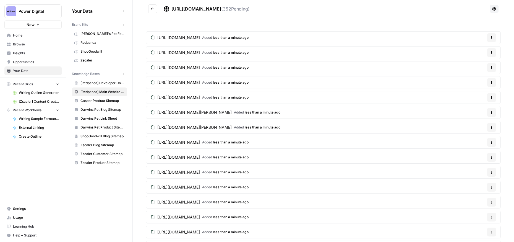
click at [496, 10] on icon at bounding box center [494, 9] width 4 height 4
click at [479, 28] on span "Schedule Data Sync" at bounding box center [474, 29] width 34 height 6
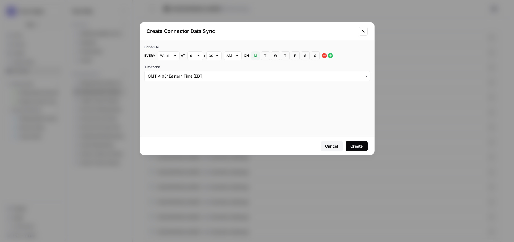
click at [353, 146] on div "Create" at bounding box center [356, 146] width 12 height 6
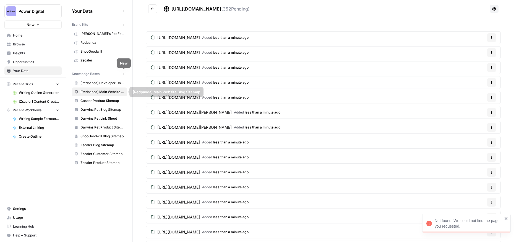
click at [124, 74] on icon "button" at bounding box center [123, 73] width 3 height 3
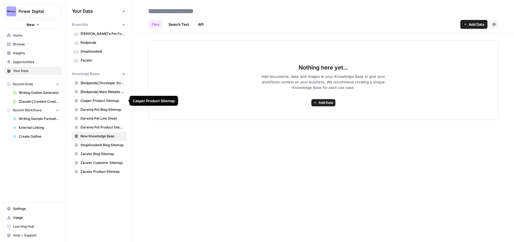
click at [101, 80] on link "[Redpanda] Developer Docs Blog Sitemap" at bounding box center [99, 83] width 55 height 9
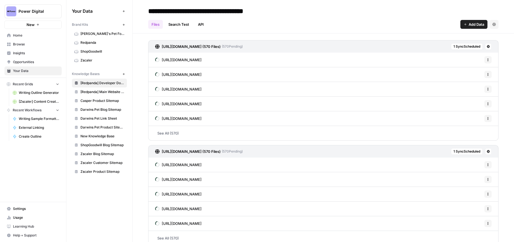
click at [101, 90] on span "[Redpanda] Main Website Blog Sitemap" at bounding box center [102, 91] width 44 height 5
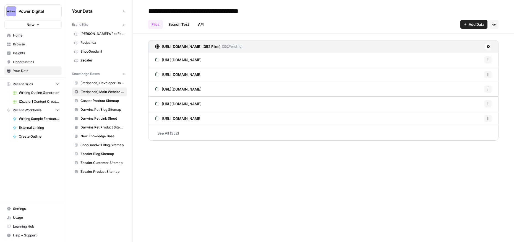
click at [100, 82] on span "[Redpanda] Developer Docs Blog Sitemap" at bounding box center [102, 82] width 44 height 5
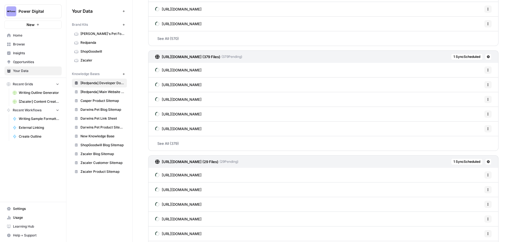
scroll to position [218, 0]
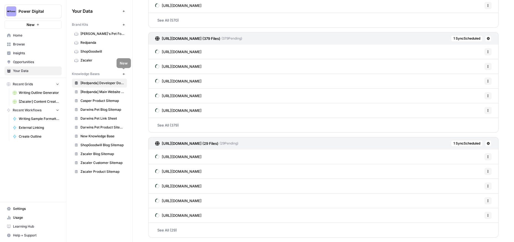
click at [124, 74] on icon "button" at bounding box center [123, 73] width 3 height 3
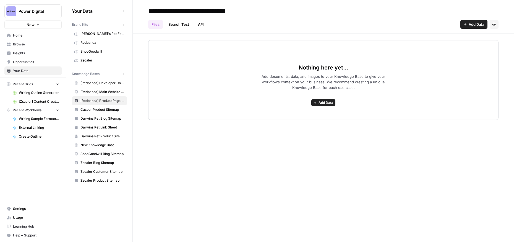
type input "**********"
click at [319, 101] on span "Add Data" at bounding box center [326, 102] width 15 height 5
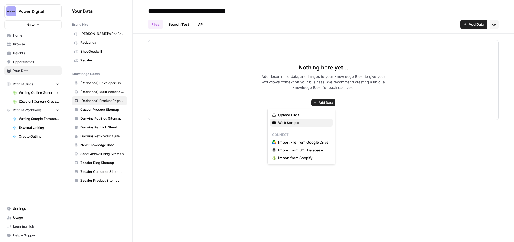
click at [287, 124] on span "Web Scrape" at bounding box center [303, 123] width 50 height 6
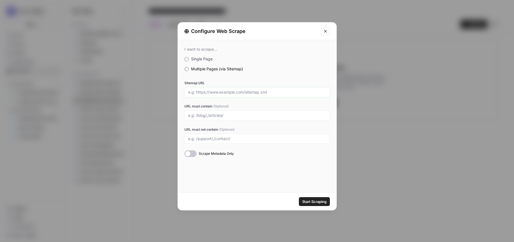
click at [201, 93] on input "Sitemap URL" at bounding box center [257, 92] width 138 height 5
paste input "[URL][DOMAIN_NAME]"
type input "[URL][DOMAIN_NAME]"
click at [209, 116] on input "URL must contain (Optional)" at bounding box center [257, 115] width 138 height 5
click at [197, 182] on div "I want to scrape... Single Page Multiple Pages (via Sitemap) Sitemap URL [URL][…" at bounding box center [257, 116] width 159 height 152
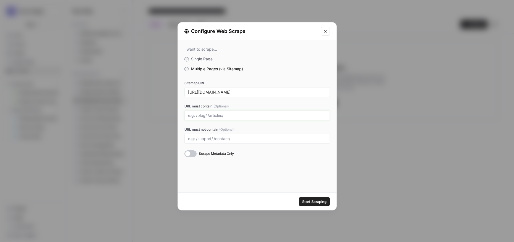
click at [192, 116] on input "URL must contain (Optional)" at bounding box center [257, 115] width 138 height 5
paste input "/product/bring-your-own-cloud-byoc"
paste input "/product/serverless"
paste input "[URL][DOMAIN_NAME]"
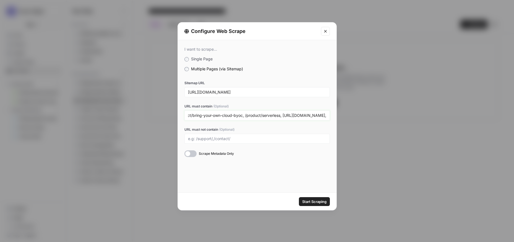
drag, startPoint x: 317, startPoint y: 115, endPoint x: 340, endPoint y: 115, distance: 23.2
click at [340, 115] on div "Configure Web Scrape I want to scrape... Single Page Multiple Pages (via Sitema…" at bounding box center [257, 121] width 514 height 242
click at [326, 115] on input "/product/bring-your-own-cloud-byoc, /product/serverless, [URL][DOMAIN_NAME]," at bounding box center [257, 115] width 138 height 5
paste input "/connect"
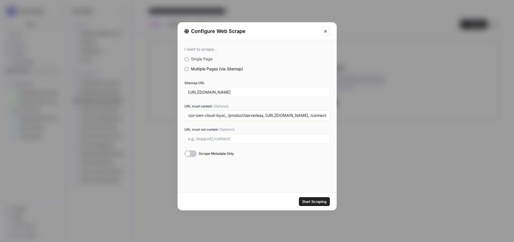
type input "/product/bring-your-own-cloud-byoc, /product/serverless, [URL][DOMAIN_NAME], /c…"
click at [314, 200] on span "Start Scraping" at bounding box center [314, 202] width 24 height 6
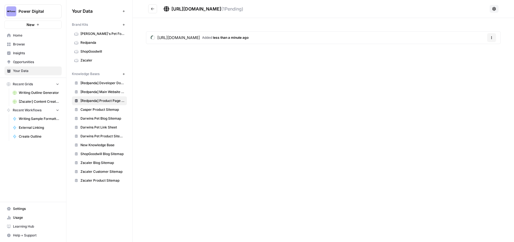
click at [446, 94] on div "[URL][DOMAIN_NAME] ( 1 Pending) [URL][DOMAIN_NAME] Added less than a minute ago…" at bounding box center [323, 121] width 381 height 242
click at [103, 90] on span "[Redpanda] Main Website Blog Sitemap" at bounding box center [102, 91] width 44 height 5
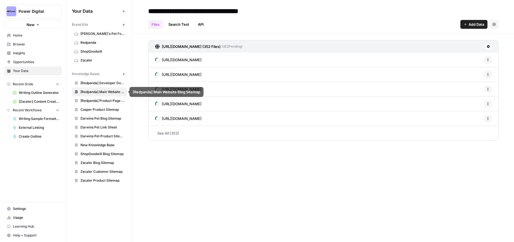
click at [103, 101] on span "[Redpanda] Product Page Sitemap" at bounding box center [102, 100] width 44 height 5
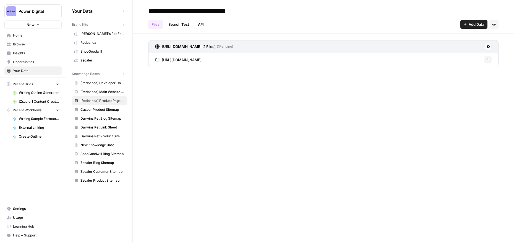
click at [24, 44] on span "Browse" at bounding box center [36, 44] width 46 height 5
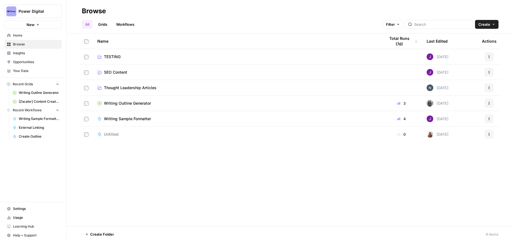
click at [29, 70] on span "Your Data" at bounding box center [36, 70] width 46 height 5
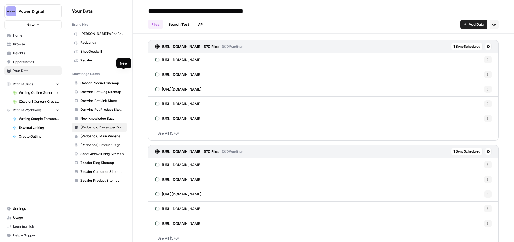
click at [125, 74] on button "New" at bounding box center [123, 74] width 7 height 7
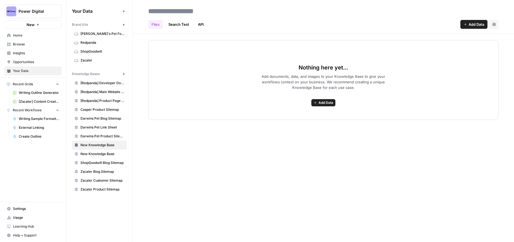
click at [190, 11] on input at bounding box center [190, 11] width 88 height 11
type input "*"
type input "**********"
click at [242, 147] on div "**********" at bounding box center [323, 121] width 381 height 242
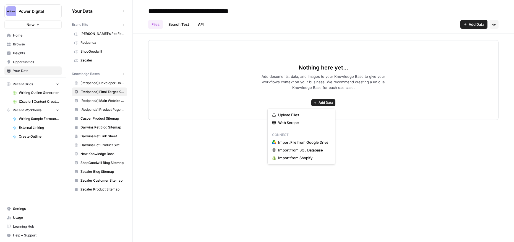
click at [324, 102] on span "Add Data" at bounding box center [326, 102] width 15 height 5
click at [305, 140] on span "Import File from Google Drive" at bounding box center [303, 142] width 50 height 6
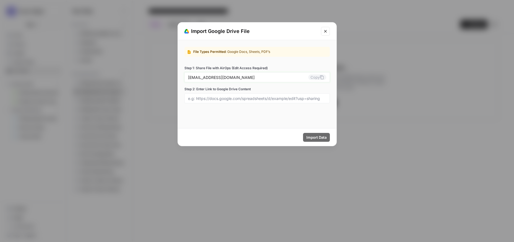
click at [223, 77] on input "[EMAIL_ADDRESS][DOMAIN_NAME]" at bounding box center [248, 77] width 120 height 5
click at [320, 77] on icon at bounding box center [322, 77] width 4 height 4
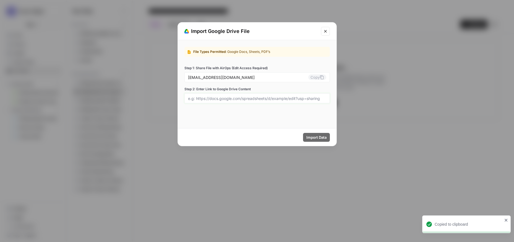
click at [270, 98] on input "Step 2: Enter Link to Google Drive Content" at bounding box center [257, 98] width 138 height 5
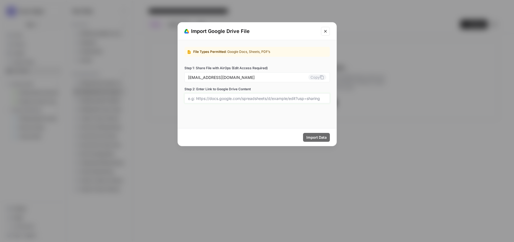
paste input "[URL][DOMAIN_NAME]"
type input "[URL][DOMAIN_NAME]"
click at [309, 135] on span "Import Data" at bounding box center [316, 137] width 20 height 6
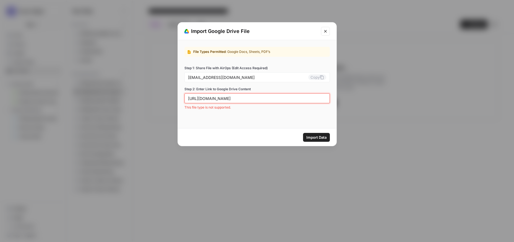
click at [226, 99] on input "[URL][DOMAIN_NAME]" at bounding box center [257, 98] width 138 height 5
click at [247, 99] on input "[URL][DOMAIN_NAME]" at bounding box center [257, 98] width 138 height 5
click at [246, 108] on span "Can't be blank" at bounding box center [256, 107] width 145 height 5
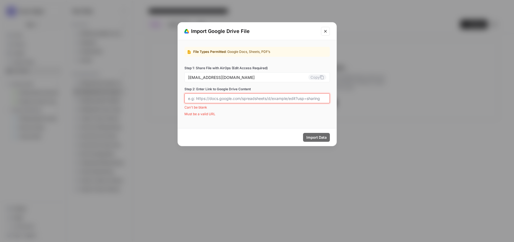
click at [230, 97] on input "Step 2: Enter Link to Google Drive Content" at bounding box center [257, 98] width 138 height 5
paste input "[URL][DOMAIN_NAME]"
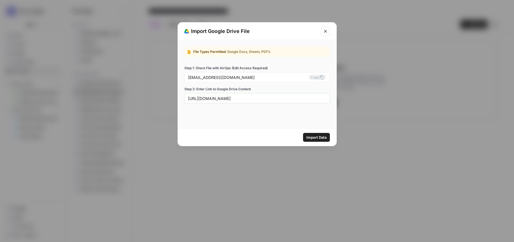
scroll to position [0, 137]
click at [269, 118] on div "File Types Permitted : Google Docs, Sheets, PDF’s Step 1: Share File with AirOp…" at bounding box center [257, 84] width 159 height 88
drag, startPoint x: 238, startPoint y: 99, endPoint x: 333, endPoint y: 101, distance: 95.1
click at [333, 101] on div "File Types Permitted : Google Docs, Sheets, PDF’s Step 1: Share File with AirOp…" at bounding box center [257, 75] width 159 height 70
click at [303, 106] on div "File Types Permitted : Google Docs, Sheets, PDF’s Step 1: Share File with AirOp…" at bounding box center [257, 75] width 159 height 70
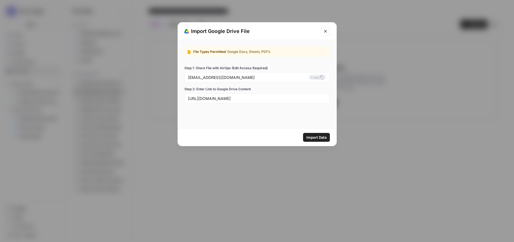
scroll to position [0, 0]
click at [319, 136] on span "Import Data" at bounding box center [316, 137] width 20 height 6
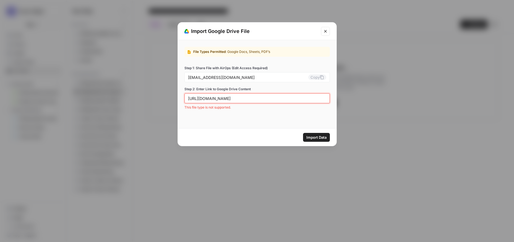
click at [220, 100] on input "[URL][DOMAIN_NAME]" at bounding box center [257, 98] width 138 height 5
click at [318, 137] on span "Import Data" at bounding box center [316, 137] width 20 height 6
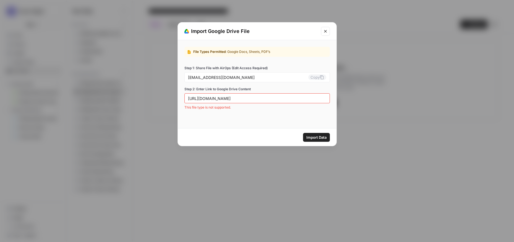
scroll to position [0, 0]
click at [268, 115] on div "File Types Permitted : Google Docs, Sheets, PDF’s Step 1: Share File with AirOp…" at bounding box center [257, 78] width 159 height 76
click at [313, 76] on button "Copy" at bounding box center [317, 77] width 18 height 6
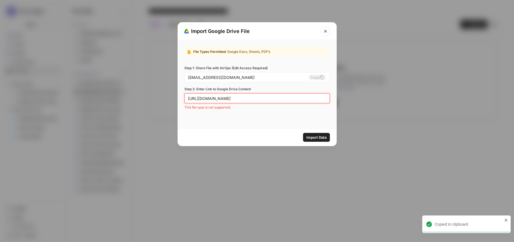
click at [207, 96] on input "[URL][DOMAIN_NAME]" at bounding box center [257, 98] width 138 height 5
paste input "52-xX_46Xk-DcjBS8wBwA-yIWq1PAh7_Xdy9im-6Hpo/edit?usp=sharing"
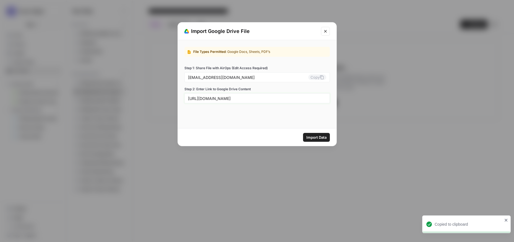
type input "[URL][DOMAIN_NAME]"
click at [321, 136] on span "Import Data" at bounding box center [316, 137] width 20 height 6
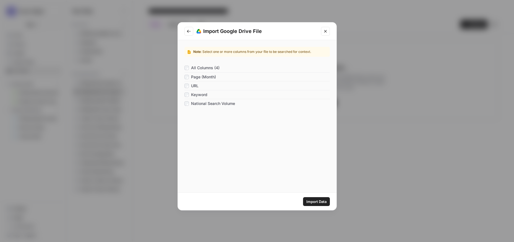
click at [315, 205] on div "Import Data" at bounding box center [257, 200] width 159 height 17
click at [314, 202] on span "Import Data" at bounding box center [316, 202] width 20 height 6
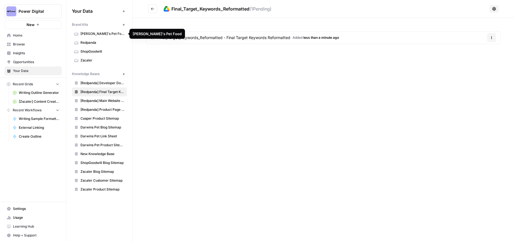
click at [106, 35] on span "[PERSON_NAME]'s Pet Food" at bounding box center [102, 33] width 44 height 5
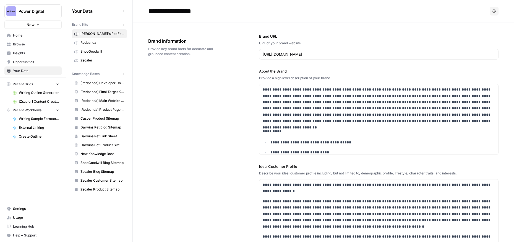
click at [492, 10] on button "Options" at bounding box center [494, 11] width 9 height 9
click at [399, 16] on header "**********" at bounding box center [323, 11] width 381 height 22
click at [22, 45] on span "Browse" at bounding box center [36, 44] width 46 height 5
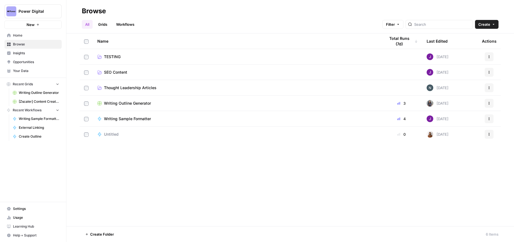
click at [104, 24] on link "Grids" at bounding box center [103, 24] width 16 height 9
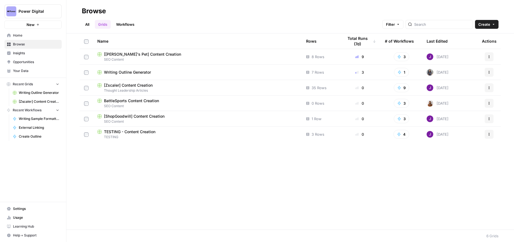
click at [491, 56] on button "Actions" at bounding box center [489, 56] width 9 height 9
click at [457, 70] on span "Duplicate" at bounding box center [464, 70] width 44 height 6
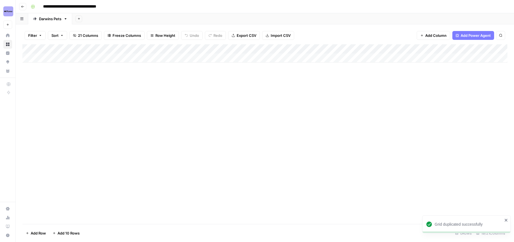
click at [74, 6] on input "**********" at bounding box center [80, 6] width 78 height 9
drag, startPoint x: 68, startPoint y: 6, endPoint x: 45, endPoint y: 6, distance: 22.7
click at [45, 6] on input "**********" at bounding box center [80, 6] width 78 height 9
click at [67, 7] on input "**********" at bounding box center [77, 6] width 73 height 9
drag, startPoint x: 107, startPoint y: 7, endPoint x: 131, endPoint y: 7, distance: 24.6
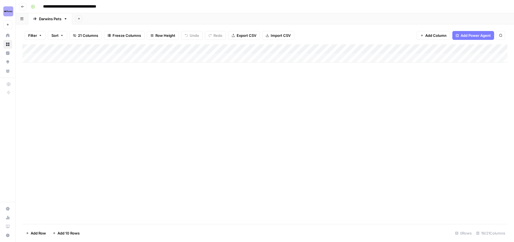
click at [131, 7] on div "**********" at bounding box center [268, 6] width 480 height 9
type input "**********"
click at [131, 7] on div "**********" at bounding box center [268, 6] width 480 height 9
click at [94, 114] on div "Add Column" at bounding box center [264, 133] width 485 height 179
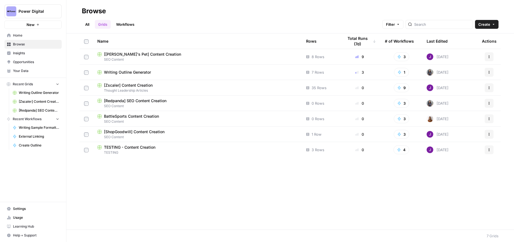
click at [140, 100] on span "[Redpanda] SEO Content Creation" at bounding box center [135, 101] width 63 height 6
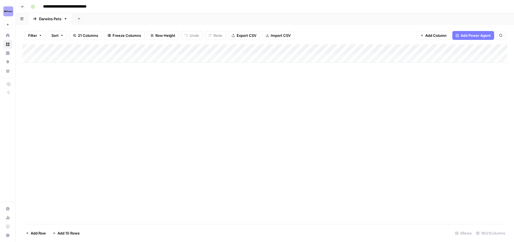
click at [371, 48] on div "Add Column" at bounding box center [264, 53] width 485 height 18
click at [324, 83] on div "Add Column" at bounding box center [264, 133] width 485 height 179
click at [412, 48] on div "Add Column" at bounding box center [264, 53] width 485 height 18
click at [387, 63] on input "Serp Data" at bounding box center [399, 62] width 56 height 6
click at [342, 116] on div "Add Column" at bounding box center [264, 133] width 485 height 179
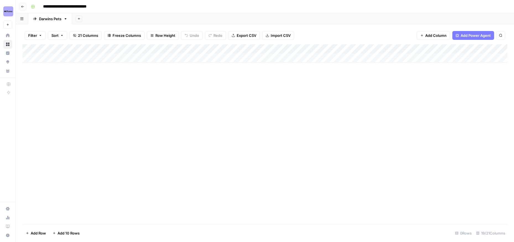
click at [412, 48] on div "Add Column" at bounding box center [264, 53] width 485 height 18
click at [286, 96] on div "Add Column" at bounding box center [264, 133] width 485 height 179
click at [305, 50] on div "Add Column" at bounding box center [264, 53] width 485 height 18
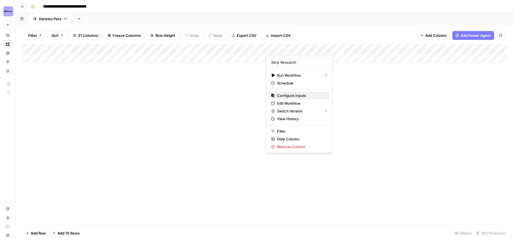
click at [295, 95] on span "Configure Inputs" at bounding box center [301, 96] width 48 height 6
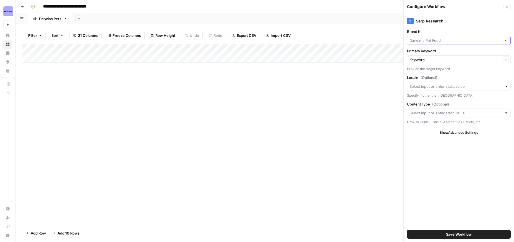
click at [426, 40] on input "Brand Kit" at bounding box center [455, 41] width 91 height 6
click at [429, 76] on span "Redpanda" at bounding box center [458, 77] width 92 height 6
type input "Redpanda"
click at [432, 61] on input "Primary Keyword" at bounding box center [455, 60] width 91 height 6
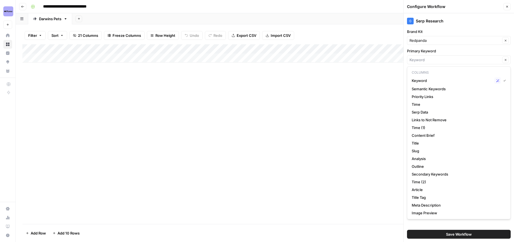
type input "Keyword"
click at [441, 50] on label "Primary Keyword" at bounding box center [459, 51] width 104 height 6
click at [441, 57] on input "Keyword" at bounding box center [455, 60] width 91 height 6
click at [426, 80] on span "Keyword" at bounding box center [452, 81] width 80 height 6
type input "Keyword"
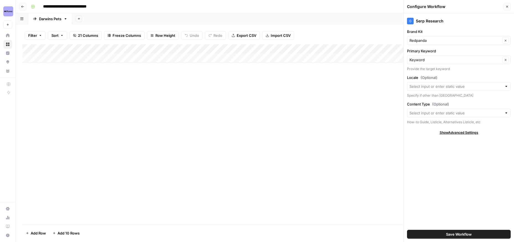
click at [448, 234] on span "Save Workflow" at bounding box center [459, 234] width 26 height 6
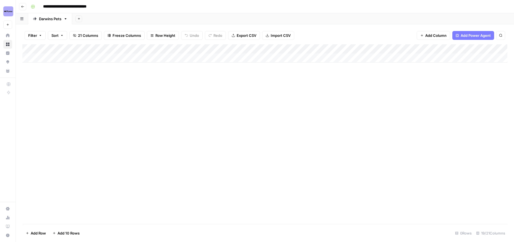
click at [454, 49] on div "Add Column" at bounding box center [264, 53] width 485 height 18
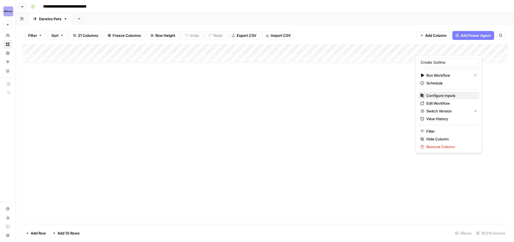
click at [445, 93] on span "Configure Inputs" at bounding box center [450, 96] width 48 height 6
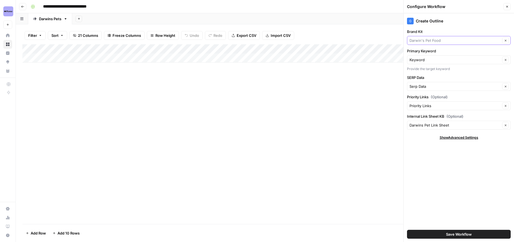
click at [460, 41] on input "Brand Kit" at bounding box center [455, 41] width 91 height 6
click at [430, 76] on span "Redpanda" at bounding box center [458, 77] width 92 height 6
type input "Redpanda"
click at [450, 124] on input "Internal Link Sheet KB (Optional)" at bounding box center [455, 125] width 91 height 6
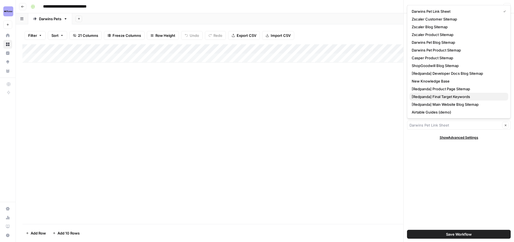
click at [444, 95] on span "[Redpanda] Final Target Keywords" at bounding box center [458, 97] width 92 height 6
type input "[Redpanda] Final Target Keywords"
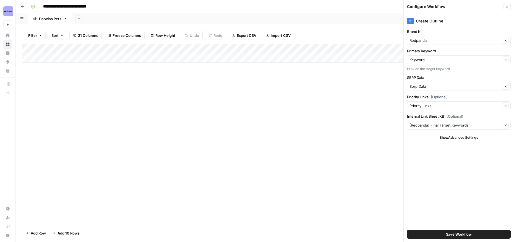
click at [430, 160] on div "Create Outline Brand Kit Redpanda Clear Primary Keyword Keyword Clear Provide t…" at bounding box center [459, 127] width 110 height 228
click at [454, 126] on input "Internal Link Sheet KB (Optional)" at bounding box center [455, 125] width 91 height 6
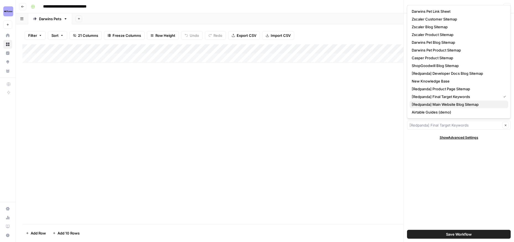
click at [449, 105] on span "[Redpanda] Main Website Blog Sitemap" at bounding box center [458, 104] width 92 height 6
type input "[Redpanda] Main Website Blog Sitemap"
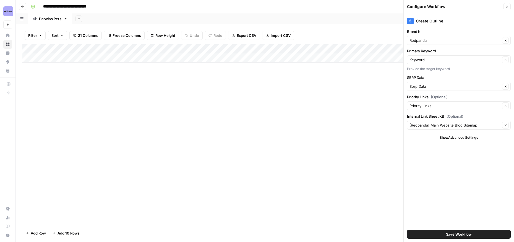
click at [438, 162] on div "Create Outline Brand Kit Redpanda Clear Primary Keyword Keyword Clear Provide t…" at bounding box center [459, 127] width 110 height 228
click at [455, 234] on span "Save Workflow" at bounding box center [459, 234] width 26 height 6
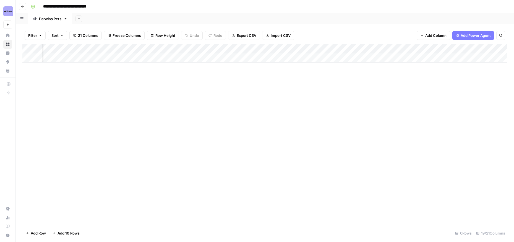
scroll to position [0, 468]
click at [335, 50] on div "Add Column" at bounding box center [264, 53] width 485 height 18
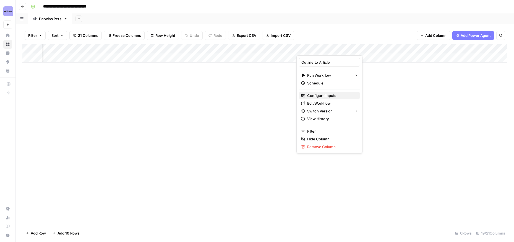
click at [325, 95] on span "Configure Inputs" at bounding box center [331, 96] width 48 height 6
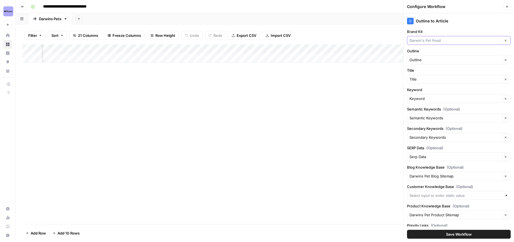
click at [447, 40] on input "Brand Kit" at bounding box center [455, 41] width 91 height 6
click at [431, 75] on span "Redpanda" at bounding box center [458, 77] width 92 height 6
type input "Redpanda"
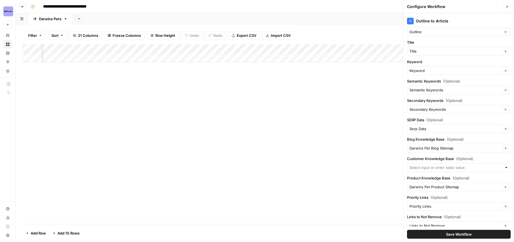
scroll to position [44, 0]
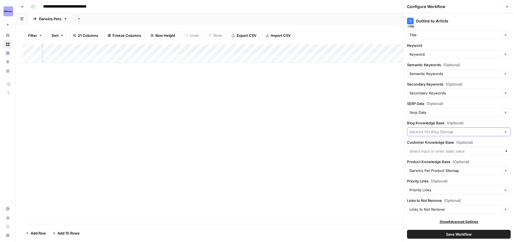
click at [442, 133] on input "Blog Knowledge Base (Optional)" at bounding box center [455, 132] width 91 height 6
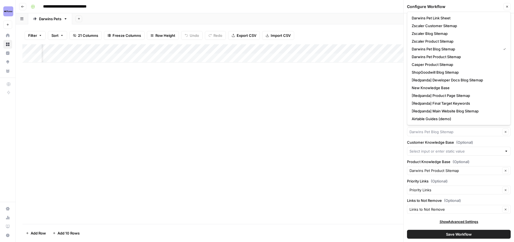
type input "Darwins Pet Blog Sitemap"
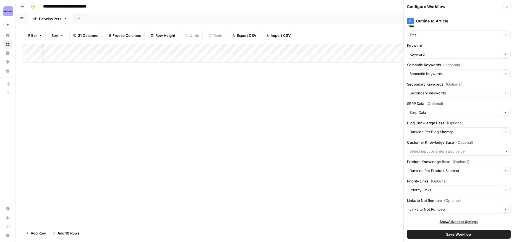
click at [480, 142] on label "Customer Knowledge Base (Optional)" at bounding box center [459, 142] width 104 height 6
click at [480, 148] on input "Customer Knowledge Base (Optional)" at bounding box center [456, 151] width 93 height 6
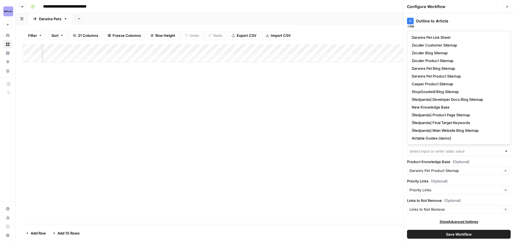
click at [433, 145] on div "Customer Knowledge Base (Optional)" at bounding box center [459, 147] width 104 height 16
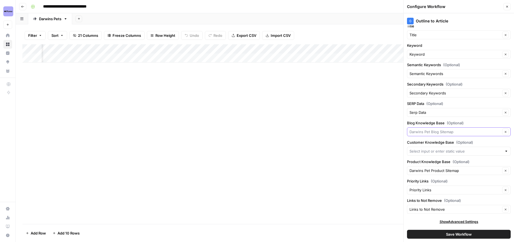
click at [431, 130] on input "Blog Knowledge Base (Optional)" at bounding box center [455, 132] width 91 height 6
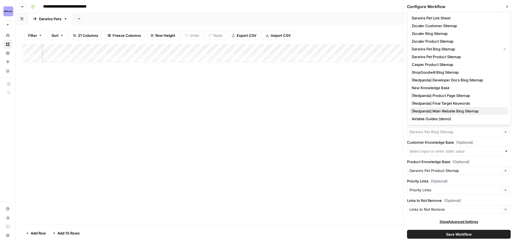
click at [441, 110] on span "[Redpanda] Main Website Blog Sitemap" at bounding box center [458, 111] width 92 height 6
type input "[Redpanda] Main Website Blog Sitemap"
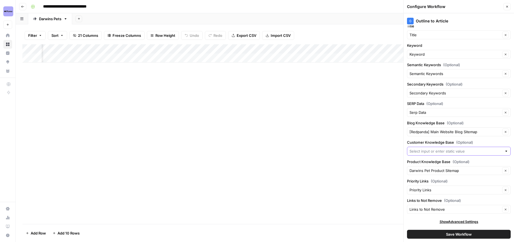
click at [442, 150] on input "Customer Knowledge Base (Optional)" at bounding box center [456, 151] width 93 height 6
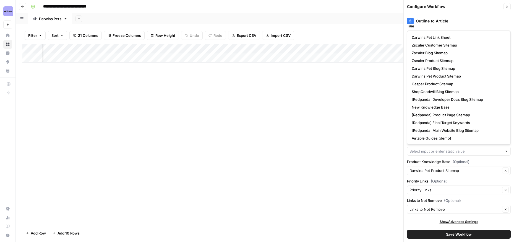
click at [457, 97] on span "[Redpanda] Developer Docs Blog Sitemap" at bounding box center [458, 100] width 92 height 6
type input "[Redpanda] Developer Docs Blog Sitemap"
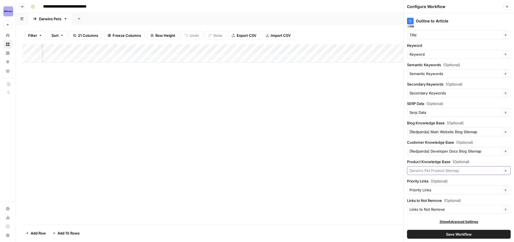
click at [442, 172] on input "Product Knowledge Base (Optional)" at bounding box center [455, 171] width 91 height 6
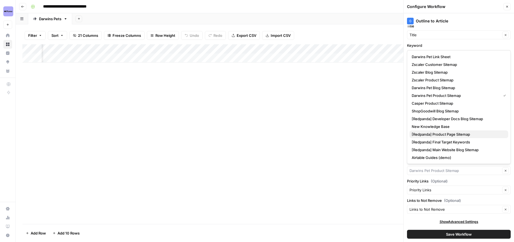
click at [458, 135] on span "[Redpanda] Product Page Sitemap" at bounding box center [458, 134] width 92 height 6
type input "[Redpanda] Product Page Sitemap"
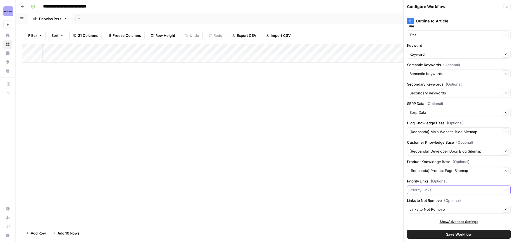
click at [438, 190] on input "Priority Links (Optional)" at bounding box center [455, 190] width 91 height 6
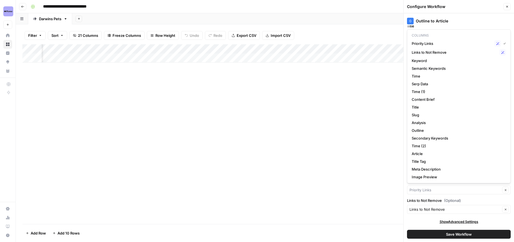
type input "Priority Links"
click at [370, 181] on div "Add Column" at bounding box center [264, 133] width 485 height 179
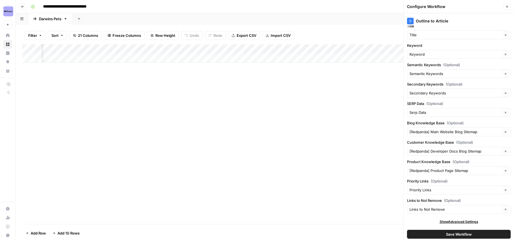
click at [457, 236] on span "Save Workflow" at bounding box center [459, 234] width 26 height 6
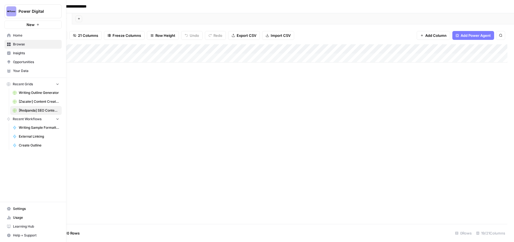
click at [30, 71] on span "Your Data" at bounding box center [36, 70] width 46 height 5
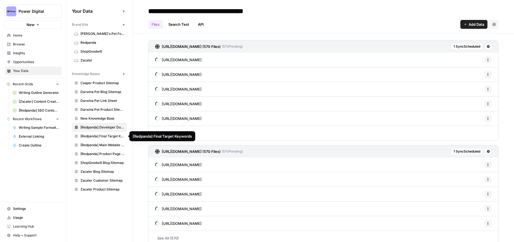
click at [107, 152] on span "[Redpanda] Product Page Sitemap" at bounding box center [102, 153] width 44 height 5
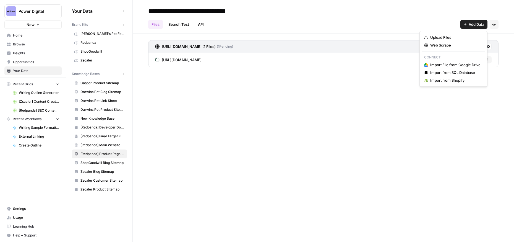
click at [475, 25] on span "Add Data" at bounding box center [476, 25] width 15 height 6
click at [441, 45] on span "Web Scrape" at bounding box center [455, 45] width 50 height 6
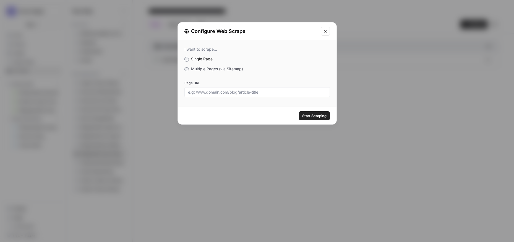
click at [327, 29] on icon "Close modal" at bounding box center [325, 31] width 4 height 4
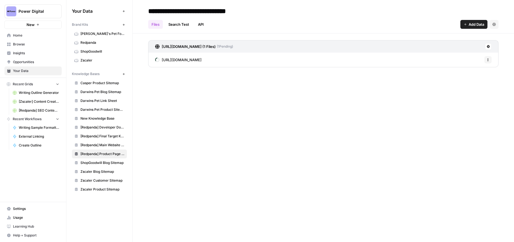
click at [488, 60] on icon "button" at bounding box center [487, 59] width 3 height 3
click at [481, 71] on span "Delete File" at bounding box center [476, 72] width 18 height 6
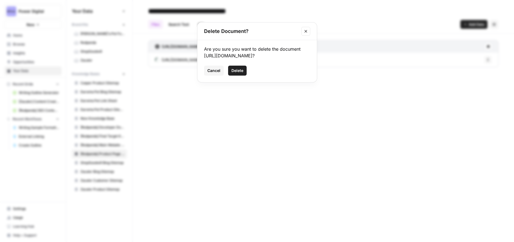
click at [238, 72] on button "Delete" at bounding box center [237, 71] width 19 height 10
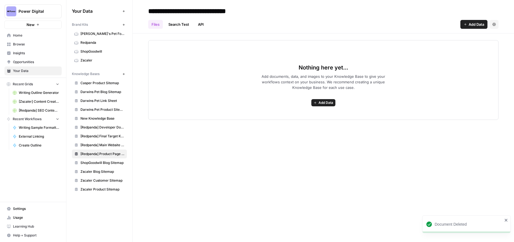
click at [320, 102] on span "Add Data" at bounding box center [326, 102] width 15 height 5
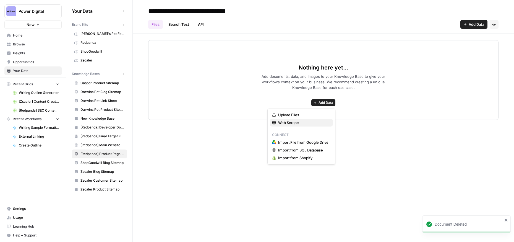
click at [282, 121] on span "Web Scrape" at bounding box center [303, 123] width 50 height 6
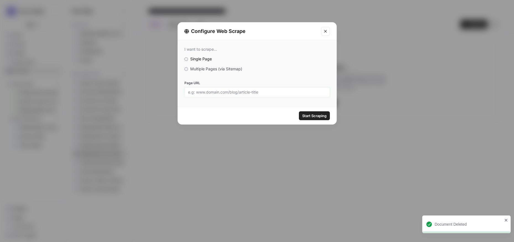
click at [199, 94] on input "Page URL" at bounding box center [257, 92] width 138 height 5
paste input "[URL][DOMAIN_NAME]"
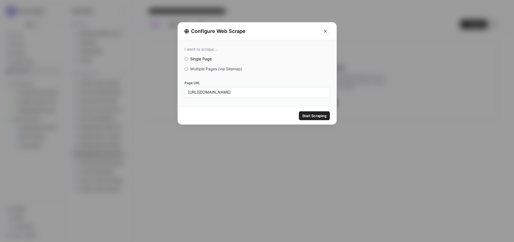
type input "[URL][DOMAIN_NAME]"
click at [318, 115] on span "Start Scraping" at bounding box center [314, 116] width 24 height 6
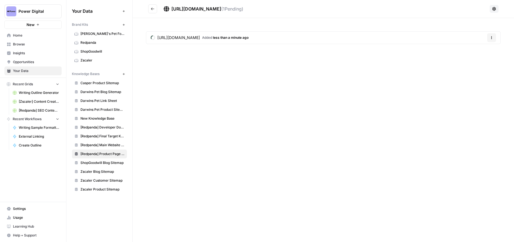
click at [334, 83] on div "[URL][DOMAIN_NAME] ( 1 Pending) [URL][DOMAIN_NAME] Added less than a minute ago…" at bounding box center [323, 121] width 381 height 242
click at [495, 9] on icon at bounding box center [494, 9] width 4 height 4
click at [366, 70] on div "[URL][DOMAIN_NAME] ( 1 Pending) [URL][DOMAIN_NAME] Added less than a minute ago…" at bounding box center [323, 121] width 381 height 242
click at [492, 36] on icon "button" at bounding box center [491, 37] width 3 height 3
click at [477, 51] on span "Delete File" at bounding box center [480, 51] width 18 height 6
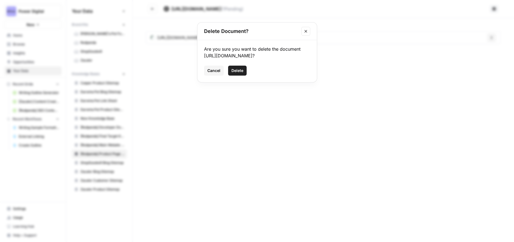
click at [240, 69] on span "Delete" at bounding box center [237, 71] width 12 height 6
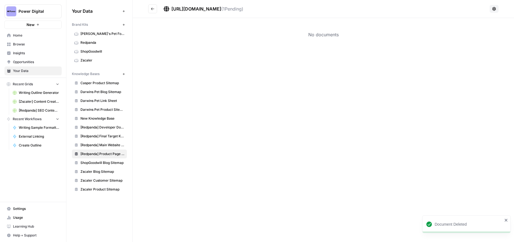
click at [295, 103] on div "[URL][DOMAIN_NAME] ( 1 Pending) No documents" at bounding box center [323, 121] width 381 height 242
click at [151, 9] on icon "Go back" at bounding box center [152, 8] width 3 height 2
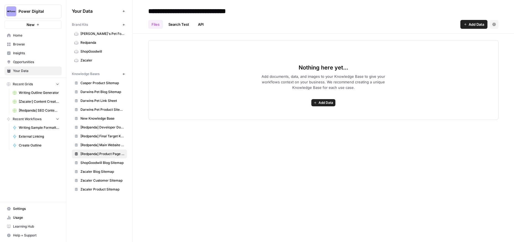
click at [320, 103] on span "Add Data" at bounding box center [326, 102] width 15 height 5
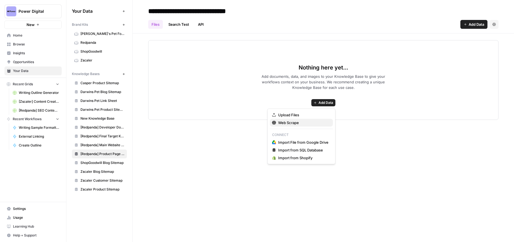
click at [284, 124] on span "Web Scrape" at bounding box center [303, 123] width 50 height 6
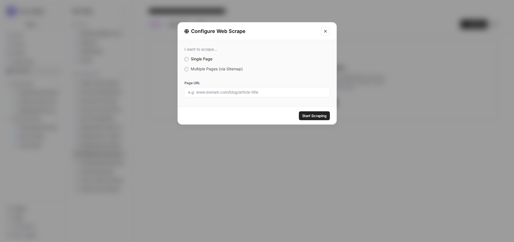
click at [214, 95] on div at bounding box center [256, 92] width 145 height 10
click at [276, 94] on input "Page URL" at bounding box center [257, 92] width 138 height 5
paste input "[URL][DOMAIN_NAME]"
type input "[URL][DOMAIN_NAME]"
click at [322, 116] on span "Start Scraping" at bounding box center [314, 116] width 24 height 6
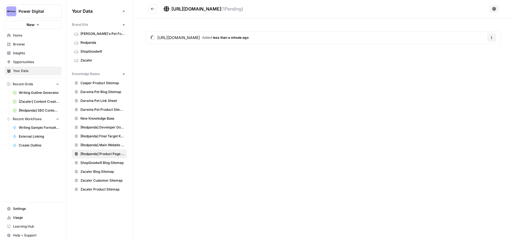
click at [152, 9] on icon "Go back" at bounding box center [152, 8] width 3 height 2
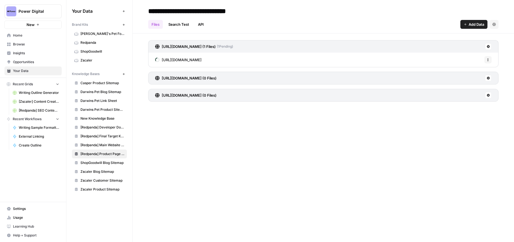
click at [280, 126] on div "**********" at bounding box center [323, 121] width 381 height 242
click at [488, 96] on icon at bounding box center [488, 95] width 3 height 3
click at [470, 127] on span "Delete Connection" at bounding box center [467, 127] width 34 height 6
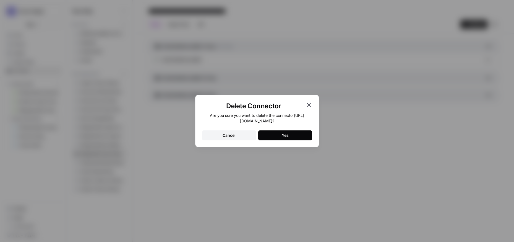
click at [299, 135] on button "Yes" at bounding box center [285, 135] width 54 height 10
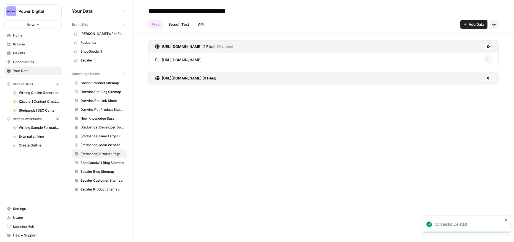
click at [490, 77] on icon at bounding box center [488, 77] width 3 height 3
click at [470, 110] on span "Delete Connection" at bounding box center [467, 110] width 34 height 6
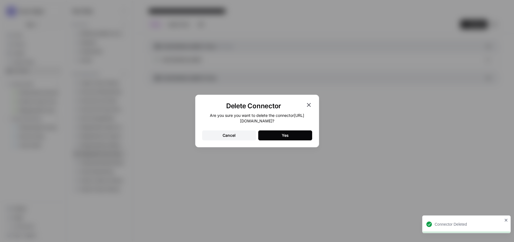
click at [293, 136] on button "Yes" at bounding box center [285, 135] width 54 height 10
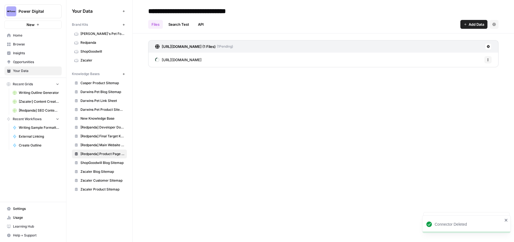
click at [237, 125] on div "**********" at bounding box center [323, 121] width 381 height 242
click at [464, 22] on button "Add Data" at bounding box center [473, 24] width 27 height 9
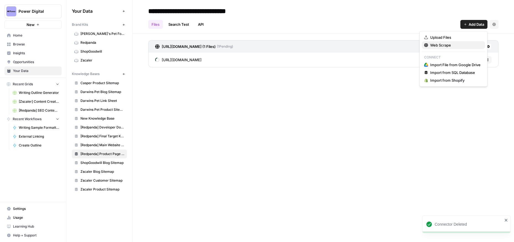
click at [455, 45] on span "Web Scrape" at bounding box center [455, 45] width 50 height 6
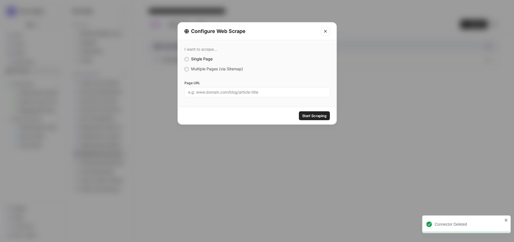
click at [202, 95] on div at bounding box center [256, 92] width 145 height 10
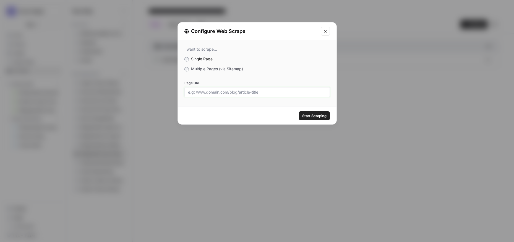
click at [242, 94] on input "Page URL" at bounding box center [257, 92] width 138 height 5
paste input "[URL][DOMAIN_NAME]"
type input "[URL][DOMAIN_NAME]"
click at [320, 115] on span "Start Scraping" at bounding box center [314, 116] width 24 height 6
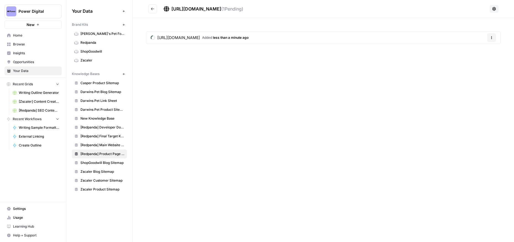
click at [152, 10] on icon "Go back" at bounding box center [153, 9] width 4 height 4
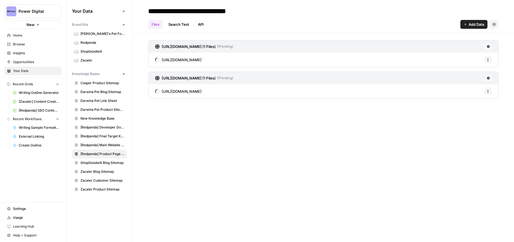
click at [471, 23] on span "Add Data" at bounding box center [476, 25] width 15 height 6
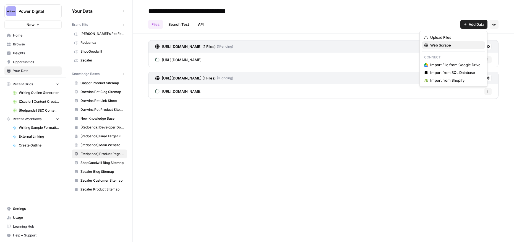
click at [451, 44] on span "Web Scrape" at bounding box center [455, 45] width 50 height 6
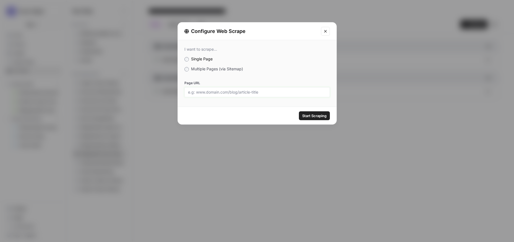
click at [205, 90] on input "Page URL" at bounding box center [257, 92] width 138 height 5
paste input "[URL][DOMAIN_NAME][DOMAIN_NAME]"
type input "[URL][DOMAIN_NAME][DOMAIN_NAME]"
click at [325, 116] on span "Start Scraping" at bounding box center [314, 116] width 24 height 6
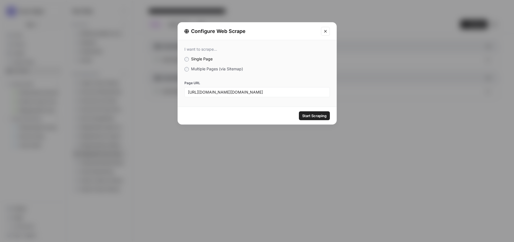
scroll to position [0, 0]
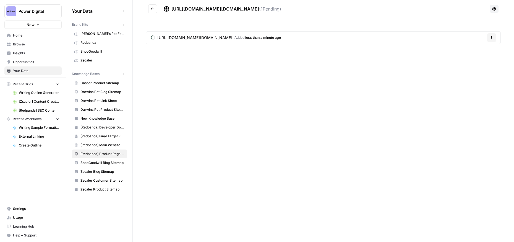
click at [148, 7] on button "Go back" at bounding box center [152, 8] width 9 height 9
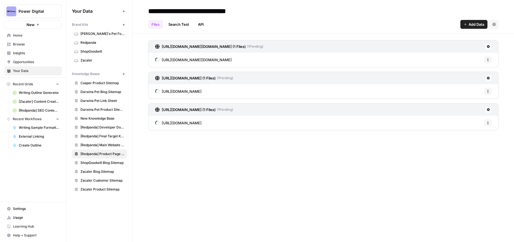
click at [473, 25] on span "Add Data" at bounding box center [476, 25] width 15 height 6
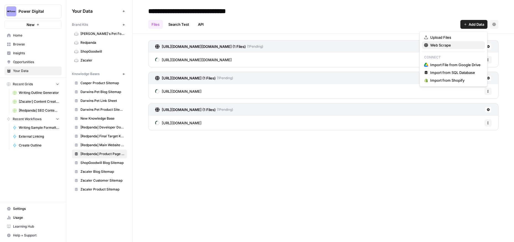
click at [455, 43] on span "Web Scrape" at bounding box center [455, 45] width 50 height 6
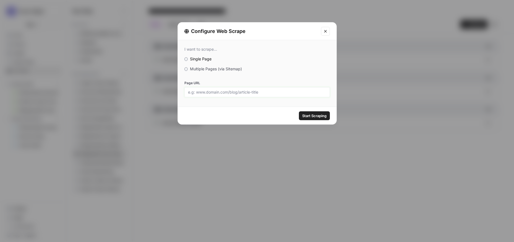
click at [217, 93] on input "Page URL" at bounding box center [257, 92] width 138 height 5
paste input "[URL][DOMAIN_NAME]"
type input "[URL][DOMAIN_NAME]"
click at [322, 115] on span "Start Scraping" at bounding box center [314, 116] width 24 height 6
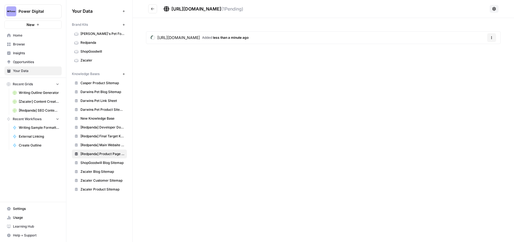
click at [153, 8] on icon "Go back" at bounding box center [153, 9] width 4 height 4
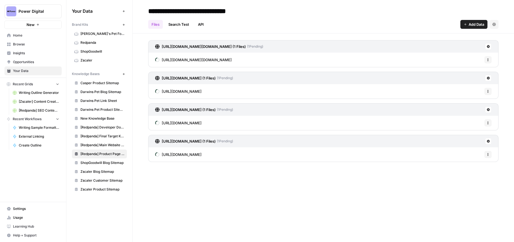
click at [475, 25] on span "Add Data" at bounding box center [476, 25] width 15 height 6
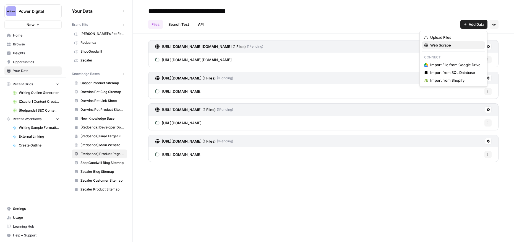
click at [453, 46] on span "Web Scrape" at bounding box center [455, 45] width 50 height 6
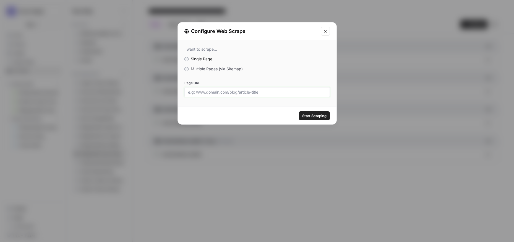
click at [221, 93] on input "Page URL" at bounding box center [257, 92] width 138 height 5
paste input "[URL][DOMAIN_NAME]"
type input "[URL][DOMAIN_NAME]"
click at [315, 116] on span "Start Scraping" at bounding box center [314, 116] width 24 height 6
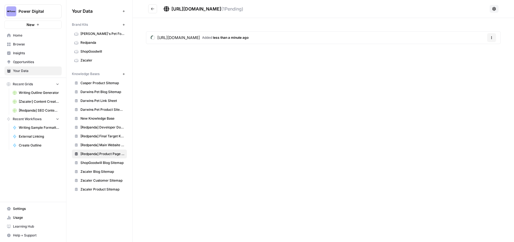
click at [154, 10] on icon "Go back" at bounding box center [153, 9] width 4 height 4
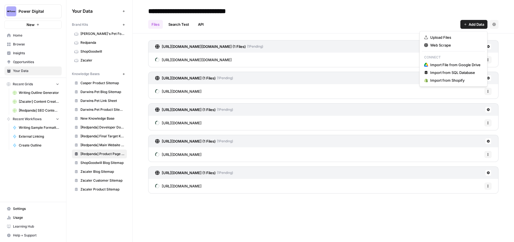
click at [472, 23] on span "Add Data" at bounding box center [476, 25] width 15 height 6
click at [453, 44] on span "Web Scrape" at bounding box center [455, 45] width 50 height 6
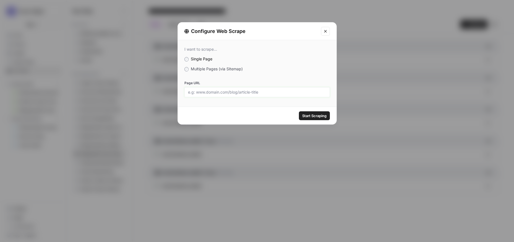
click at [237, 92] on input "Page URL" at bounding box center [257, 92] width 138 height 5
paste input "[URL][DOMAIN_NAME]"
type input "[URL][DOMAIN_NAME]"
click at [324, 116] on span "Start Scraping" at bounding box center [314, 116] width 24 height 6
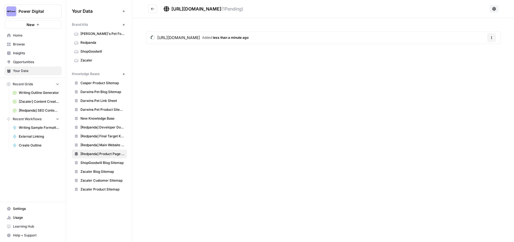
click at [152, 12] on button "Go back" at bounding box center [152, 8] width 9 height 9
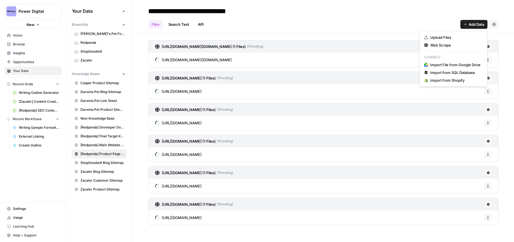
click at [472, 23] on span "Add Data" at bounding box center [476, 25] width 15 height 6
click at [455, 45] on span "Web Scrape" at bounding box center [455, 45] width 50 height 6
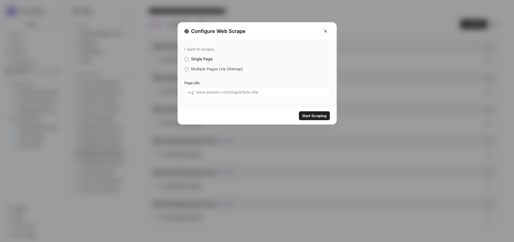
click at [227, 97] on div at bounding box center [256, 92] width 145 height 10
click at [222, 93] on input "Page URL" at bounding box center [257, 92] width 138 height 5
paste input "[URL][DOMAIN_NAME]"
type input "[URL][DOMAIN_NAME]"
click at [326, 116] on span "Start Scraping" at bounding box center [314, 116] width 24 height 6
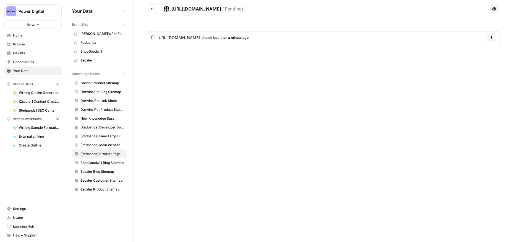
click at [153, 9] on icon "Go back" at bounding box center [152, 8] width 3 height 2
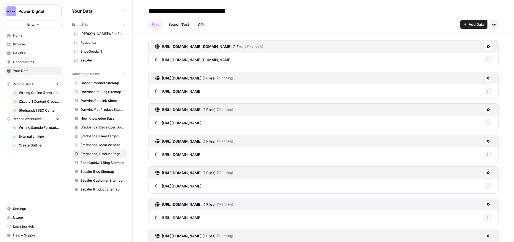
click at [469, 26] on span "Add Data" at bounding box center [476, 25] width 15 height 6
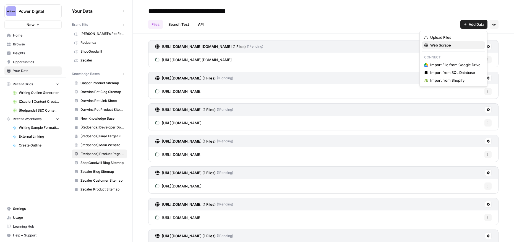
click at [439, 46] on span "Web Scrape" at bounding box center [455, 45] width 50 height 6
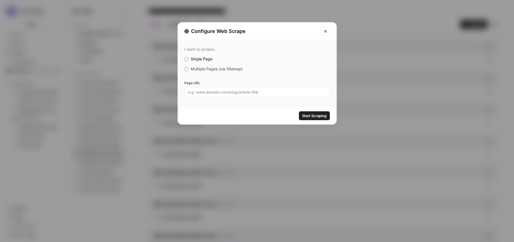
click at [206, 95] on div at bounding box center [256, 92] width 145 height 10
click at [204, 93] on input "Page URL" at bounding box center [257, 92] width 138 height 5
paste input "[URL][DOMAIN_NAME]"
type input "[URL][DOMAIN_NAME]"
click at [321, 114] on span "Start Scraping" at bounding box center [314, 116] width 24 height 6
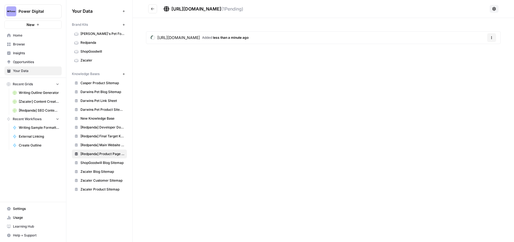
click at [153, 7] on icon "Go back" at bounding box center [153, 9] width 4 height 4
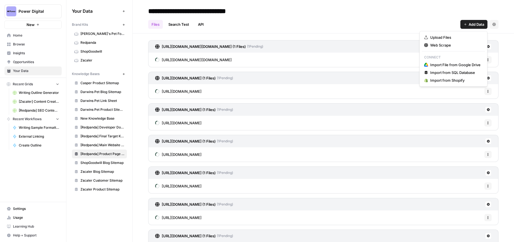
click at [469, 22] on span "Add Data" at bounding box center [476, 25] width 15 height 6
click at [436, 43] on span "Web Scrape" at bounding box center [455, 45] width 50 height 6
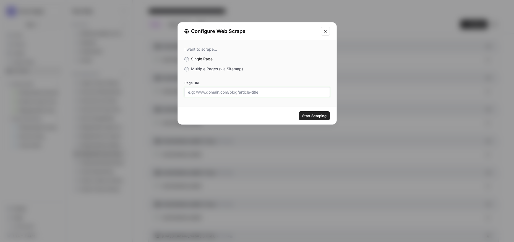
click at [211, 90] on input "Page URL" at bounding box center [257, 92] width 138 height 5
paste input "[URL][DOMAIN_NAME]"
type input "[URL][DOMAIN_NAME]"
click at [309, 116] on span "Start Scraping" at bounding box center [314, 116] width 24 height 6
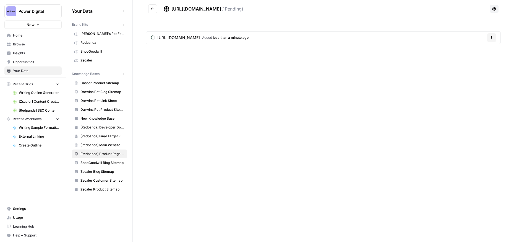
click at [154, 10] on icon "Go back" at bounding box center [153, 9] width 4 height 4
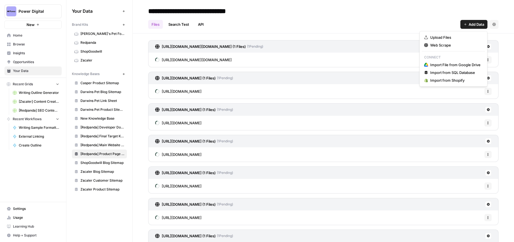
click at [471, 24] on span "Add Data" at bounding box center [476, 25] width 15 height 6
click at [439, 44] on span "Web Scrape" at bounding box center [455, 45] width 50 height 6
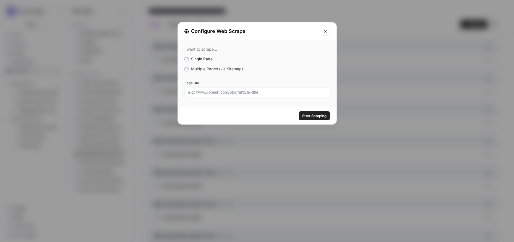
click at [198, 92] on input "Page URL" at bounding box center [257, 92] width 138 height 5
paste input "[URL][DOMAIN_NAME]"
type input "[URL][DOMAIN_NAME]"
click at [317, 115] on span "Start Scraping" at bounding box center [314, 116] width 24 height 6
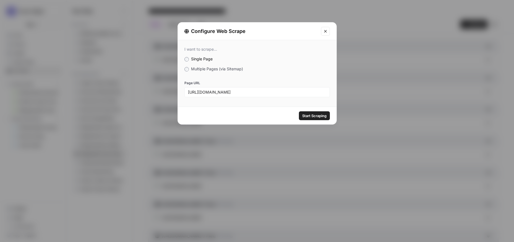
scroll to position [0, 0]
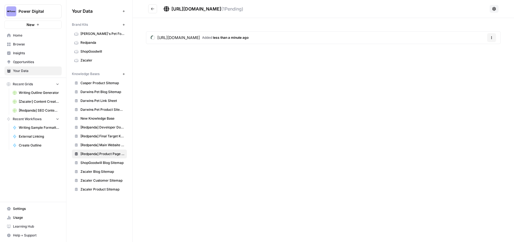
click at [155, 10] on button "Go back" at bounding box center [152, 8] width 9 height 9
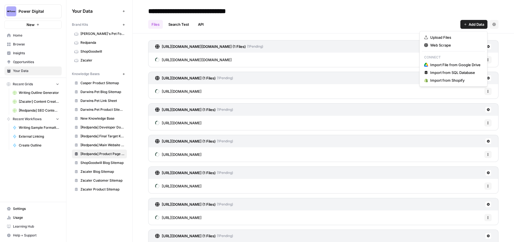
click at [467, 23] on button "Add Data" at bounding box center [473, 24] width 27 height 9
click at [438, 46] on span "Web Scrape" at bounding box center [455, 45] width 50 height 6
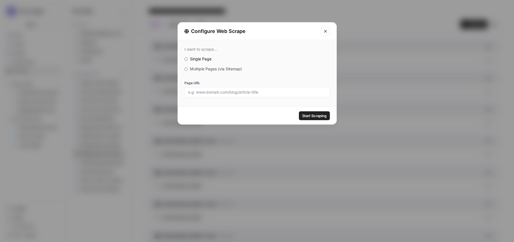
click at [220, 96] on div at bounding box center [256, 92] width 145 height 10
click at [214, 91] on input "Page URL" at bounding box center [257, 92] width 138 height 5
paste input "[URL][DOMAIN_NAME]"
type input "[URL][DOMAIN_NAME]"
click at [309, 114] on span "Start Scraping" at bounding box center [314, 116] width 24 height 6
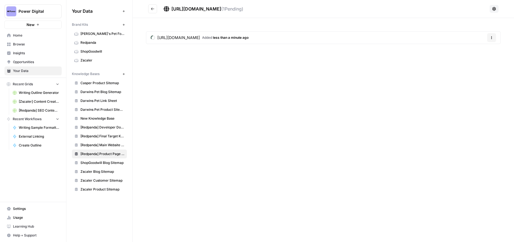
click at [205, 79] on div "[URL][DOMAIN_NAME] ( 1 Pending) [URL][DOMAIN_NAME] Added less than a minute ago…" at bounding box center [323, 121] width 381 height 242
click at [154, 8] on icon "Go back" at bounding box center [153, 9] width 4 height 4
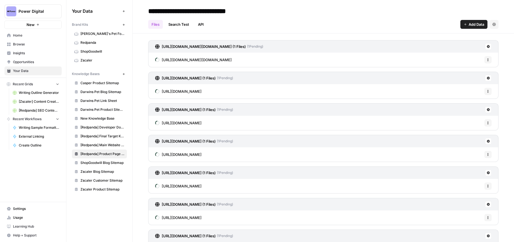
click at [22, 44] on span "Browse" at bounding box center [36, 44] width 46 height 5
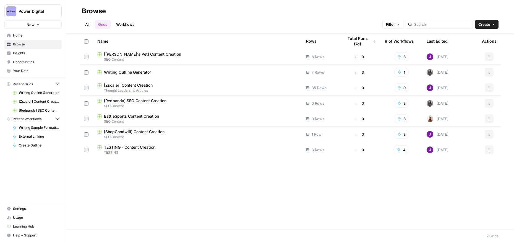
click at [136, 101] on span "[Redpanda] SEO Content Creation" at bounding box center [135, 101] width 63 height 6
